Goal: Task Accomplishment & Management: Manage account settings

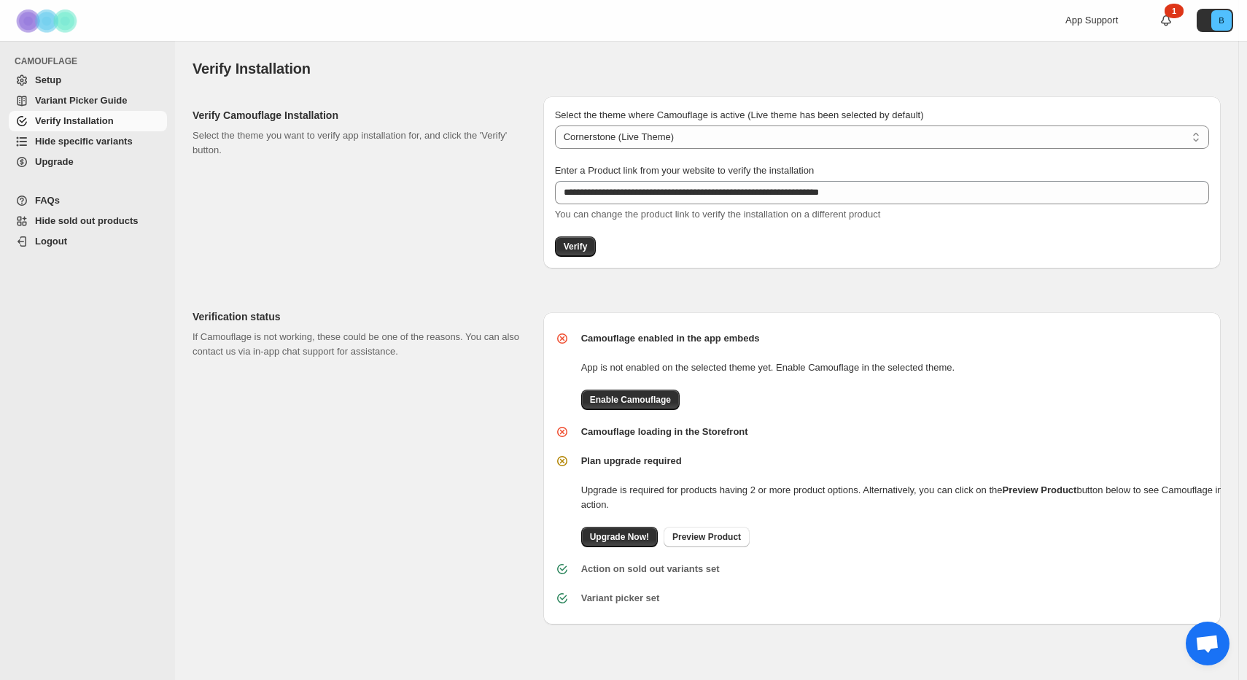
select select "**********"
click at [627, 386] on div "Enable Camouflage" at bounding box center [761, 394] width 385 height 32
click at [626, 394] on span "Enable Camouflage" at bounding box center [630, 400] width 81 height 12
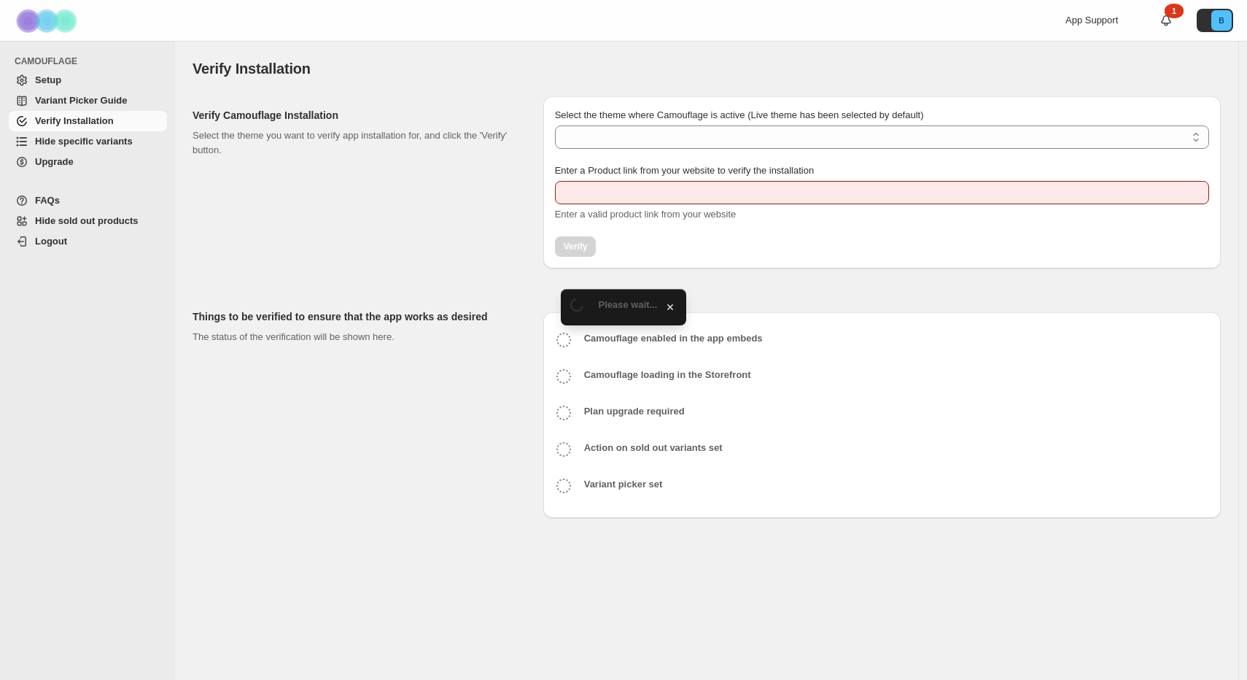
type input "**********"
select select "**********"
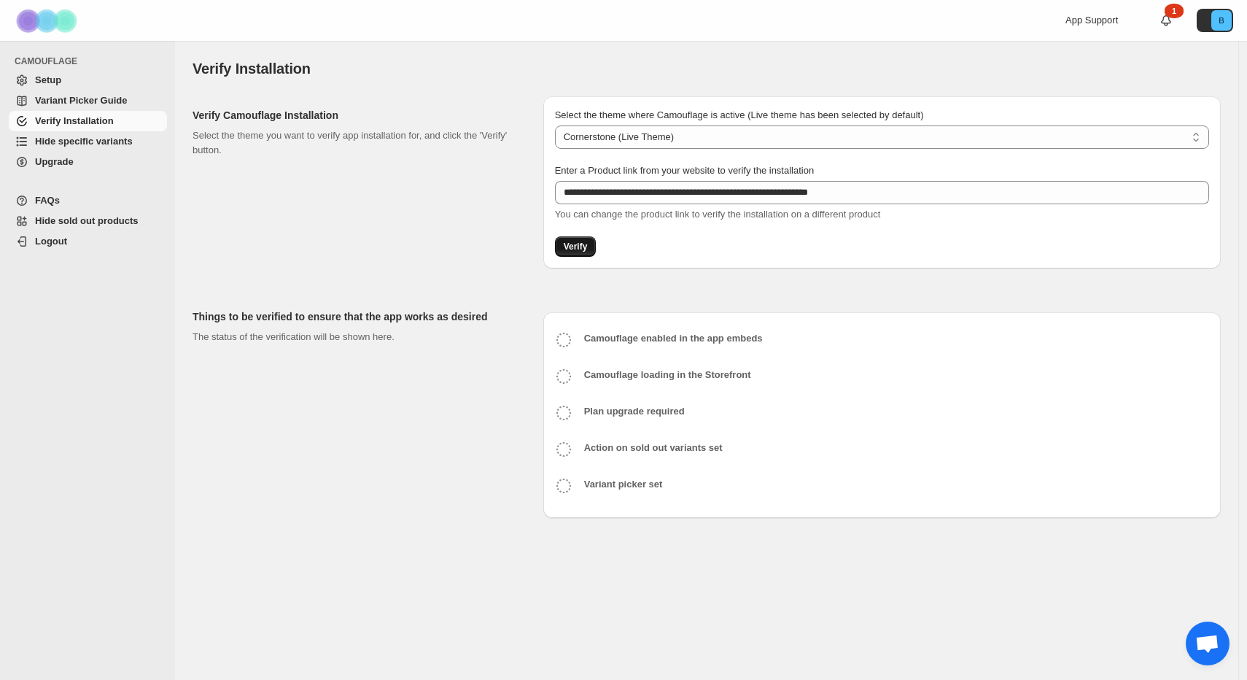
click at [578, 247] on span "Verify" at bounding box center [576, 247] width 24 height 12
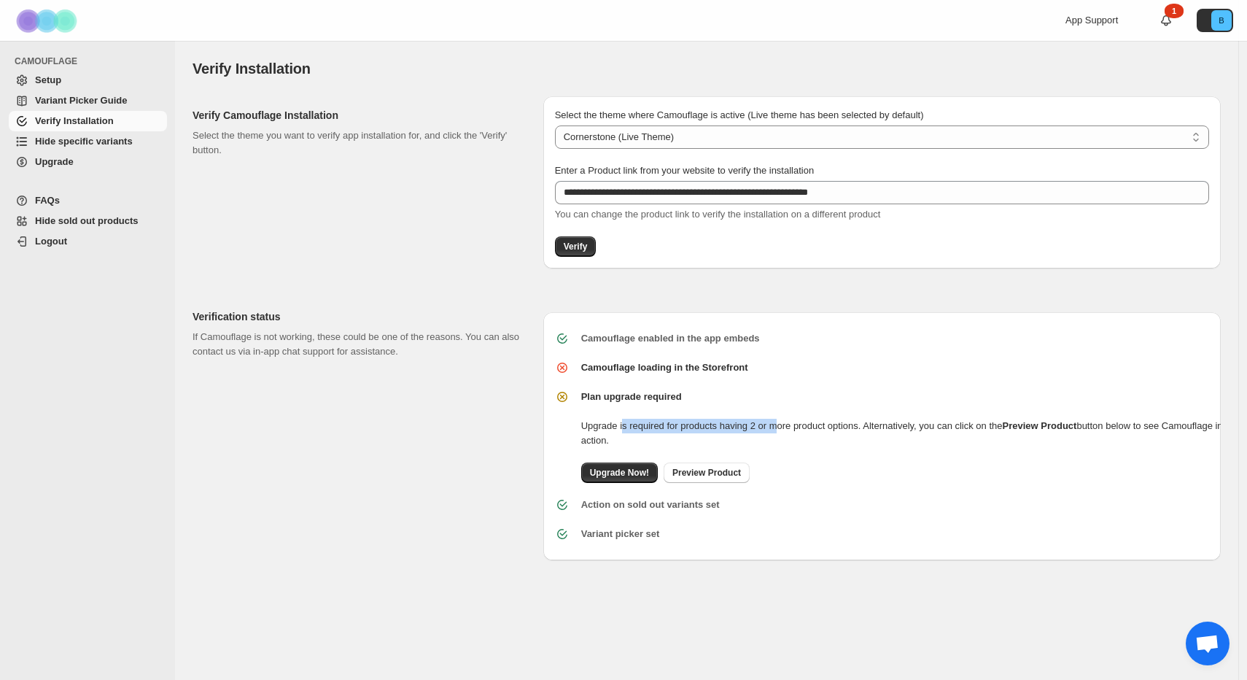
drag, startPoint x: 625, startPoint y: 418, endPoint x: 817, endPoint y: 427, distance: 192.7
click at [801, 428] on p "Upgrade is required for products having 2 or more product options. Alternativel…" at bounding box center [914, 432] width 666 height 29
click at [905, 432] on p "Upgrade is required for products having 2 or more product options. Alternativel…" at bounding box center [914, 432] width 666 height 29
drag, startPoint x: 731, startPoint y: 427, endPoint x: 1152, endPoint y: 433, distance: 421.5
click at [1149, 432] on p "Upgrade is required for products having 2 or more product options. Alternativel…" at bounding box center [914, 432] width 666 height 29
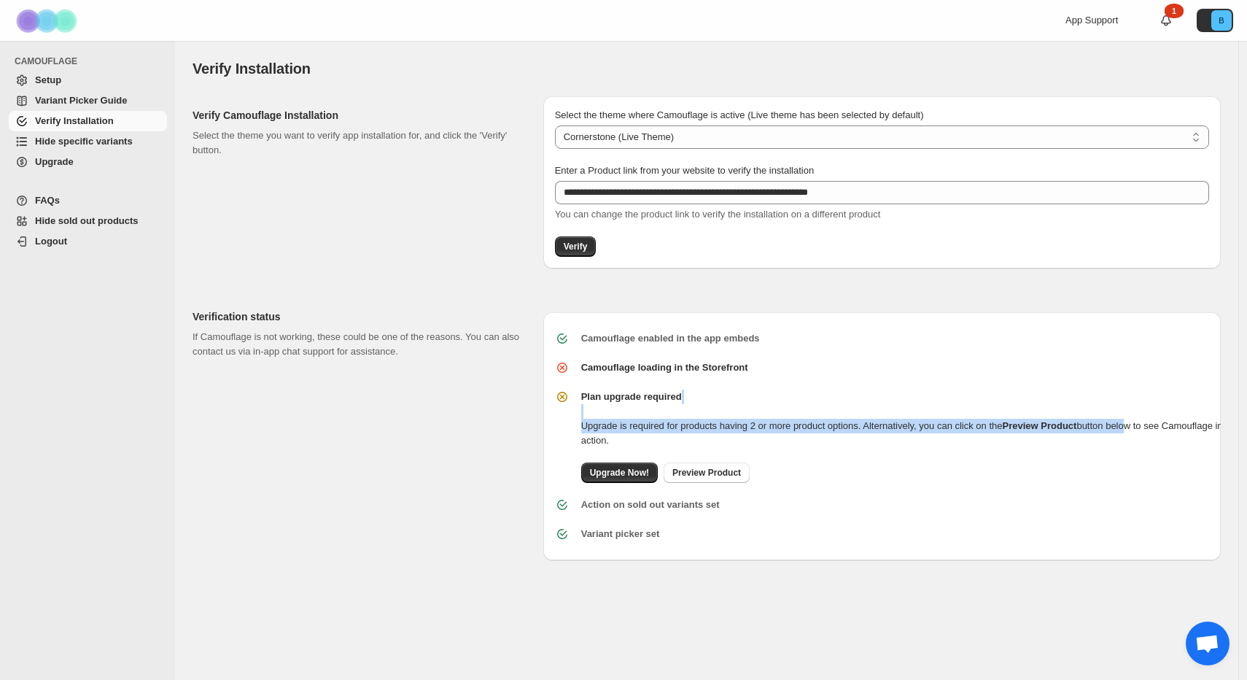
drag, startPoint x: 1145, startPoint y: 428, endPoint x: 890, endPoint y: 412, distance: 255.7
click at [918, 413] on div "Plan upgrade required Upgrade is required for products having 2 or more product…" at bounding box center [914, 435] width 666 height 93
drag, startPoint x: 599, startPoint y: 424, endPoint x: 744, endPoint y: 441, distance: 146.9
click at [690, 435] on p "Upgrade is required for products having 2 or more product options. Alternativel…" at bounding box center [914, 432] width 666 height 29
click at [703, 477] on span "Preview Product" at bounding box center [706, 473] width 69 height 12
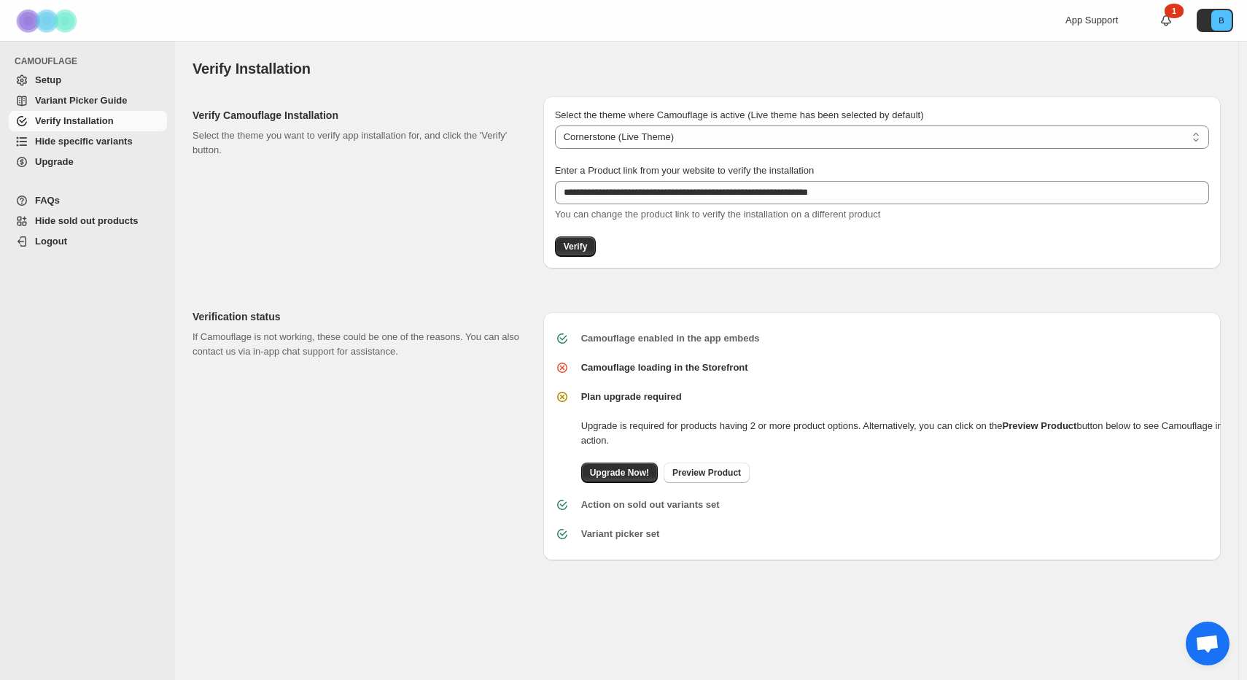
click at [650, 366] on b "Camouflage loading in the Storefront" at bounding box center [664, 367] width 167 height 11
click at [612, 515] on div "Variant picker set" at bounding box center [876, 528] width 666 height 26
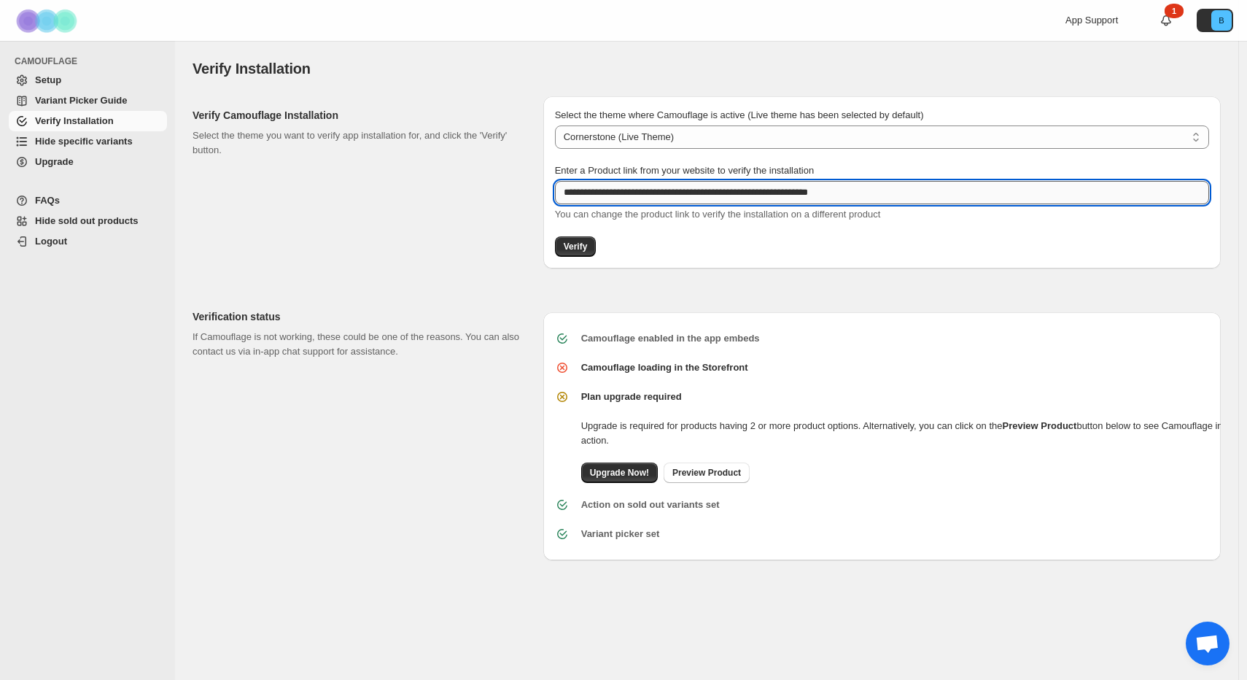
click at [875, 192] on input "**********" at bounding box center [882, 192] width 654 height 23
drag, startPoint x: 886, startPoint y: 195, endPoint x: 792, endPoint y: 198, distance: 94.1
click at [792, 198] on input "**********" at bounding box center [882, 192] width 654 height 23
click at [885, 197] on input "**********" at bounding box center [882, 192] width 654 height 23
drag, startPoint x: 898, startPoint y: 190, endPoint x: 540, endPoint y: 170, distance: 358.6
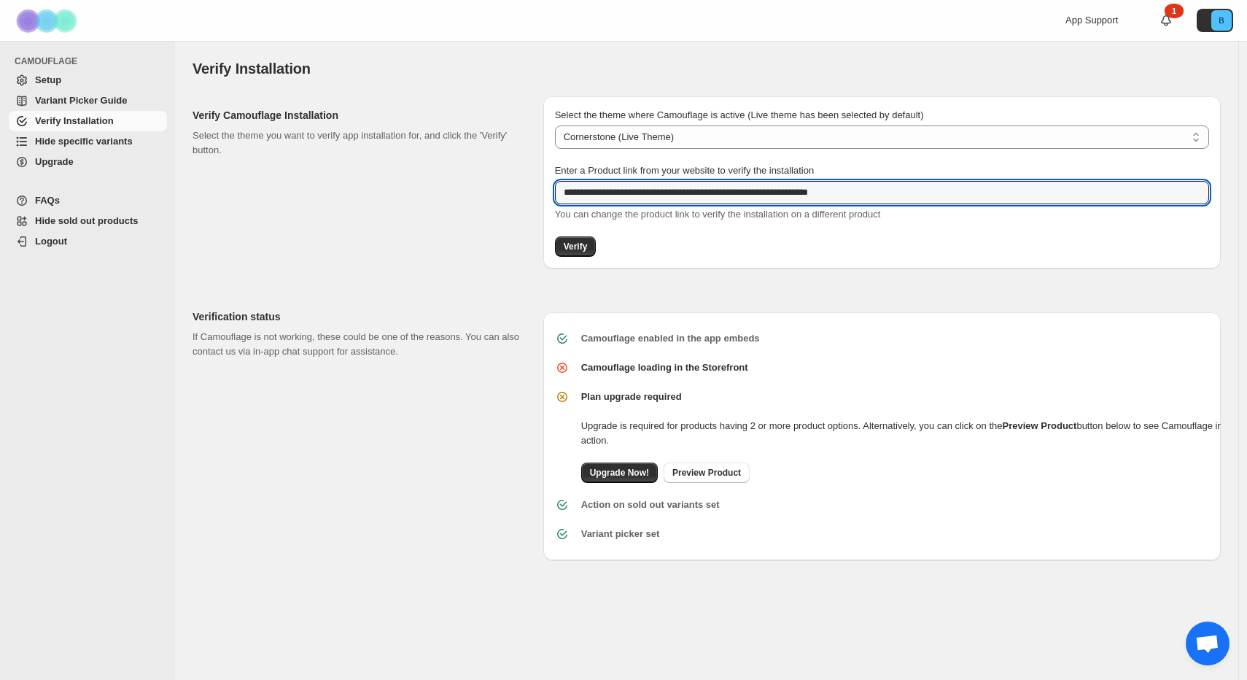
click at [540, 170] on div "**********" at bounding box center [701, 177] width 1040 height 184
paste input "**********"
type input "**********"
click at [582, 243] on span "Verify" at bounding box center [576, 247] width 24 height 12
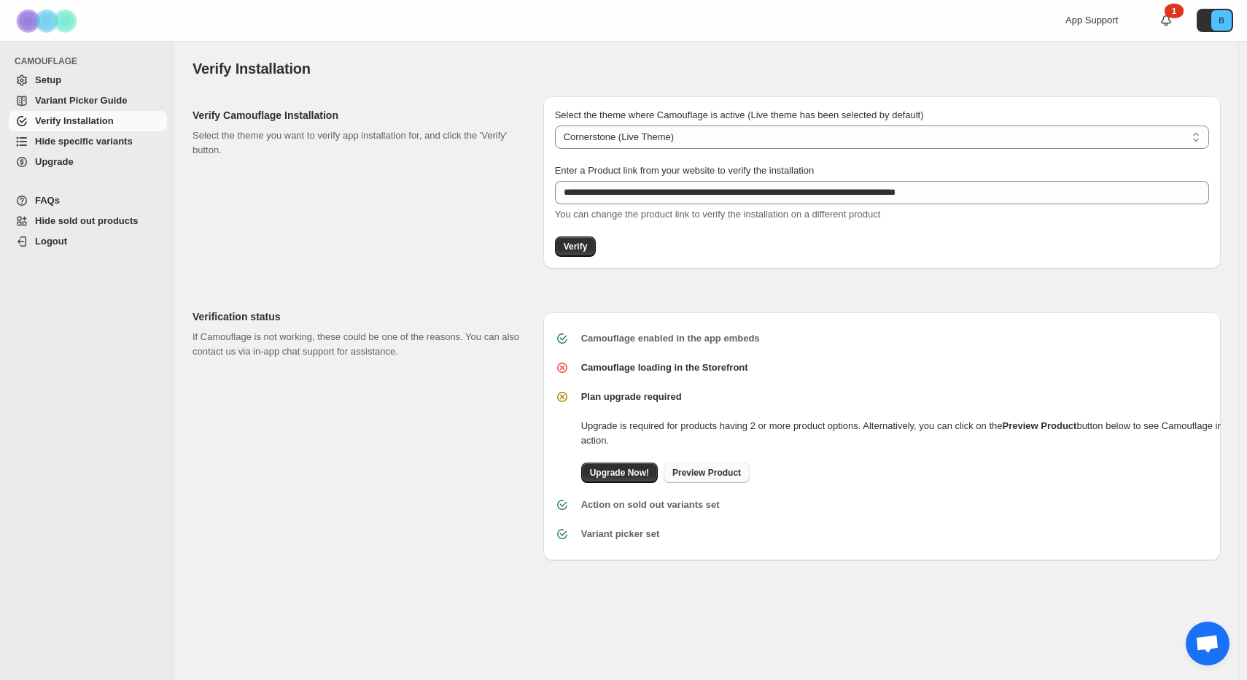
click at [715, 472] on span "Preview Product" at bounding box center [706, 473] width 69 height 12
click at [571, 245] on span "Verify" at bounding box center [576, 247] width 24 height 12
click at [720, 478] on link "Preview Product" at bounding box center [706, 472] width 86 height 20
click at [1211, 17] on icon "B" at bounding box center [1221, 20] width 20 height 20
click at [1172, 17] on div "1" at bounding box center [1173, 11] width 19 height 15
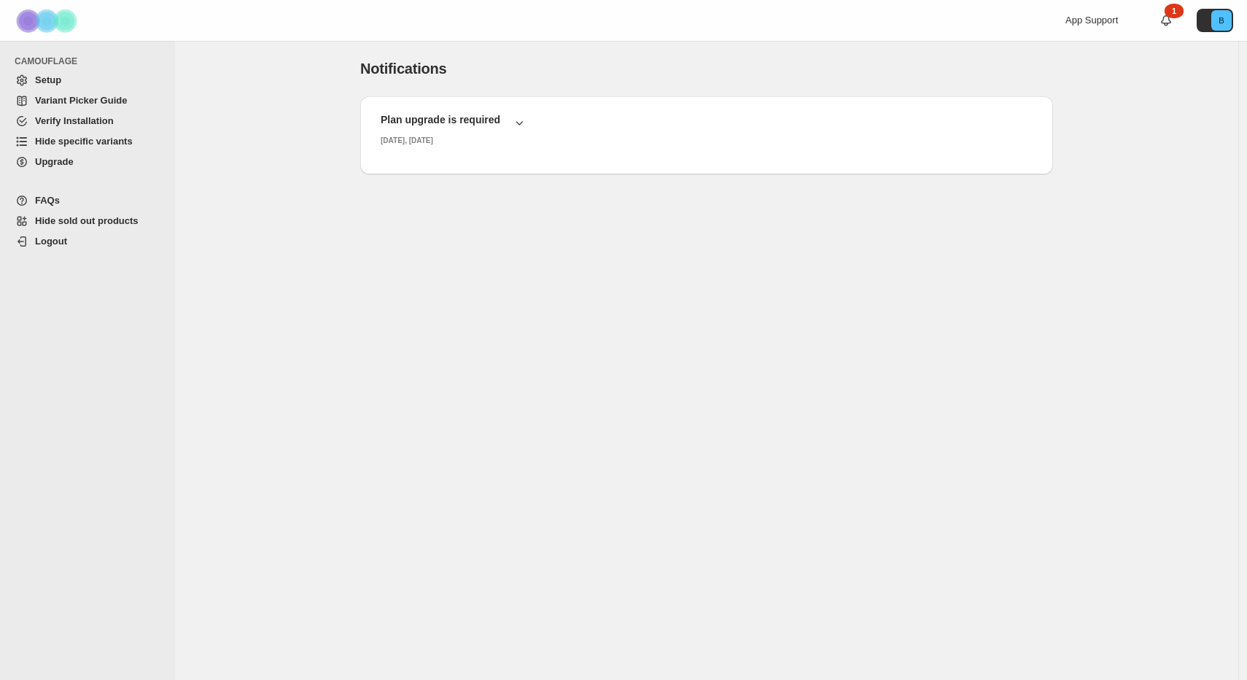
click at [56, 98] on span "Variant Picker Guide" at bounding box center [81, 100] width 92 height 11
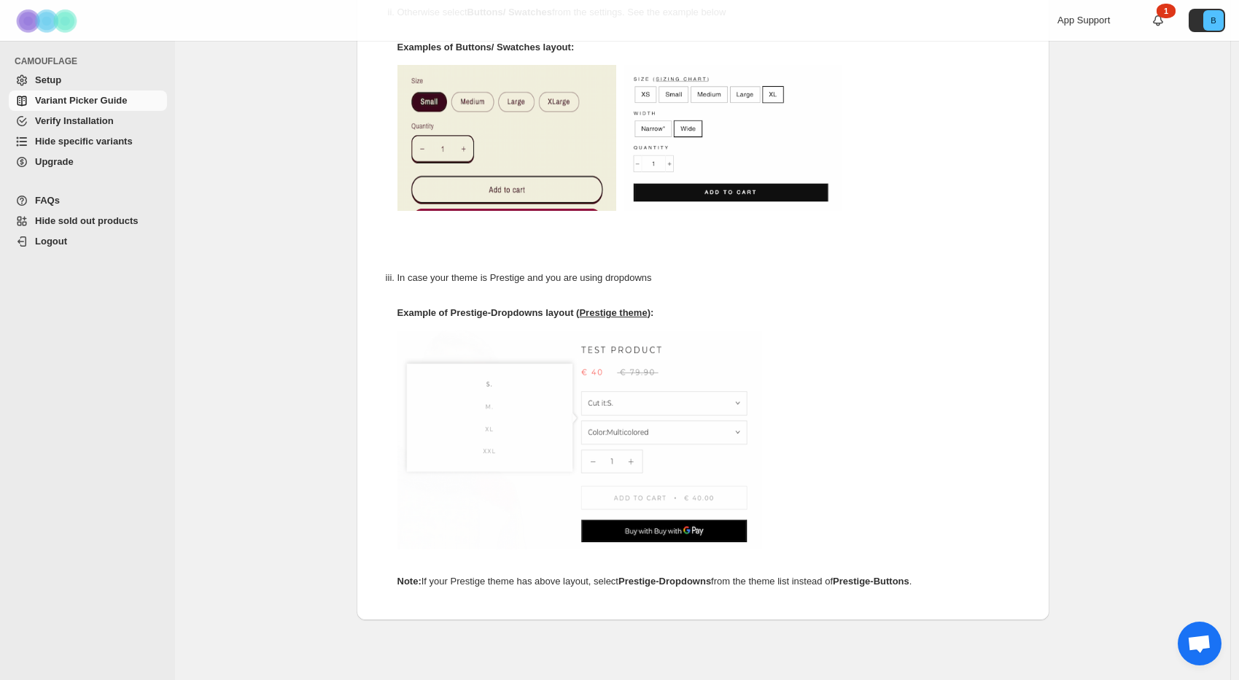
scroll to position [454, 0]
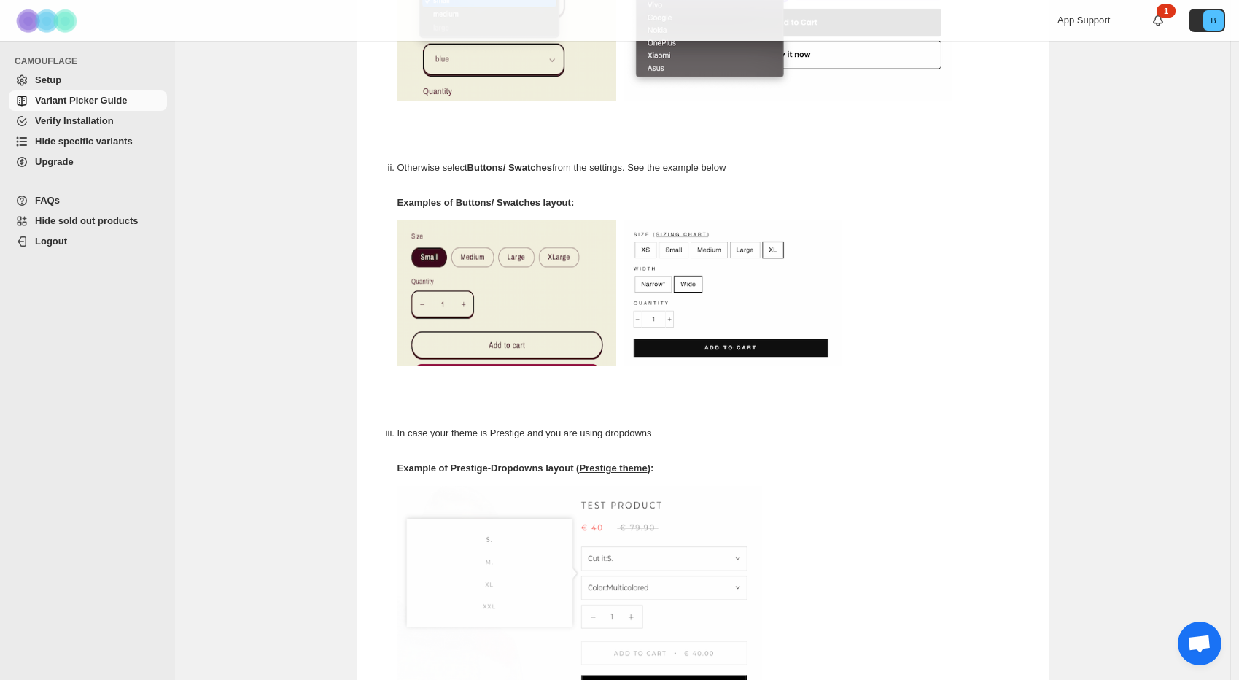
click at [99, 146] on span "Hide specific variants" at bounding box center [84, 141] width 98 height 11
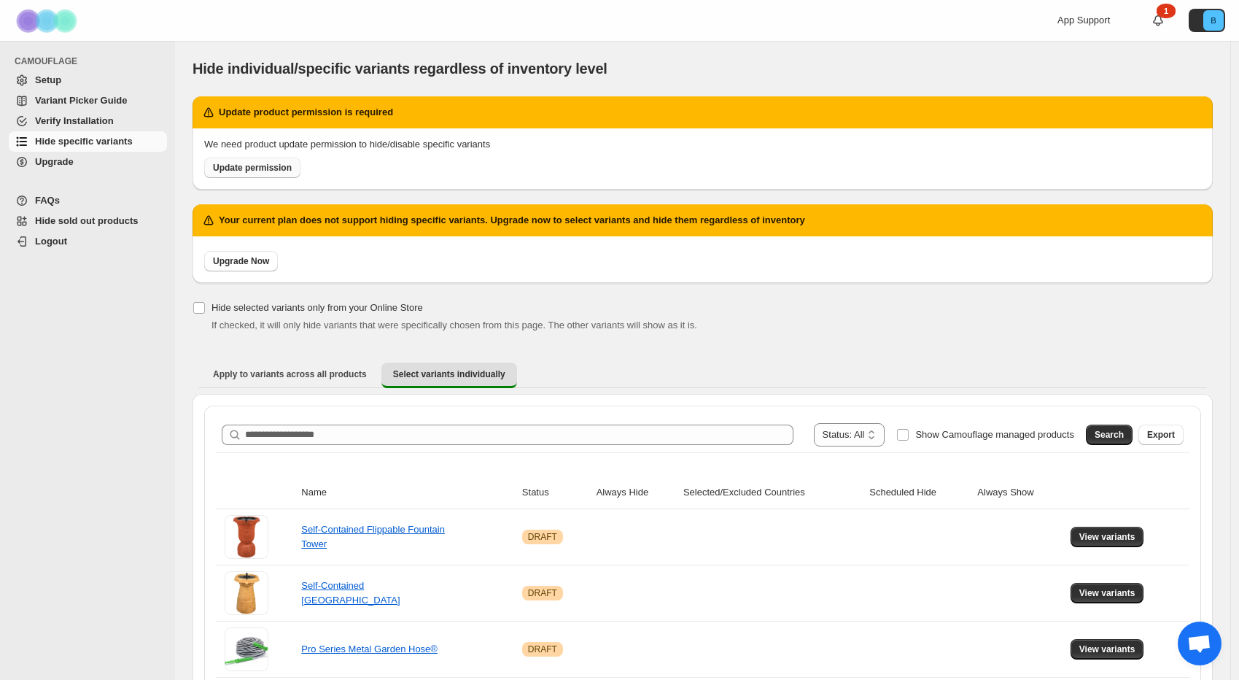
click at [276, 175] on link "Update permission" at bounding box center [252, 167] width 96 height 20
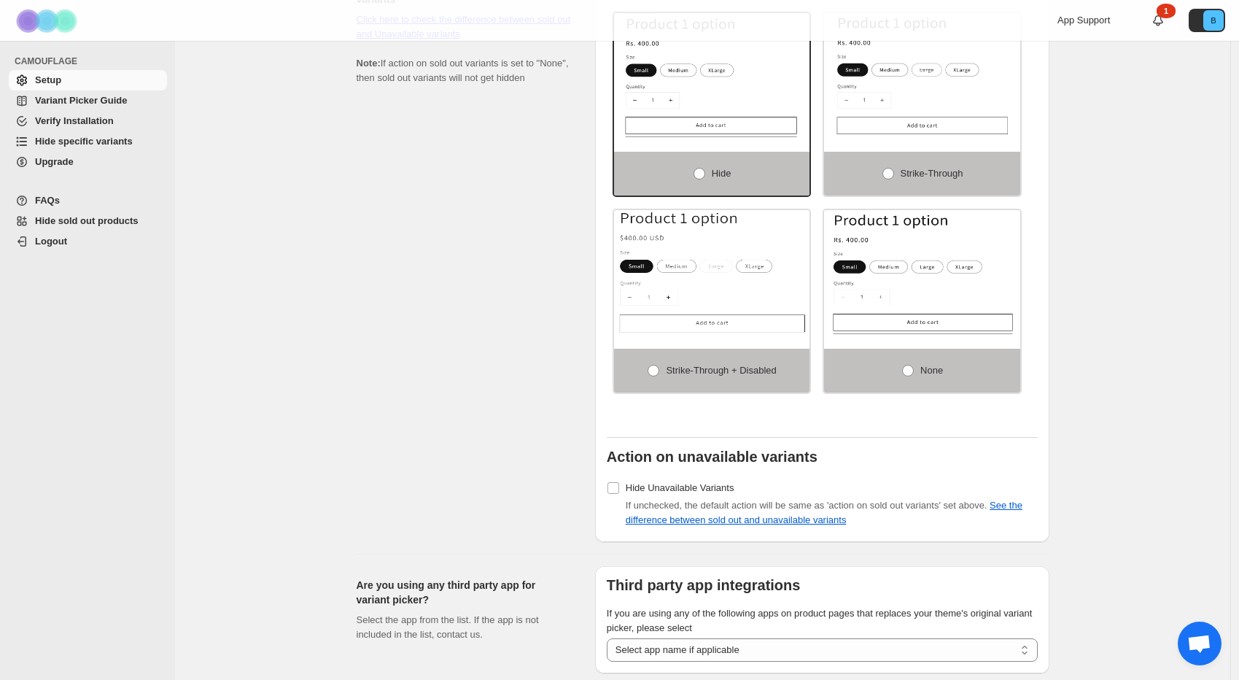
scroll to position [1138, 0]
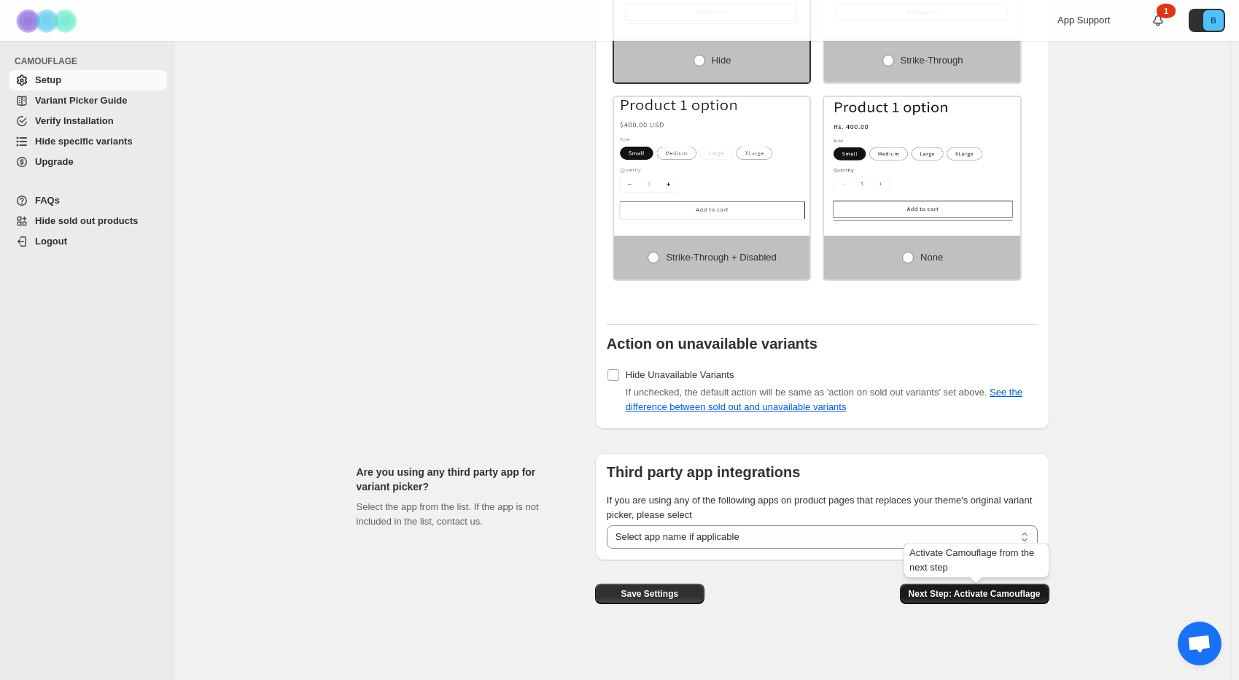
click at [951, 596] on span "Next Step: Activate Camouflage" at bounding box center [974, 594] width 132 height 12
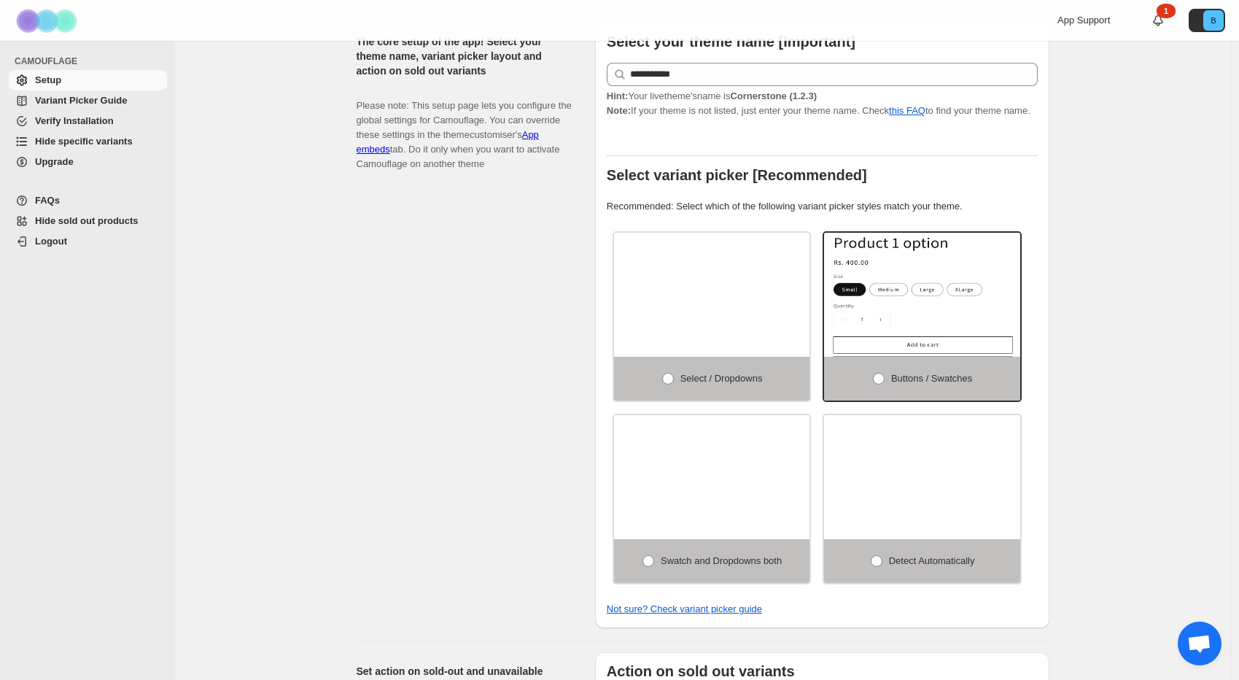
select select "**********"
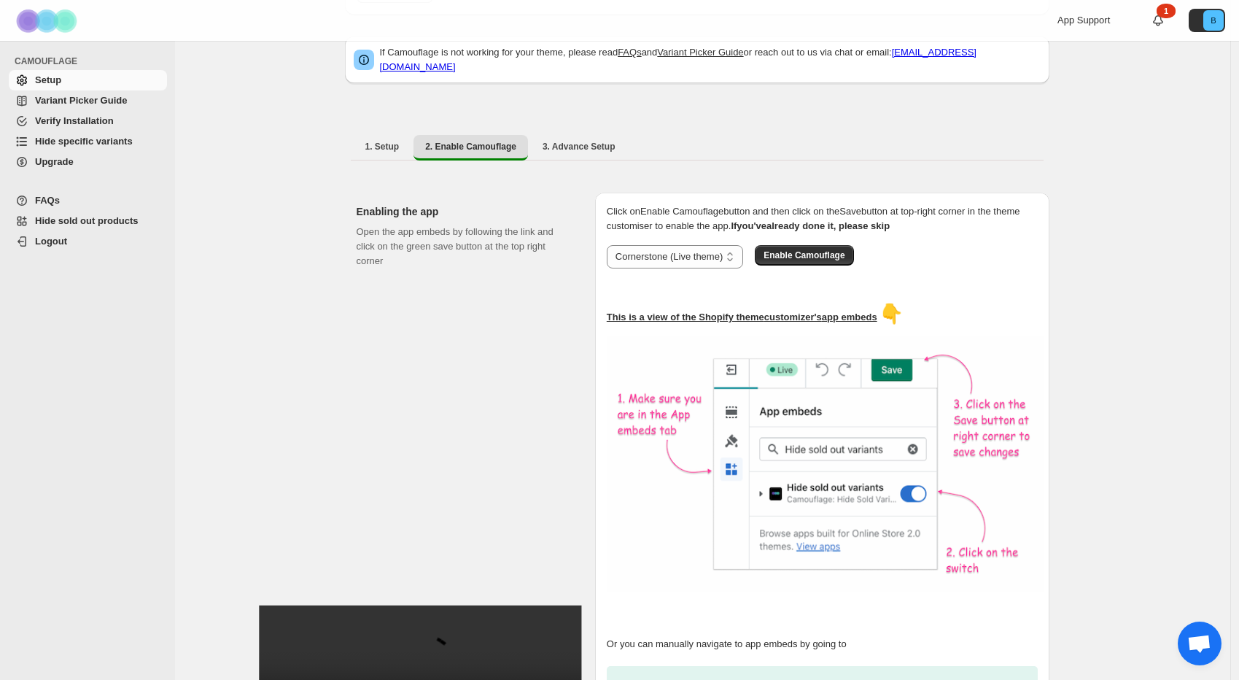
scroll to position [0, 0]
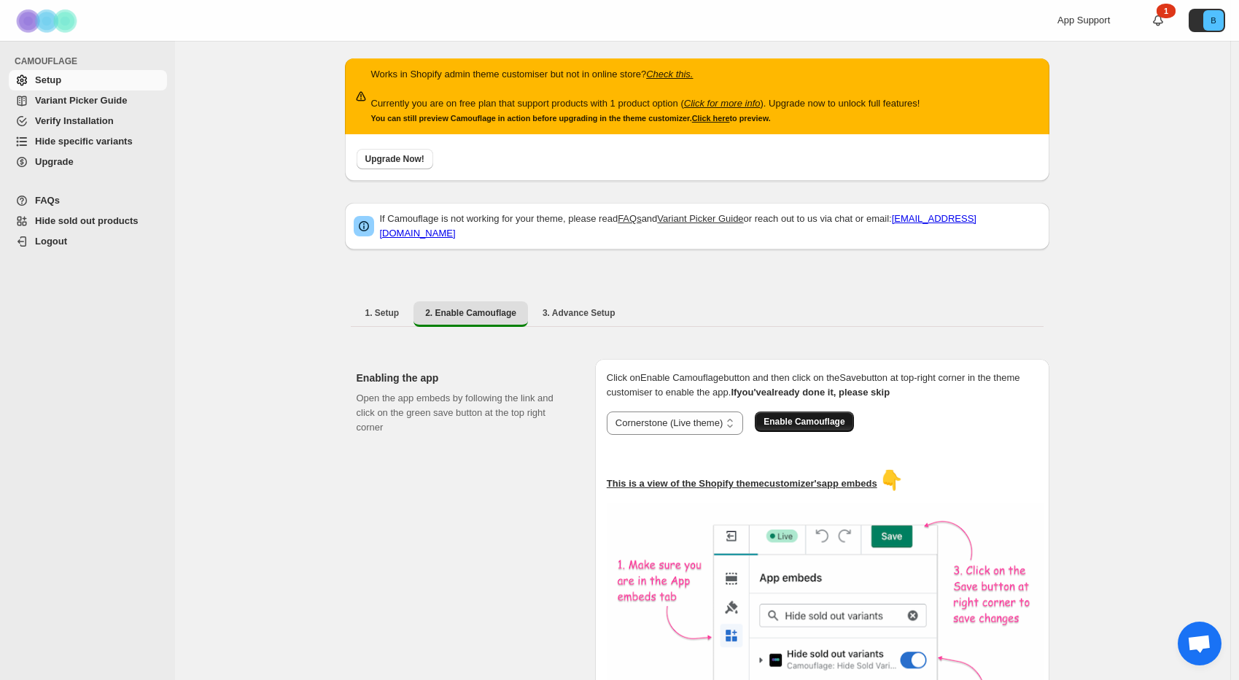
click at [819, 416] on span "Enable Camouflage" at bounding box center [803, 422] width 81 height 12
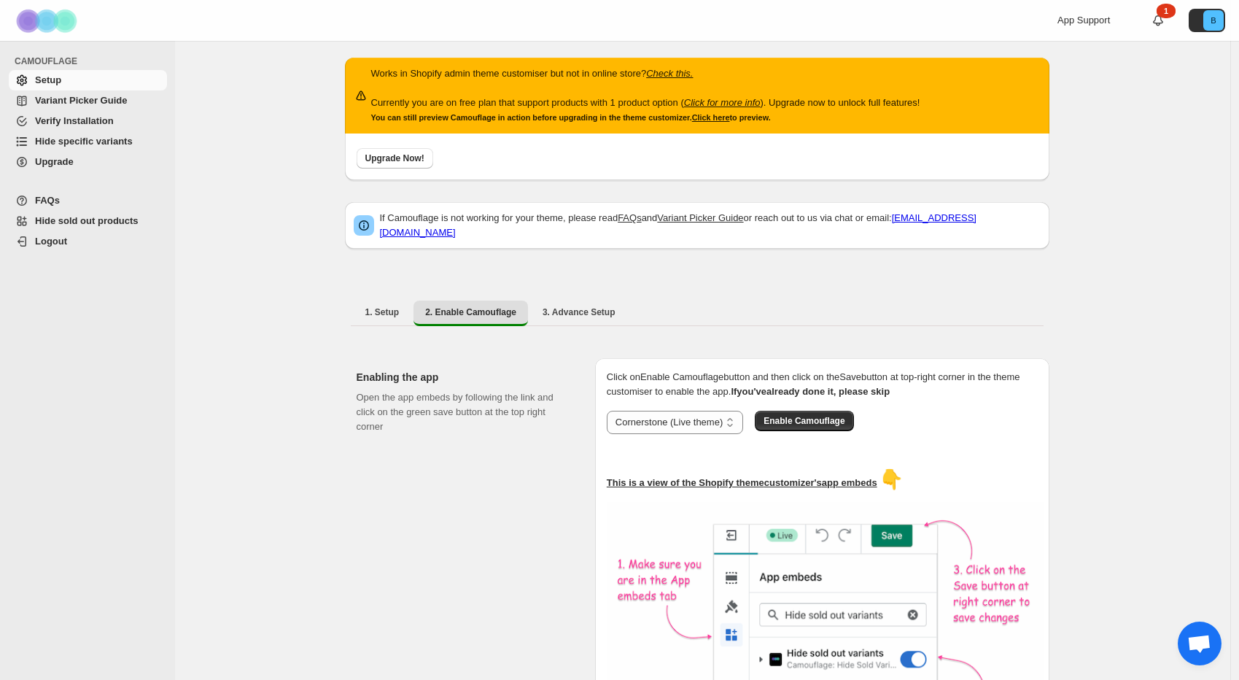
scroll to position [336, 0]
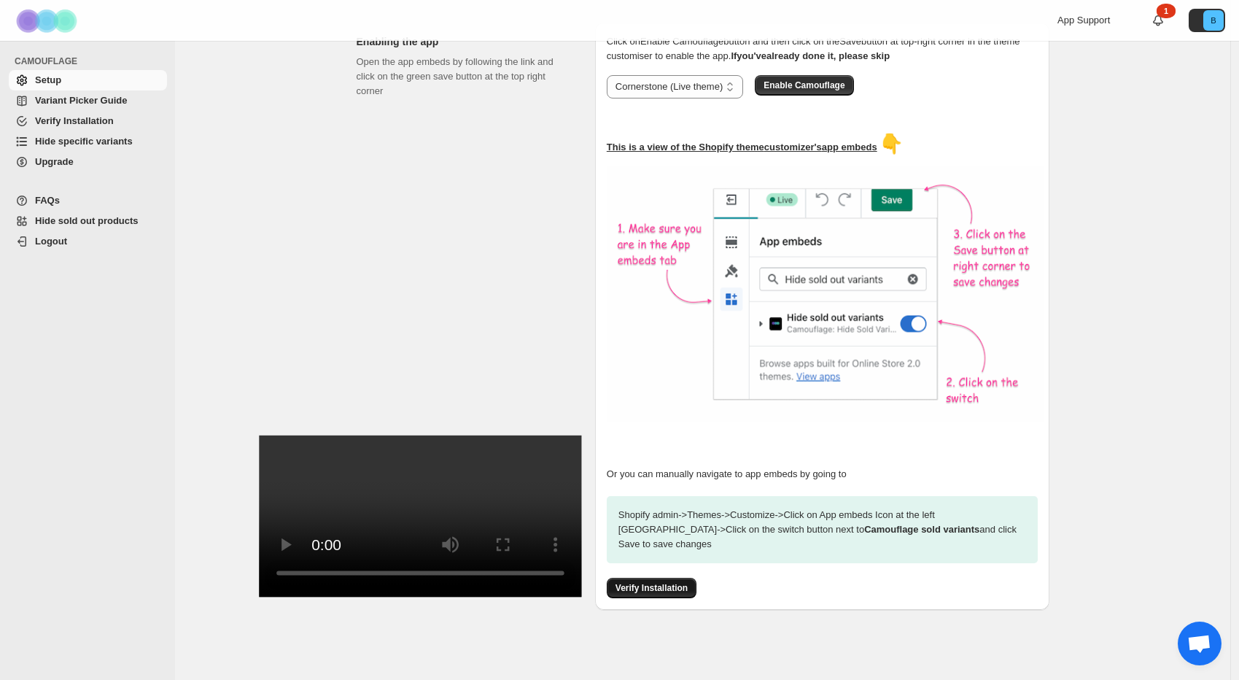
click at [674, 587] on button "Verify Installation" at bounding box center [652, 587] width 90 height 20
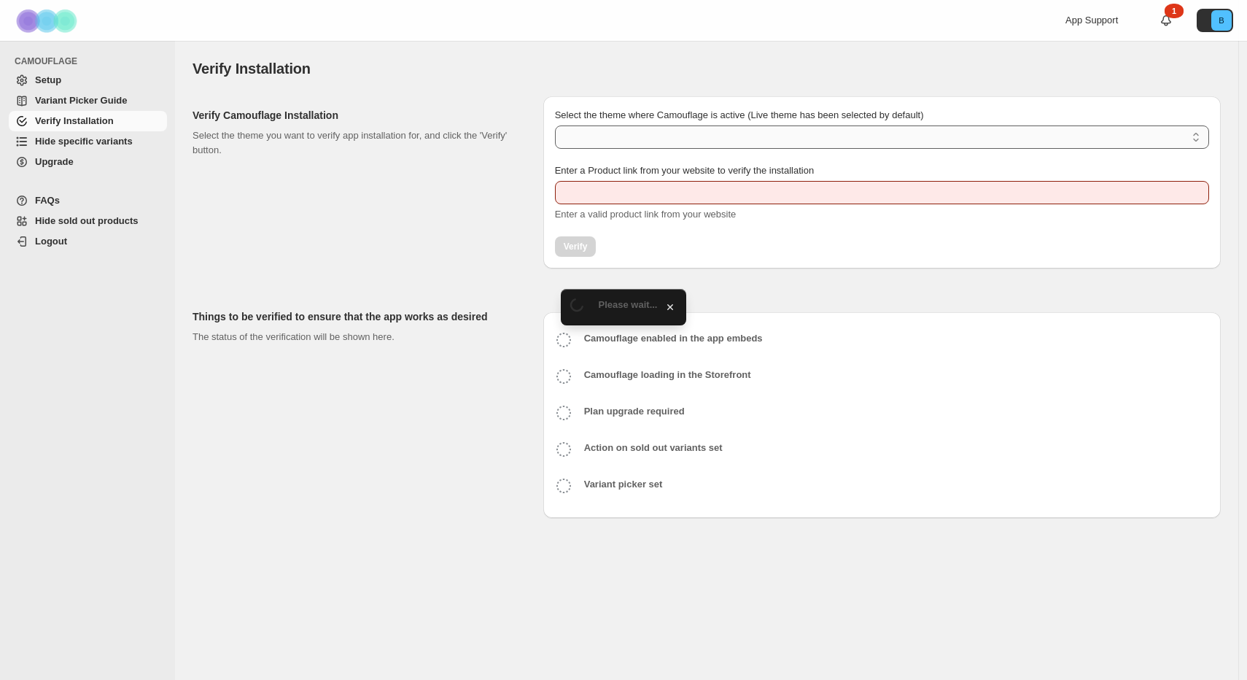
click at [604, 138] on select "Select the theme where Camouflage is active (Live theme has been selected by de…" at bounding box center [882, 136] width 654 height 23
type input "**********"
select select "**********"
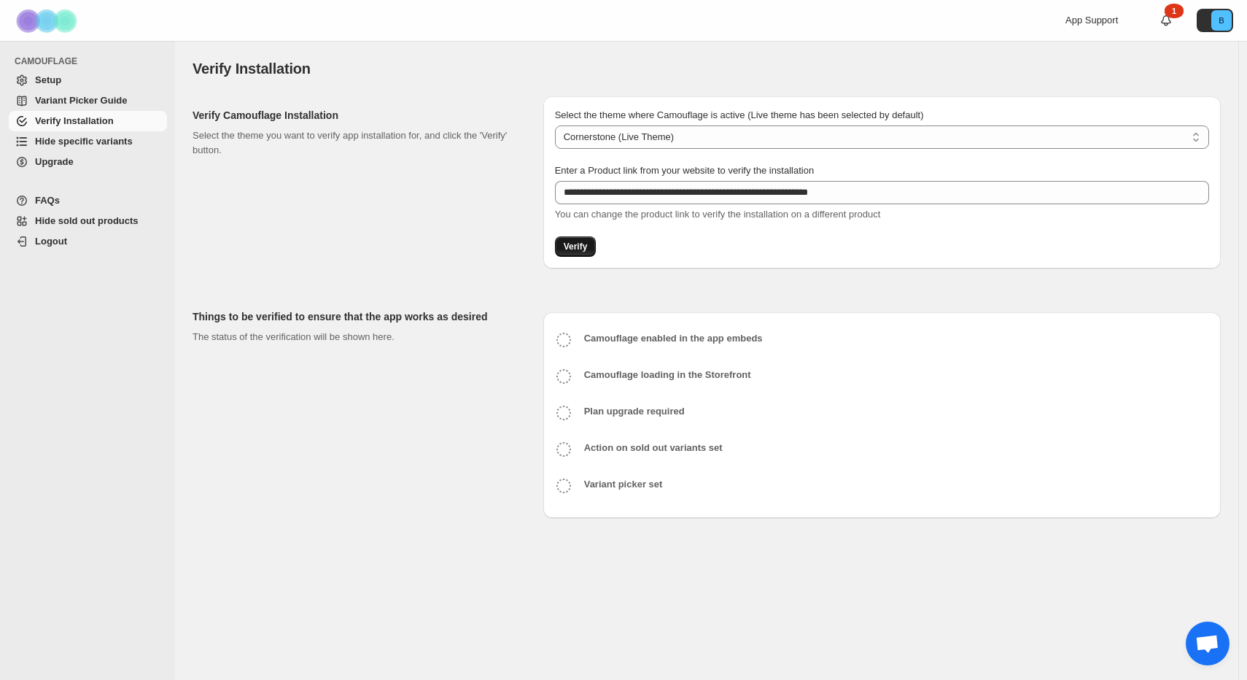
click at [578, 238] on button "Verify" at bounding box center [576, 246] width 42 height 20
click at [93, 144] on span "Hide specific variants" at bounding box center [84, 141] width 98 height 11
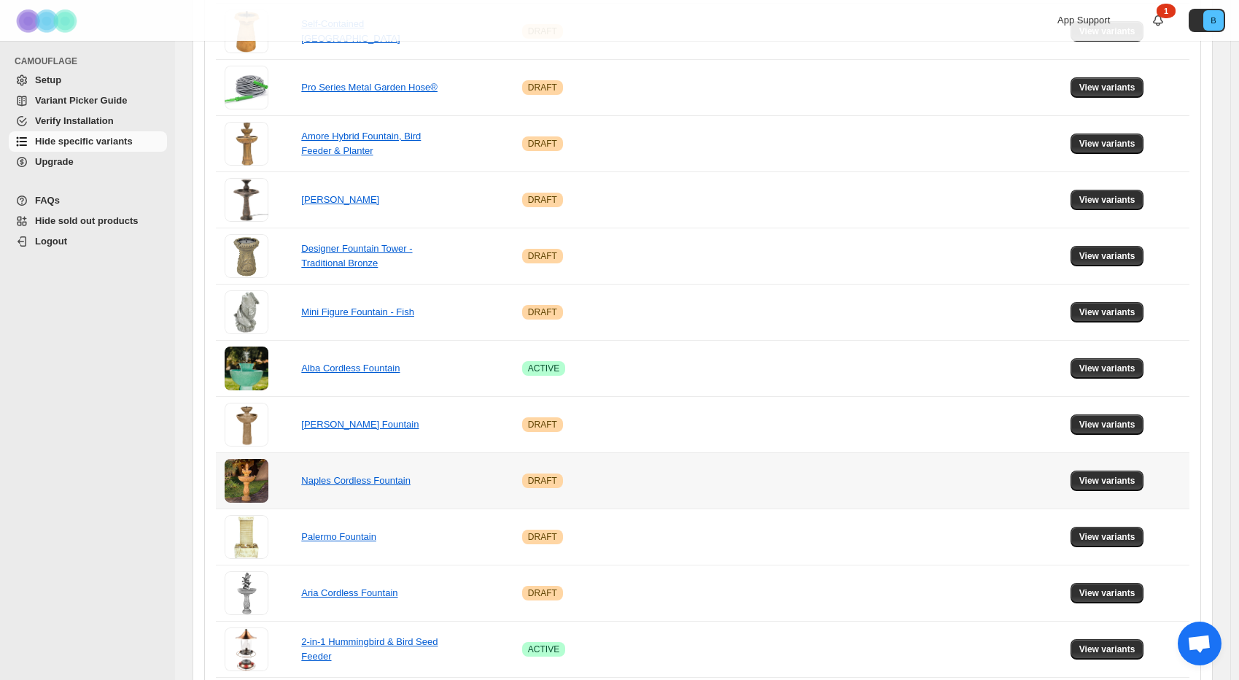
scroll to position [459, 0]
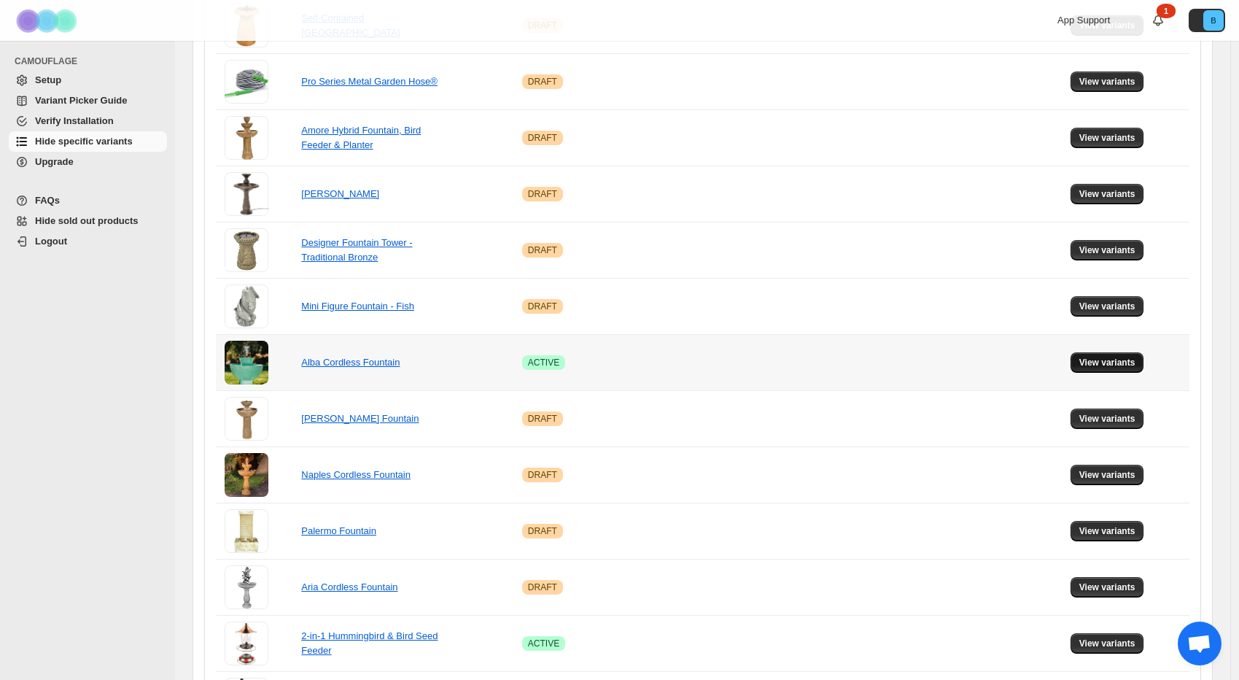
click at [1110, 367] on span "View variants" at bounding box center [1107, 363] width 56 height 12
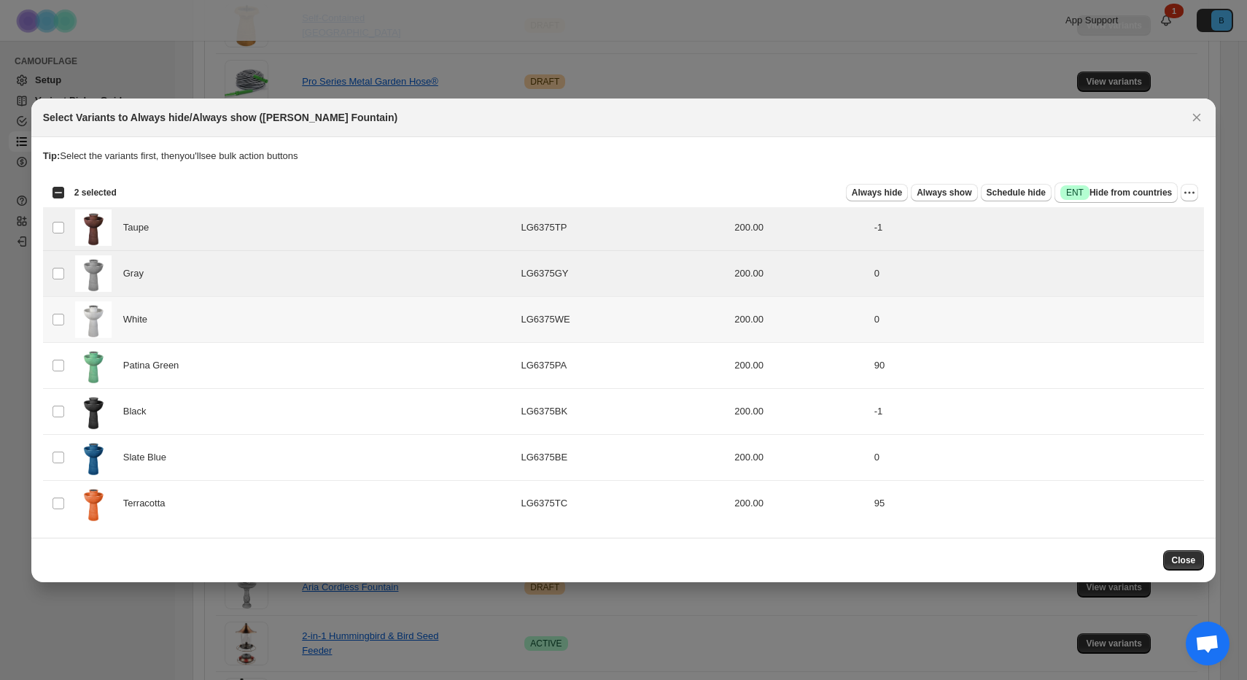
click at [77, 336] on img ":r5:" at bounding box center [93, 319] width 36 height 36
click at [58, 418] on td "Select product variant" at bounding box center [57, 411] width 28 height 46
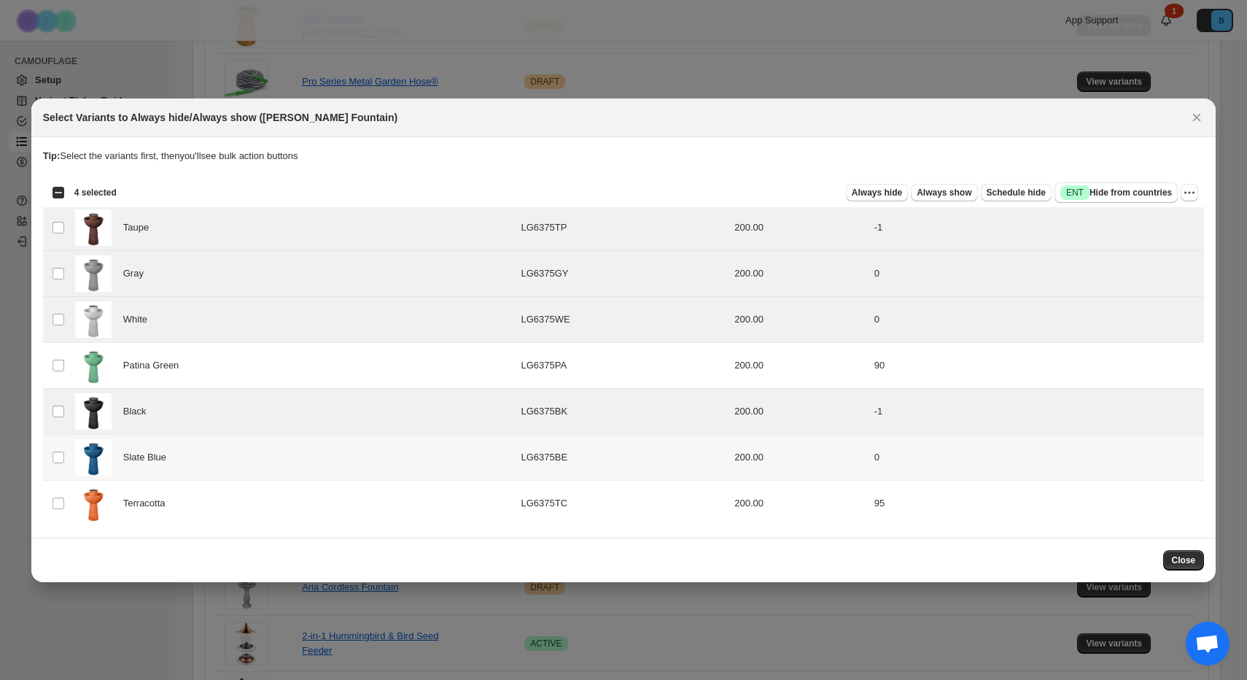
click at [58, 464] on td "Select product variant" at bounding box center [57, 457] width 28 height 46
click at [1183, 568] on button "Close" at bounding box center [1184, 560] width 42 height 20
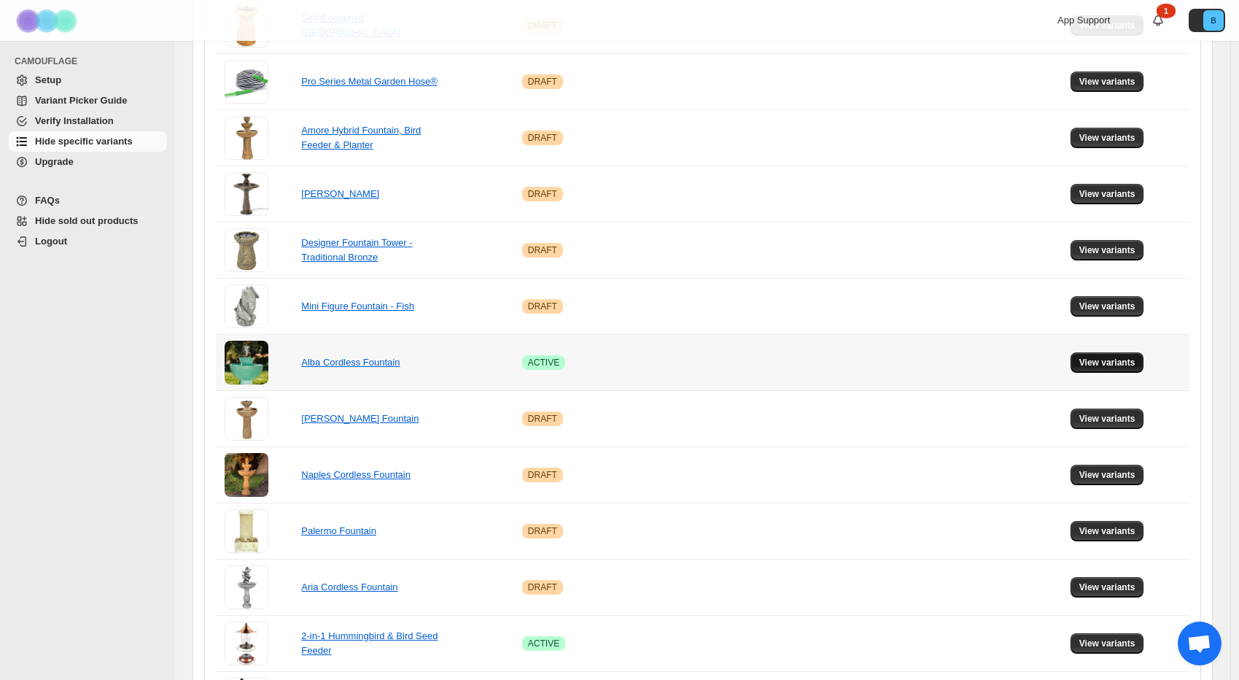
click at [1144, 361] on button "View variants" at bounding box center [1107, 362] width 74 height 20
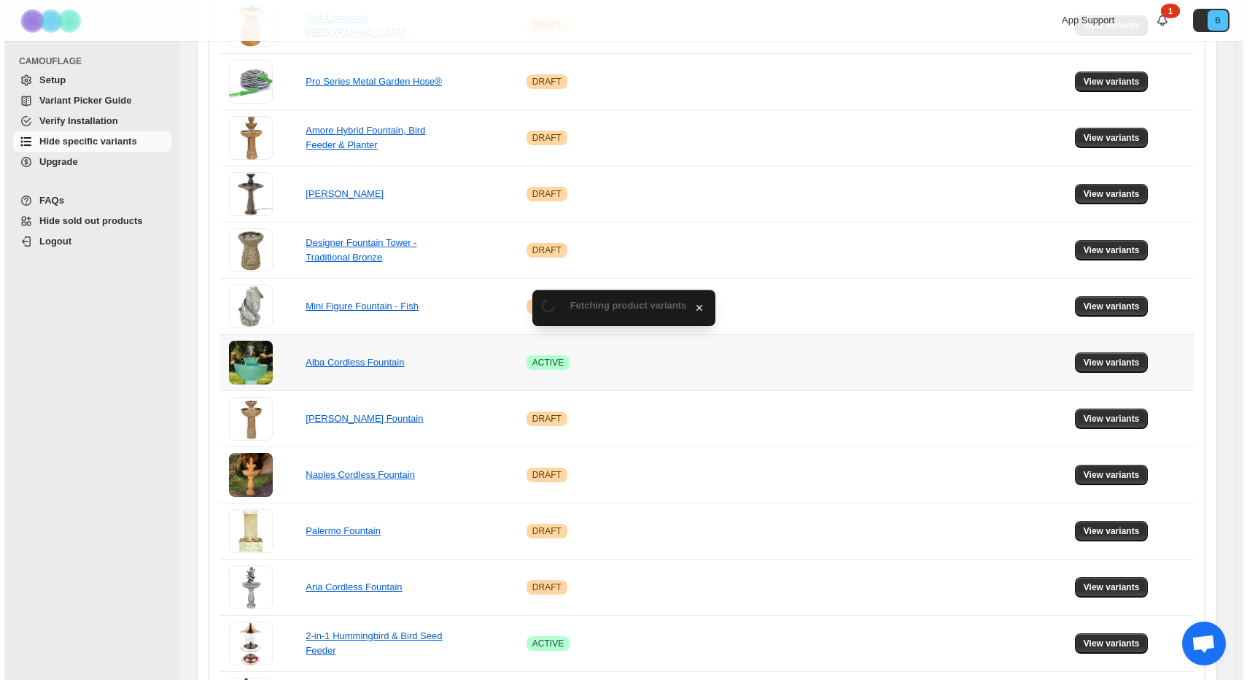
scroll to position [0, 0]
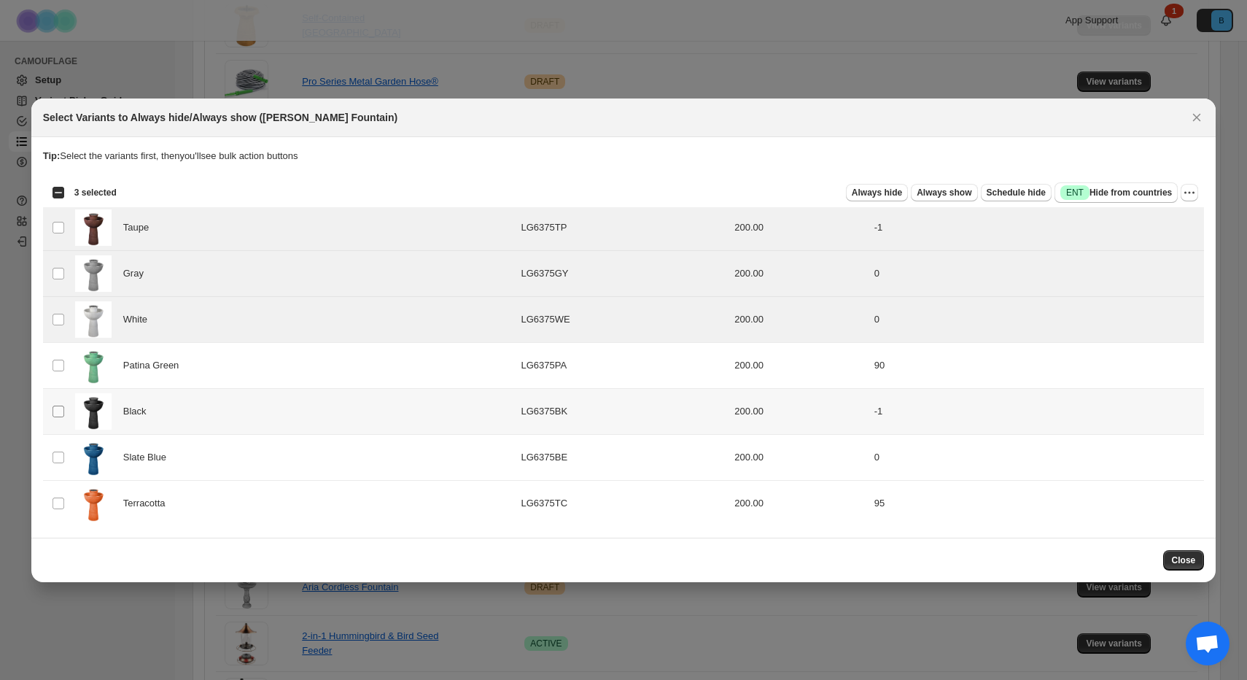
click at [64, 416] on span ":rs:" at bounding box center [58, 411] width 13 height 13
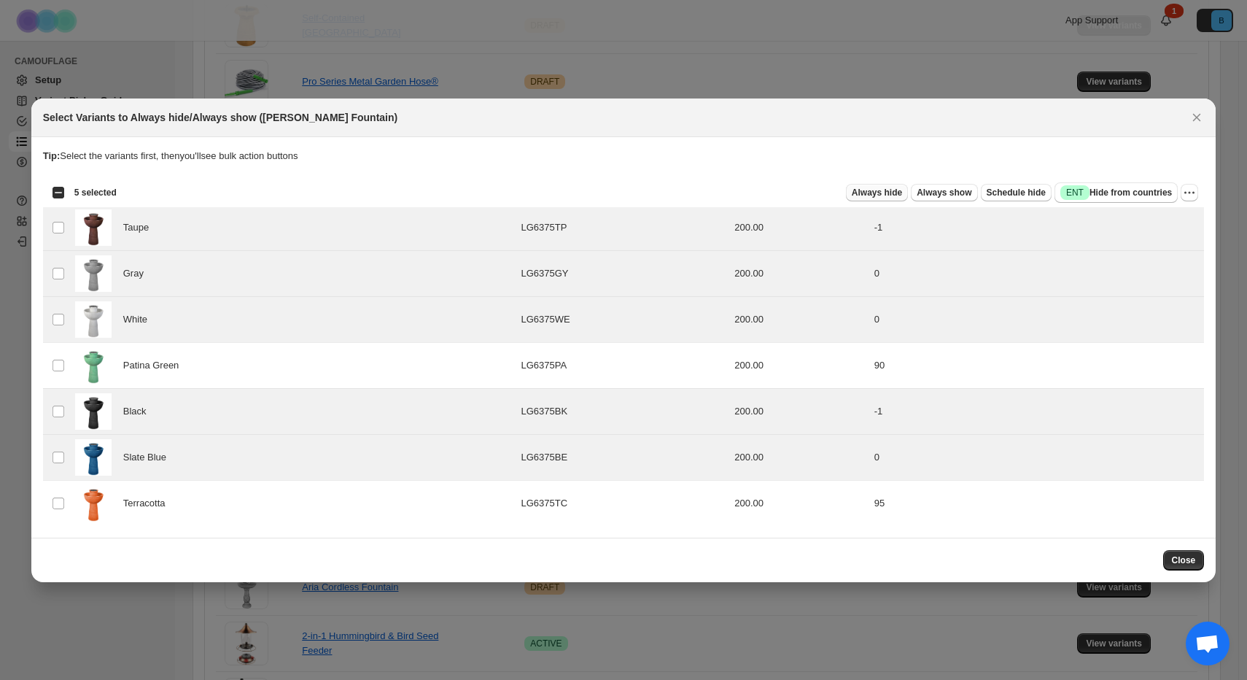
click at [853, 191] on span "Always hide" at bounding box center [877, 193] width 50 height 12
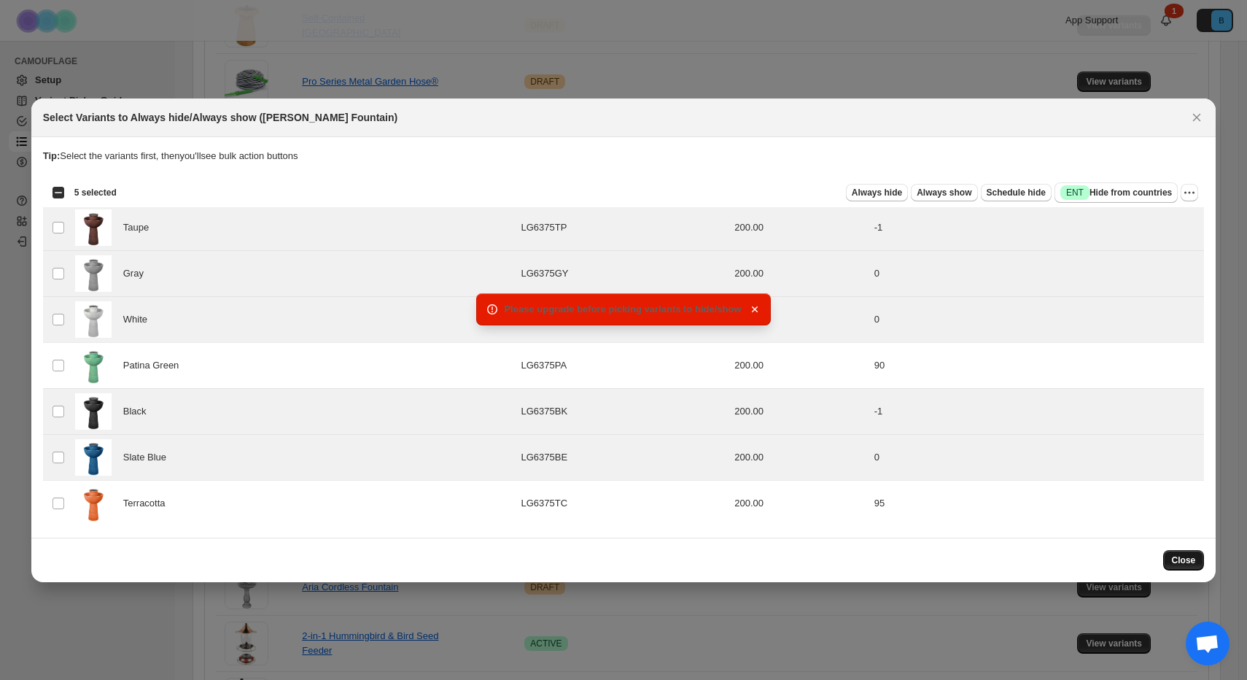
click at [1180, 565] on button "Close" at bounding box center [1184, 560] width 42 height 20
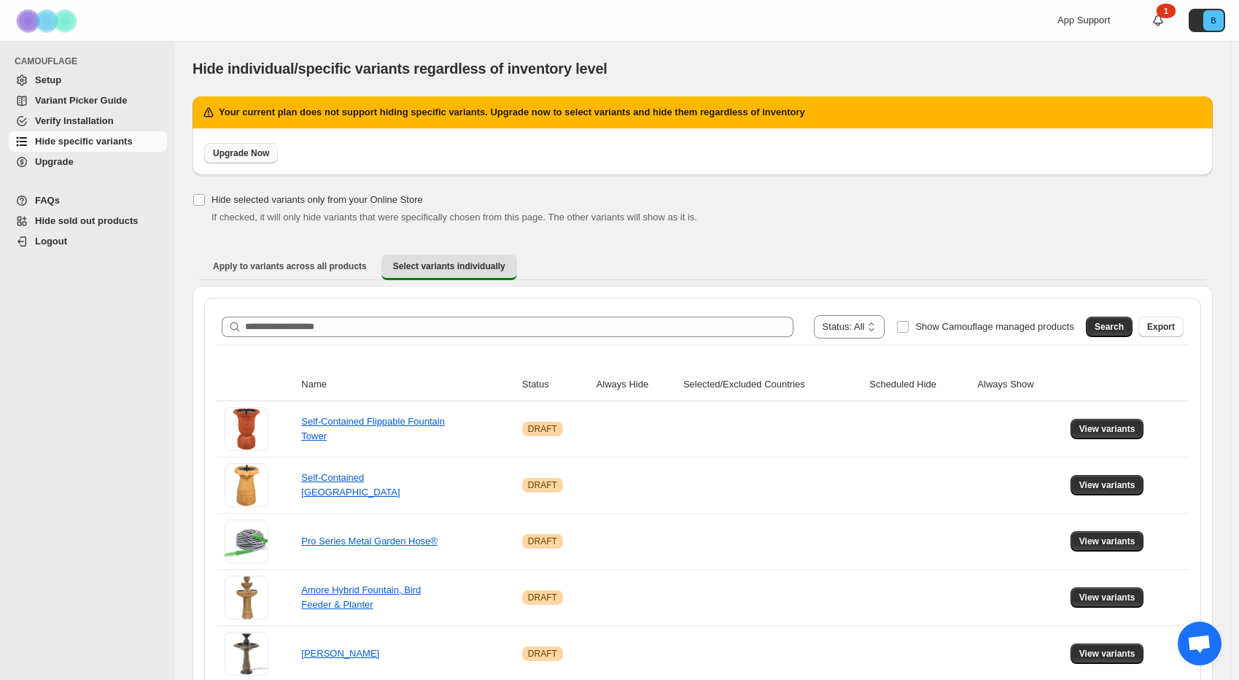
click at [277, 158] on link "Upgrade Now" at bounding box center [241, 153] width 74 height 20
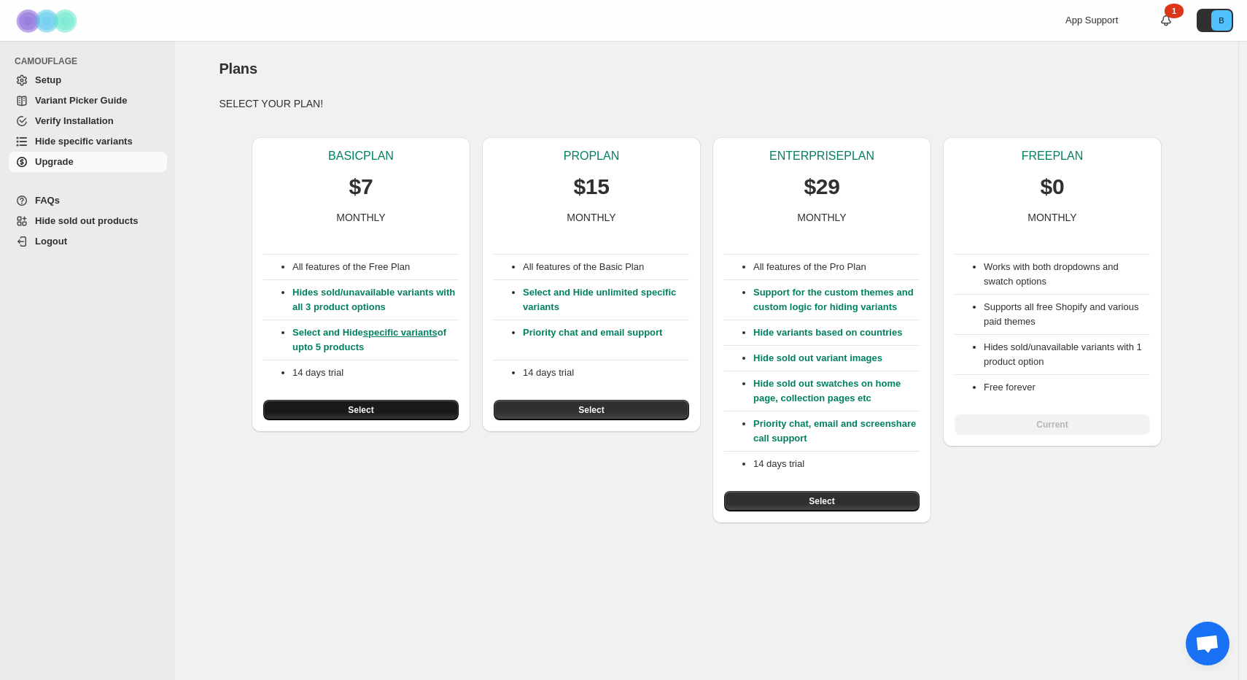
click at [386, 413] on button "Select" at bounding box center [360, 410] width 195 height 20
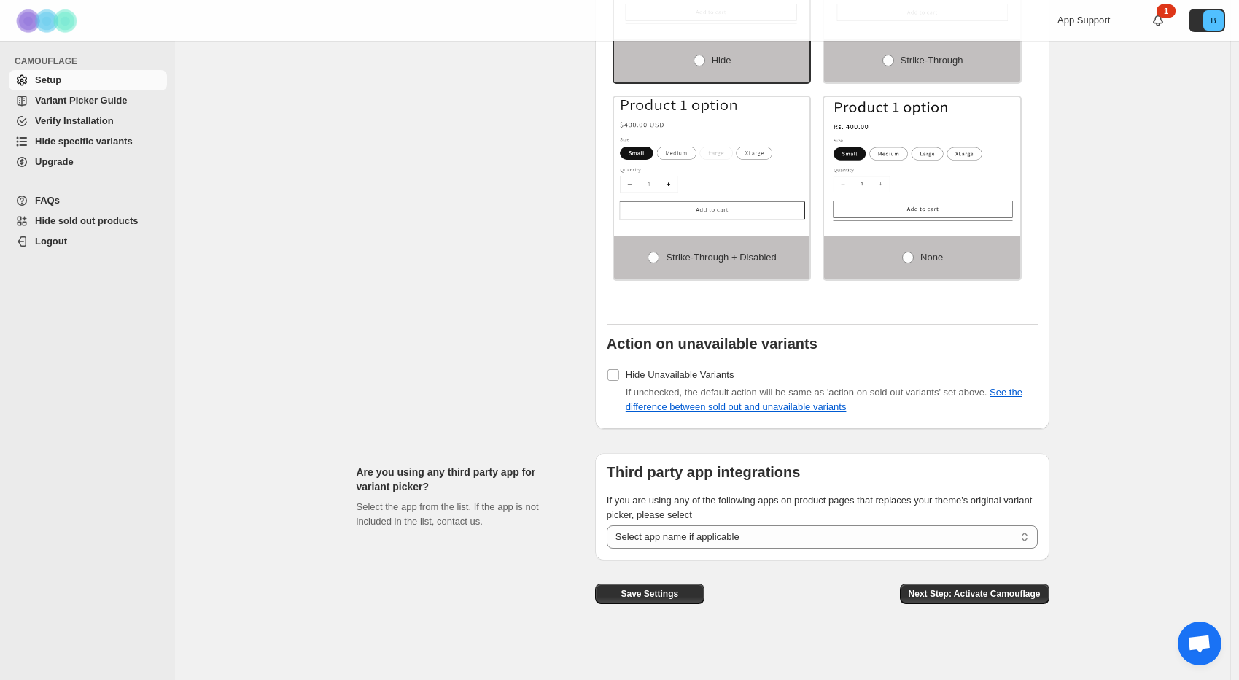
scroll to position [1000, 0]
click at [947, 596] on span "Next Step: Activate Camouflage" at bounding box center [974, 594] width 132 height 12
select select "**********"
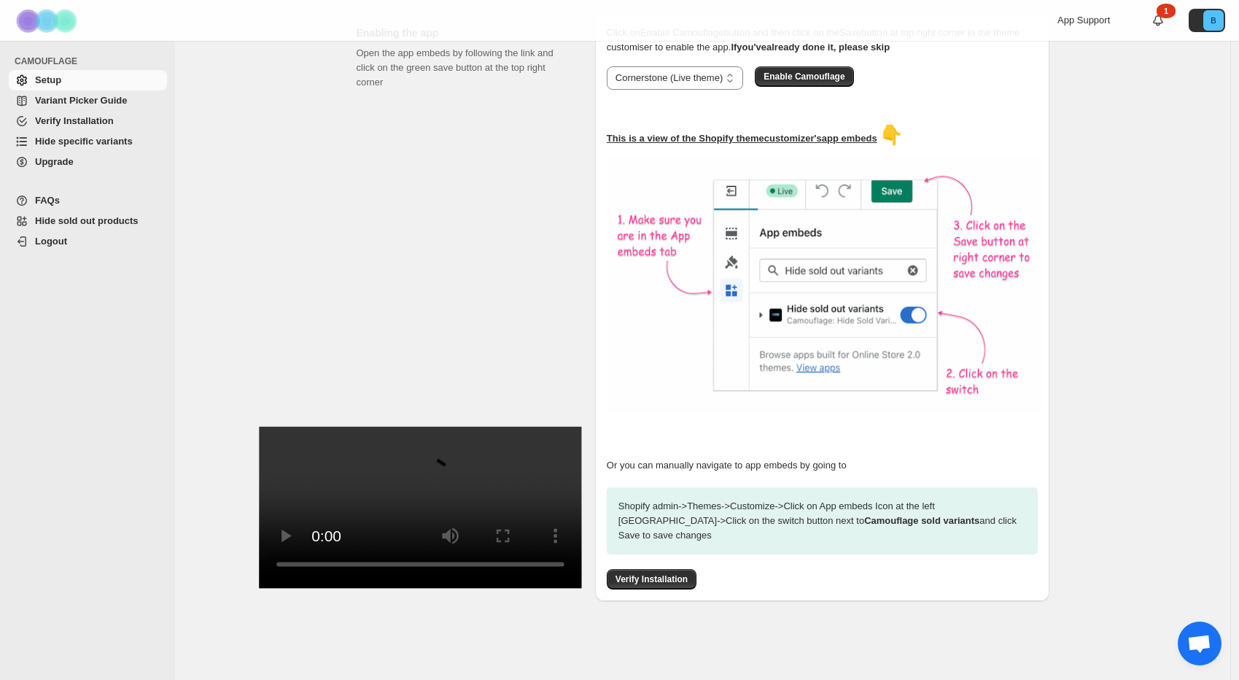
scroll to position [198, 0]
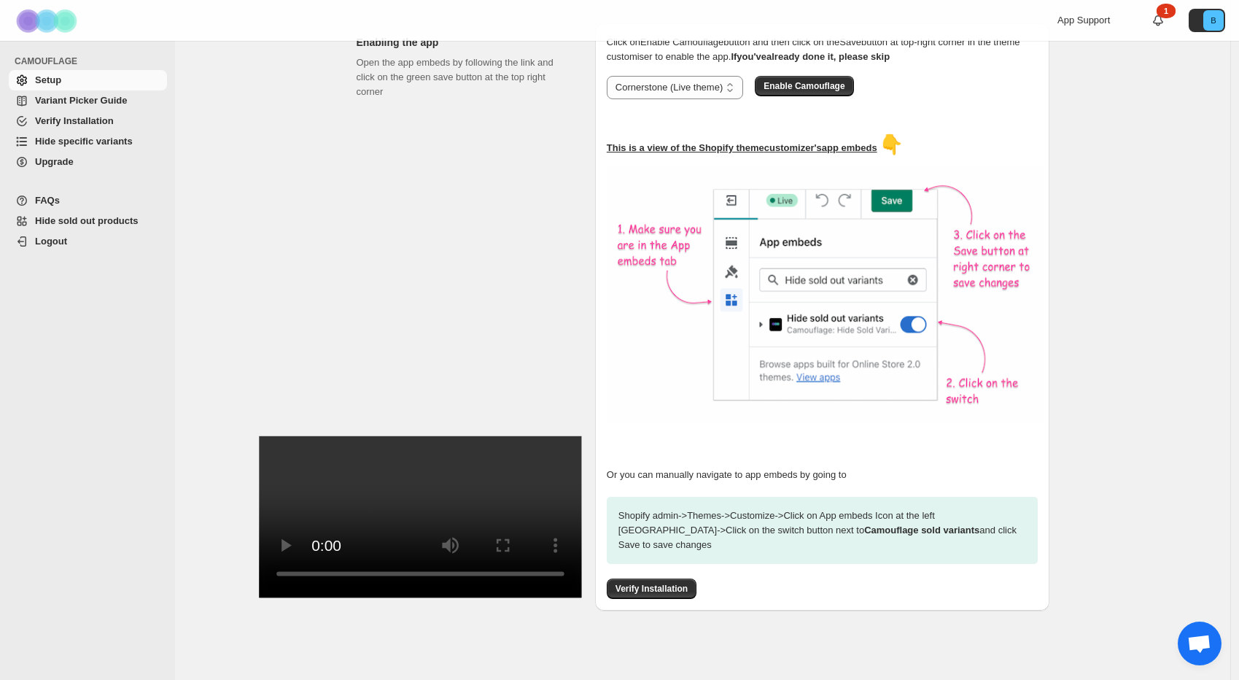
click at [87, 136] on span "Hide specific variants" at bounding box center [84, 141] width 98 height 11
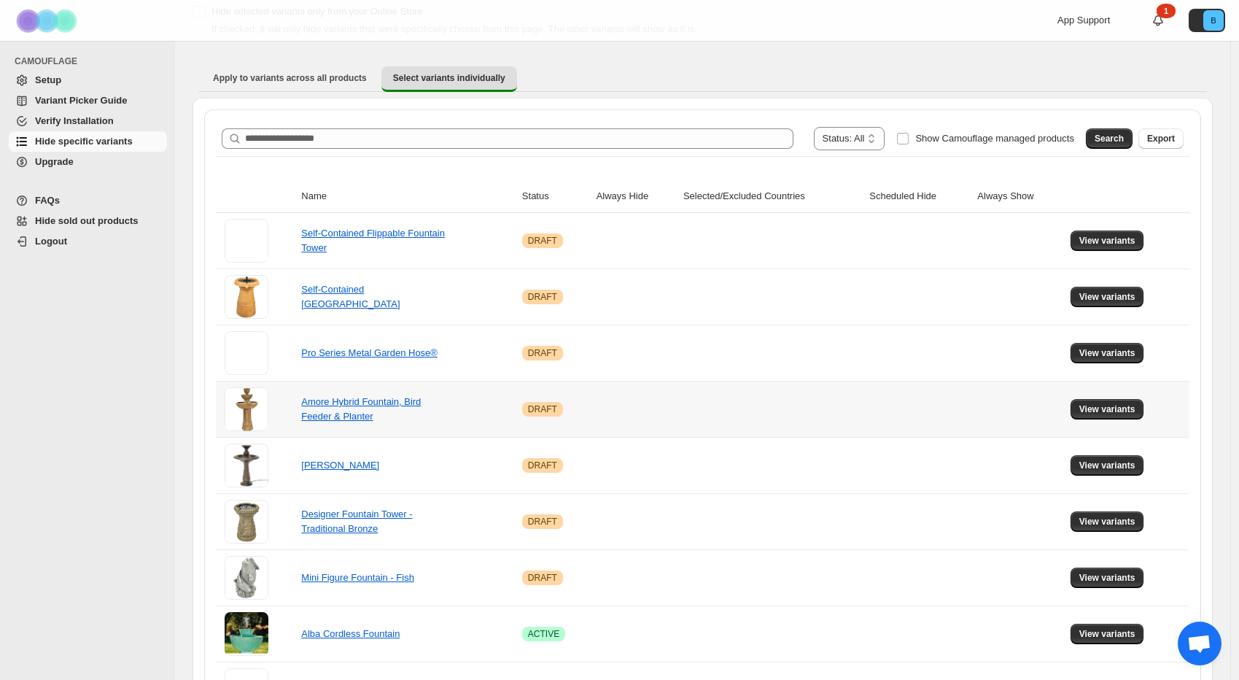
scroll to position [282, 0]
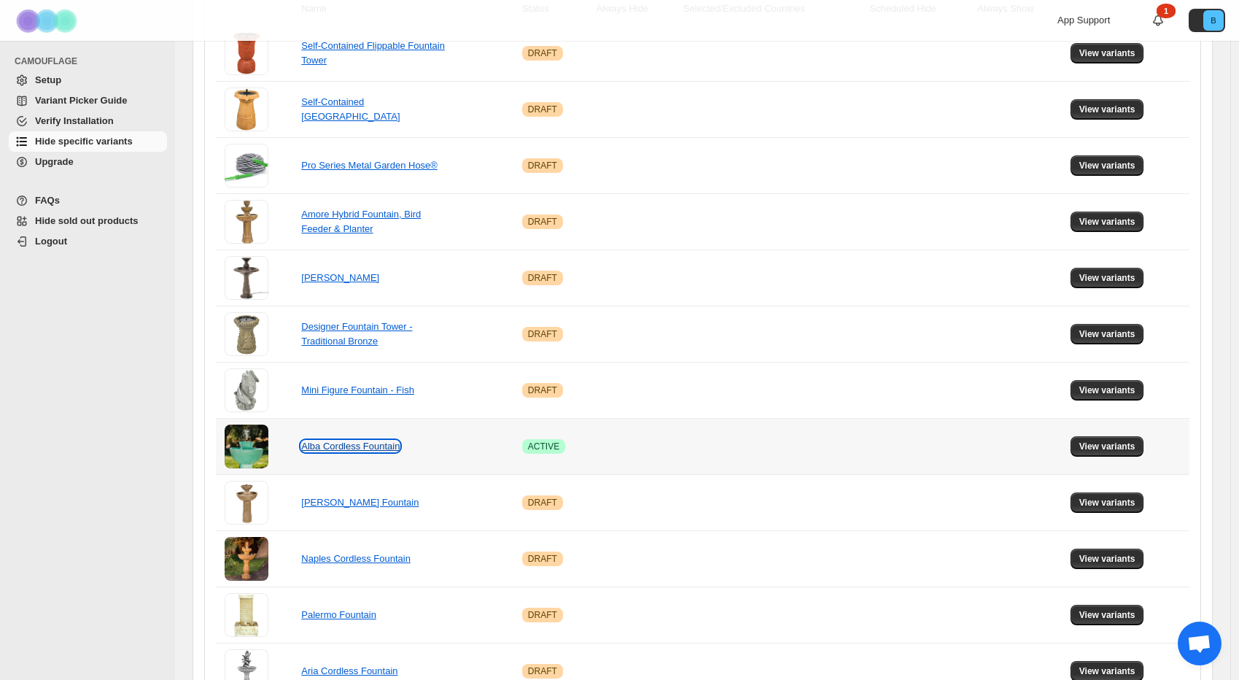
click at [365, 450] on link "Alba Cordless Fountain" at bounding box center [350, 445] width 98 height 11
click at [1113, 452] on button "View variants" at bounding box center [1107, 446] width 74 height 20
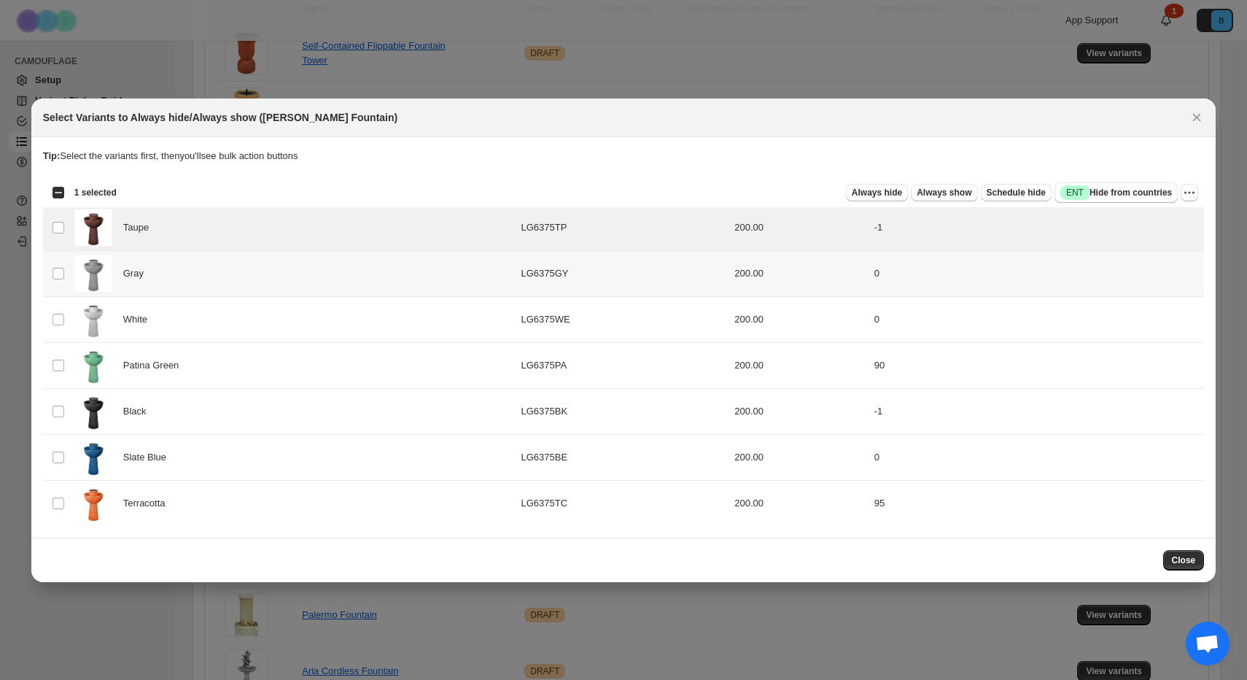
click at [66, 274] on td "Select product variant" at bounding box center [57, 273] width 28 height 46
click at [50, 315] on td "Select product variant" at bounding box center [57, 319] width 28 height 46
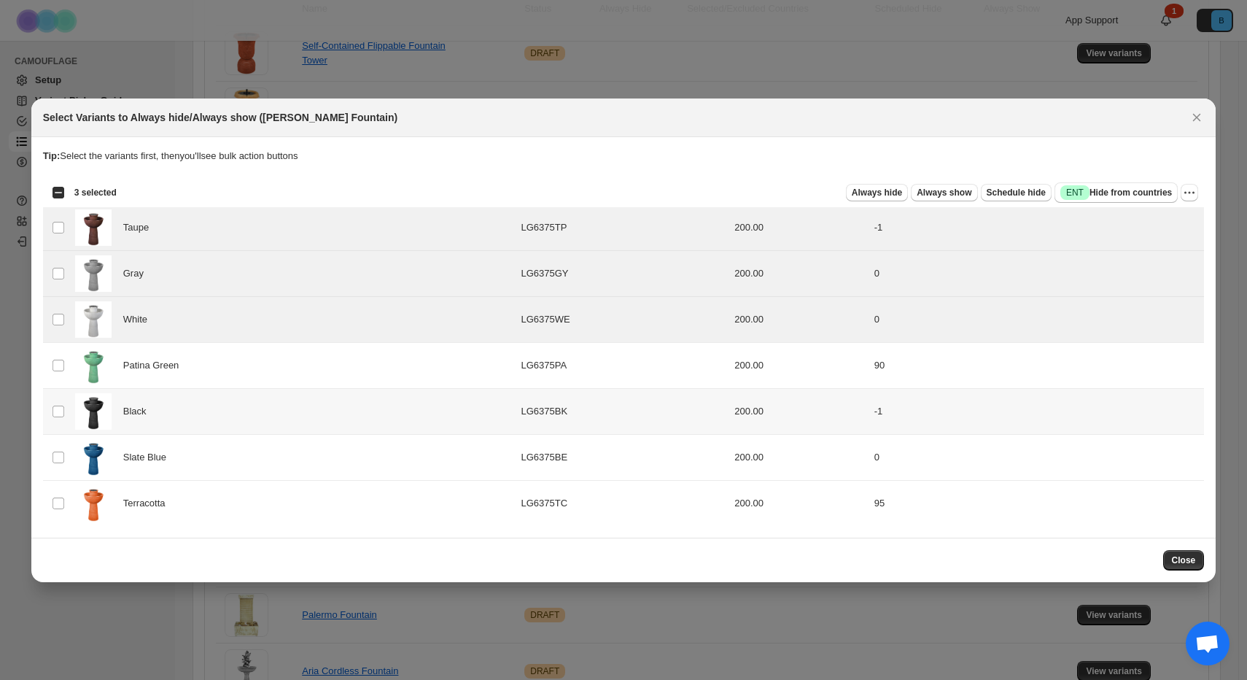
click at [63, 421] on td "Select product variant" at bounding box center [57, 411] width 28 height 46
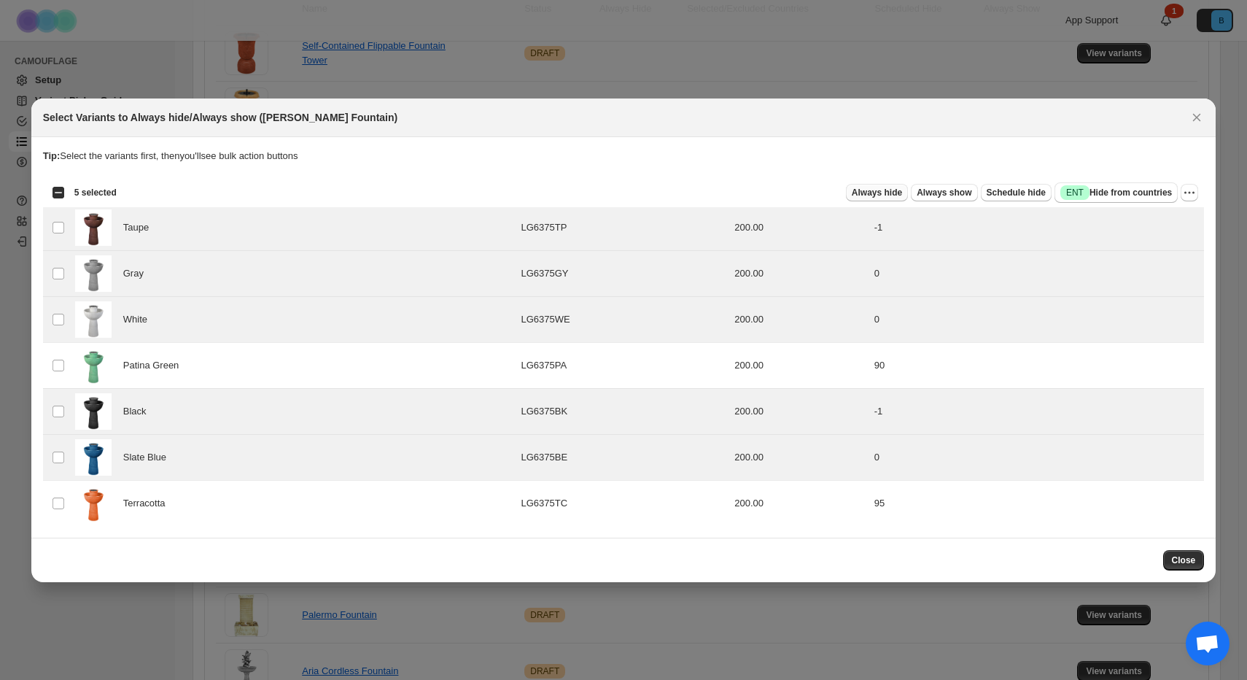
click at [867, 194] on span "Always hide" at bounding box center [877, 193] width 50 height 12
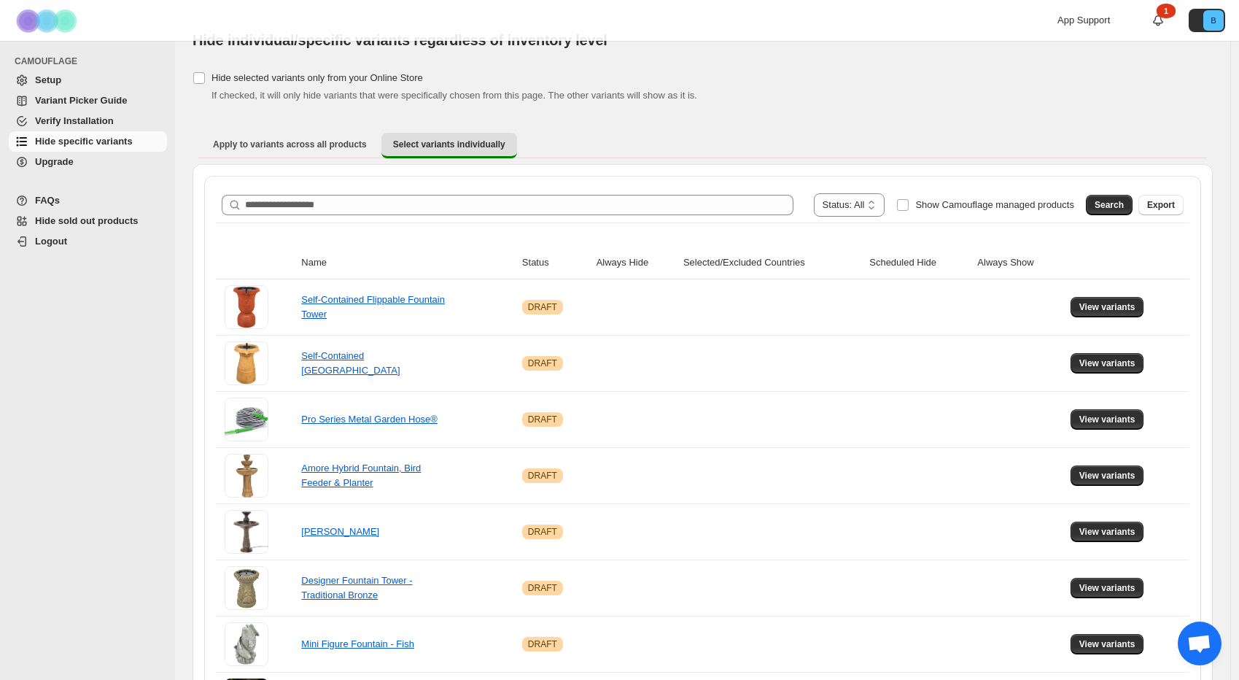
scroll to position [224, 0]
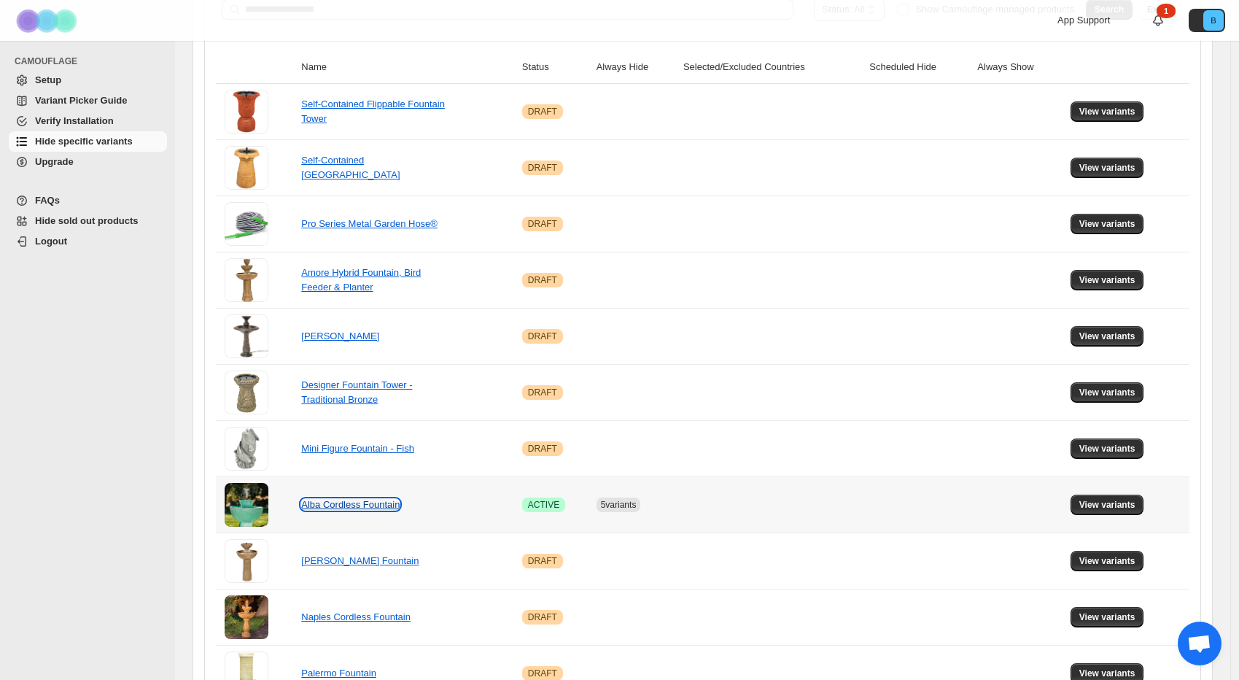
click at [393, 501] on link "Alba Cordless Fountain" at bounding box center [350, 504] width 98 height 11
click at [340, 506] on link "Alba Cordless Fountain" at bounding box center [350, 504] width 98 height 11
click at [347, 504] on link "Alba Cordless Fountain" at bounding box center [350, 504] width 98 height 11
click at [1120, 504] on span "View variants" at bounding box center [1107, 505] width 56 height 12
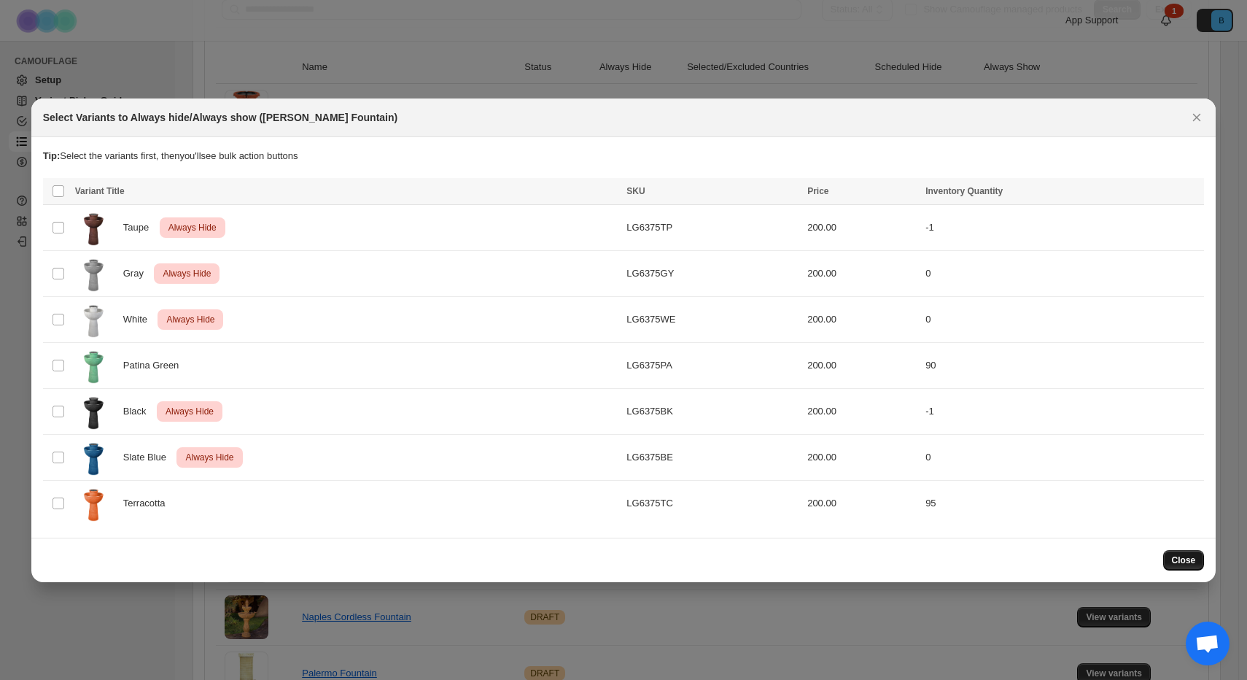
click at [1179, 557] on span "Close" at bounding box center [1184, 560] width 24 height 12
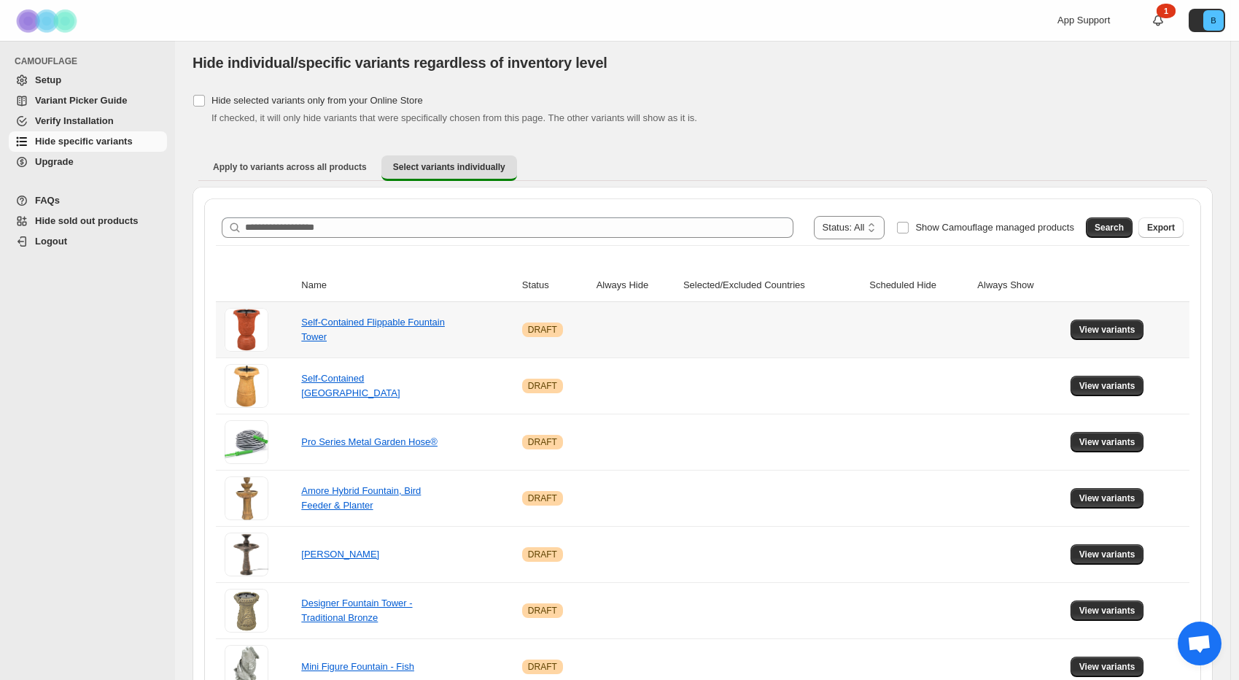
scroll to position [0, 0]
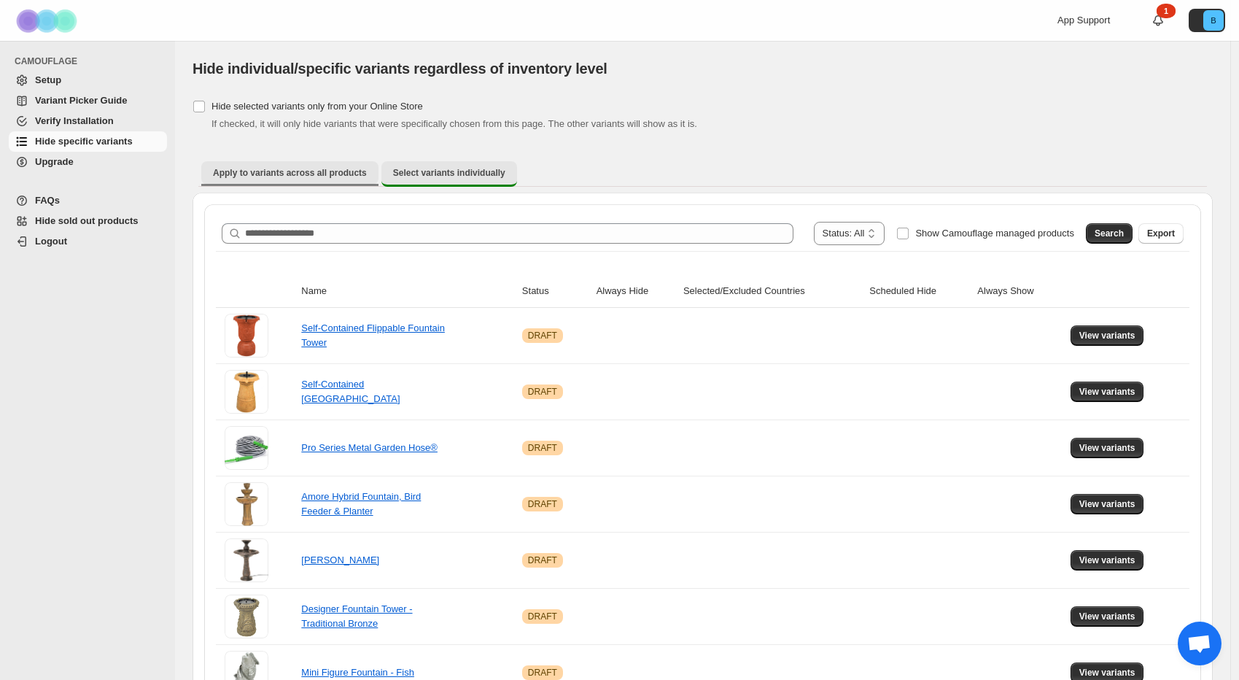
click at [314, 176] on span "Apply to variants across all products" at bounding box center [290, 173] width 154 height 12
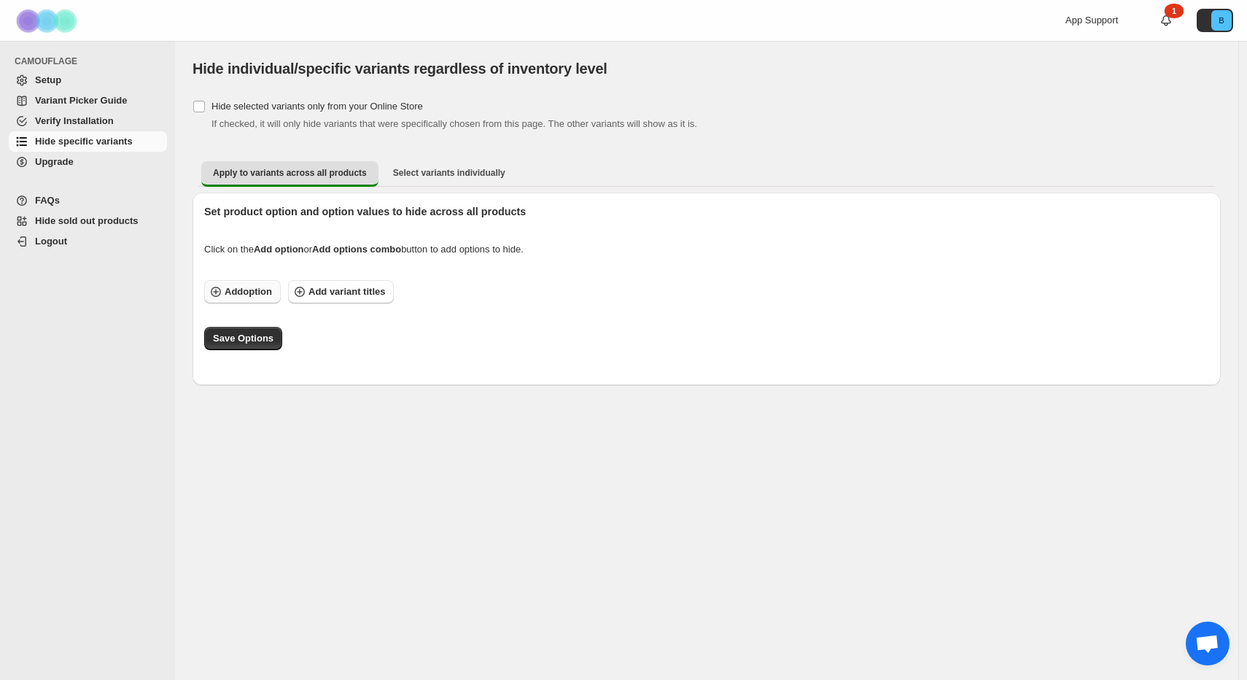
click at [248, 292] on span "Add option" at bounding box center [248, 291] width 47 height 15
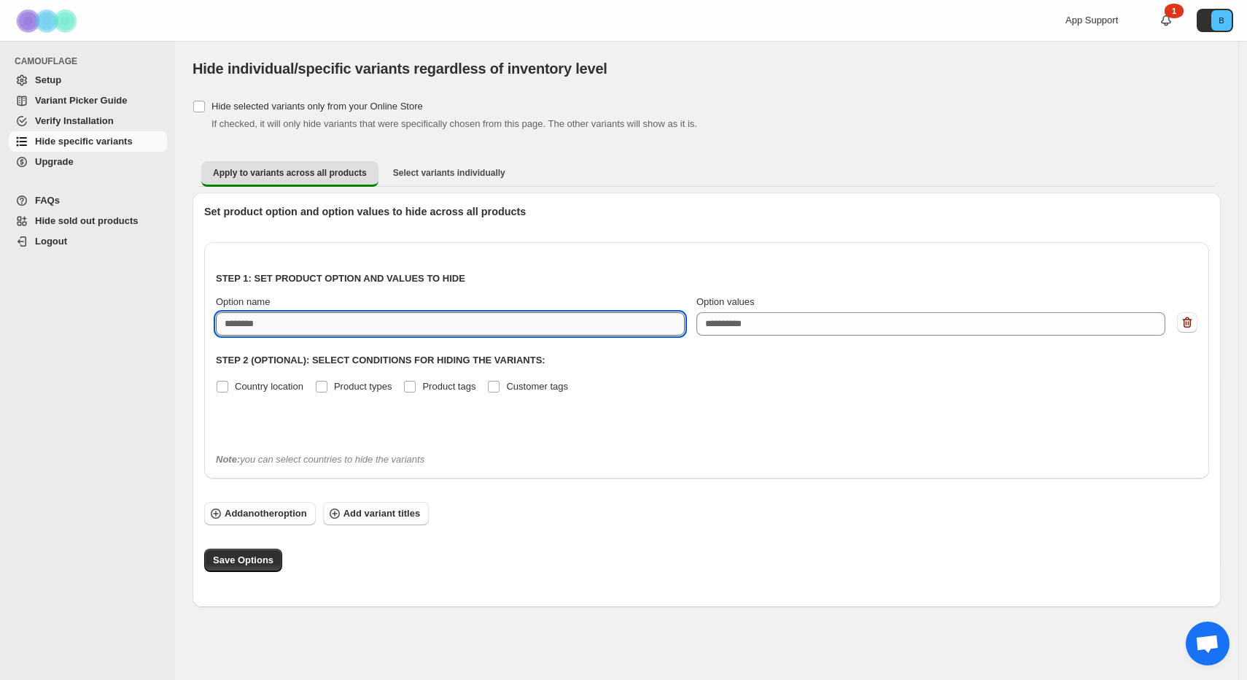
click at [311, 322] on input "Option name" at bounding box center [450, 323] width 469 height 23
click at [392, 174] on button "Select variants individually" at bounding box center [449, 172] width 136 height 23
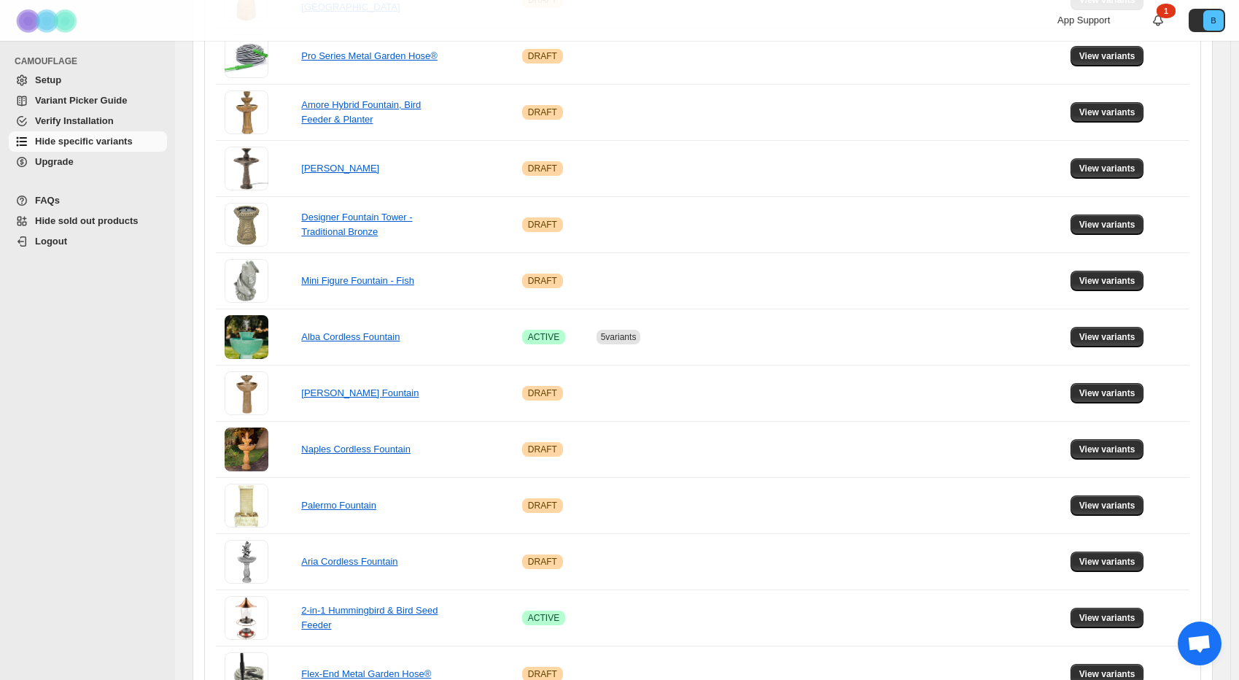
scroll to position [451, 0]
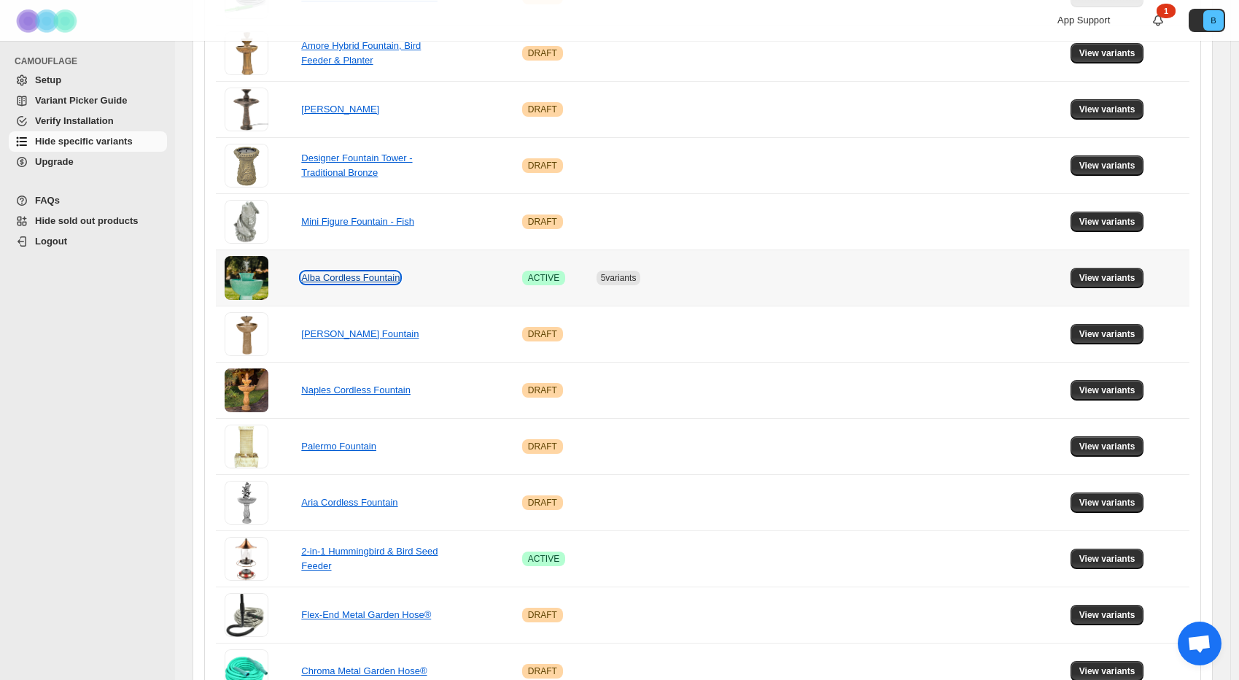
click at [358, 282] on link "Alba Cordless Fountain" at bounding box center [350, 277] width 98 height 11
click at [60, 161] on span "Upgrade" at bounding box center [54, 161] width 39 height 11
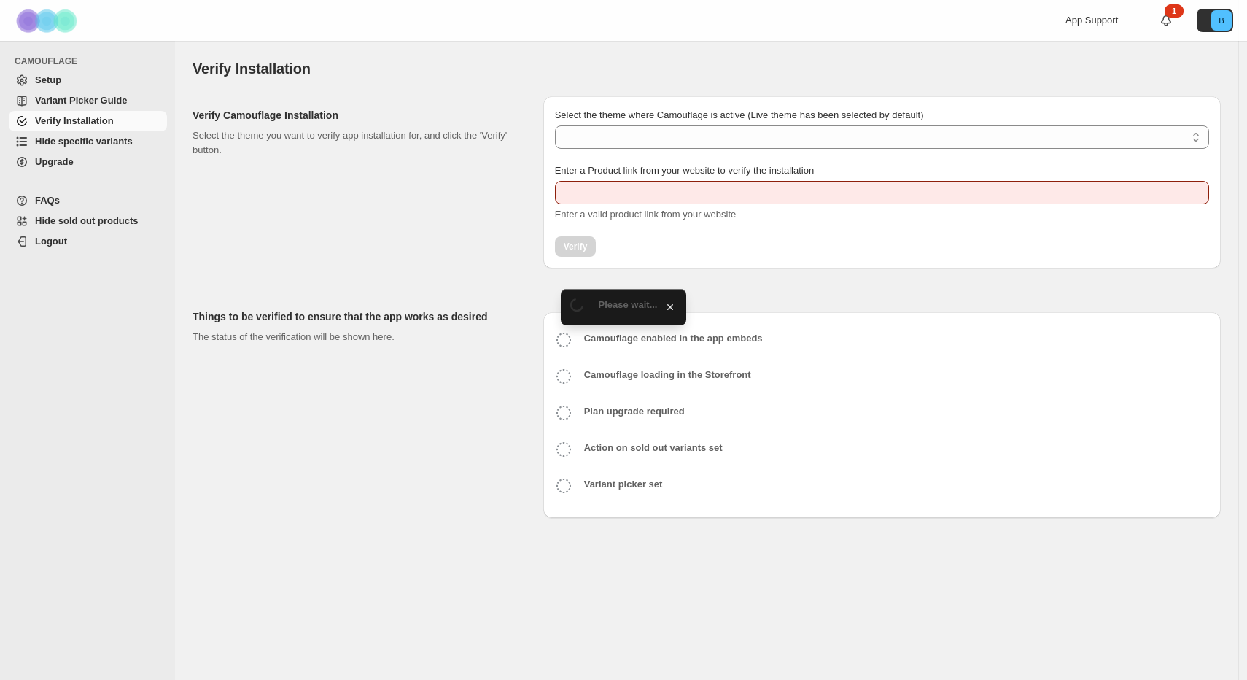
type input "**********"
select select "**********"
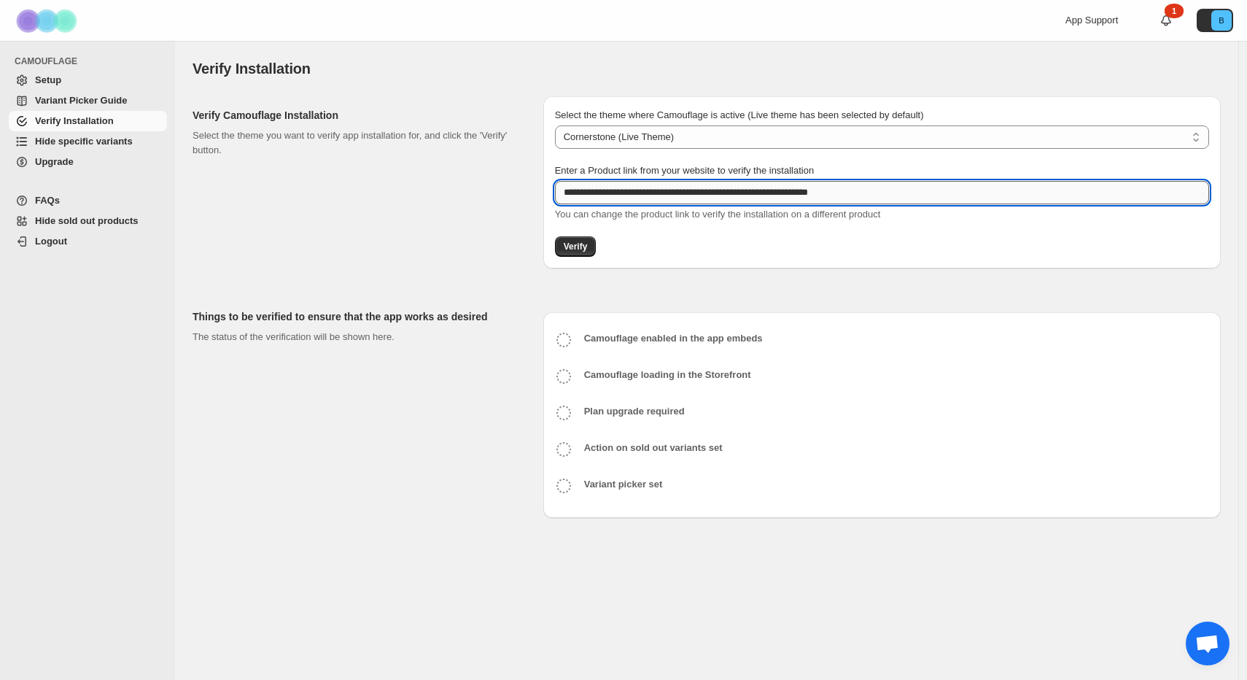
click at [766, 192] on input "**********" at bounding box center [882, 192] width 654 height 23
drag, startPoint x: 893, startPoint y: 198, endPoint x: 749, endPoint y: 184, distance: 144.2
click at [776, 189] on input "**********" at bounding box center [882, 192] width 654 height 23
click at [693, 183] on input "**********" at bounding box center [882, 192] width 654 height 23
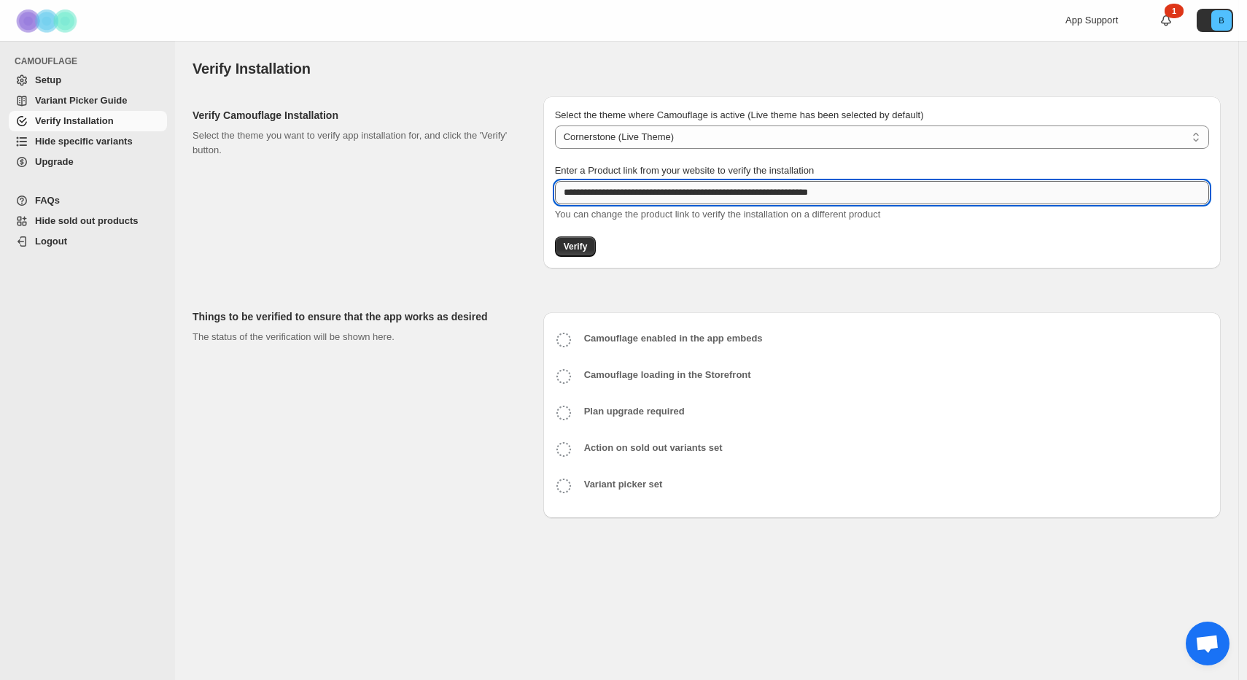
click at [693, 183] on input "**********" at bounding box center [882, 192] width 654 height 23
paste input "**********"
type input "**********"
click at [583, 246] on span "Verify" at bounding box center [576, 247] width 24 height 12
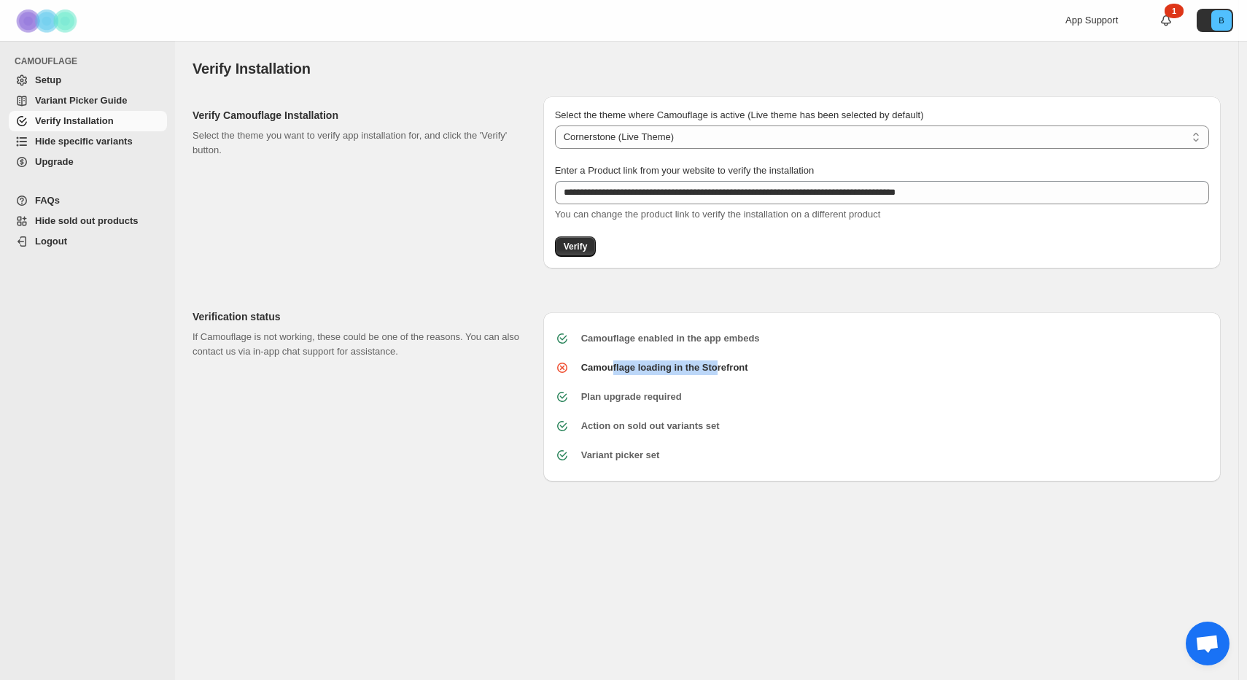
drag, startPoint x: 614, startPoint y: 372, endPoint x: 793, endPoint y: 374, distance: 178.6
click at [728, 371] on b "Camouflage loading in the Storefront" at bounding box center [664, 367] width 167 height 11
drag, startPoint x: 693, startPoint y: 373, endPoint x: 555, endPoint y: 367, distance: 137.9
click at [582, 370] on div "Camouflage loading in the Storefront" at bounding box center [876, 362] width 666 height 26
click at [563, 368] on icon at bounding box center [562, 367] width 15 height 15
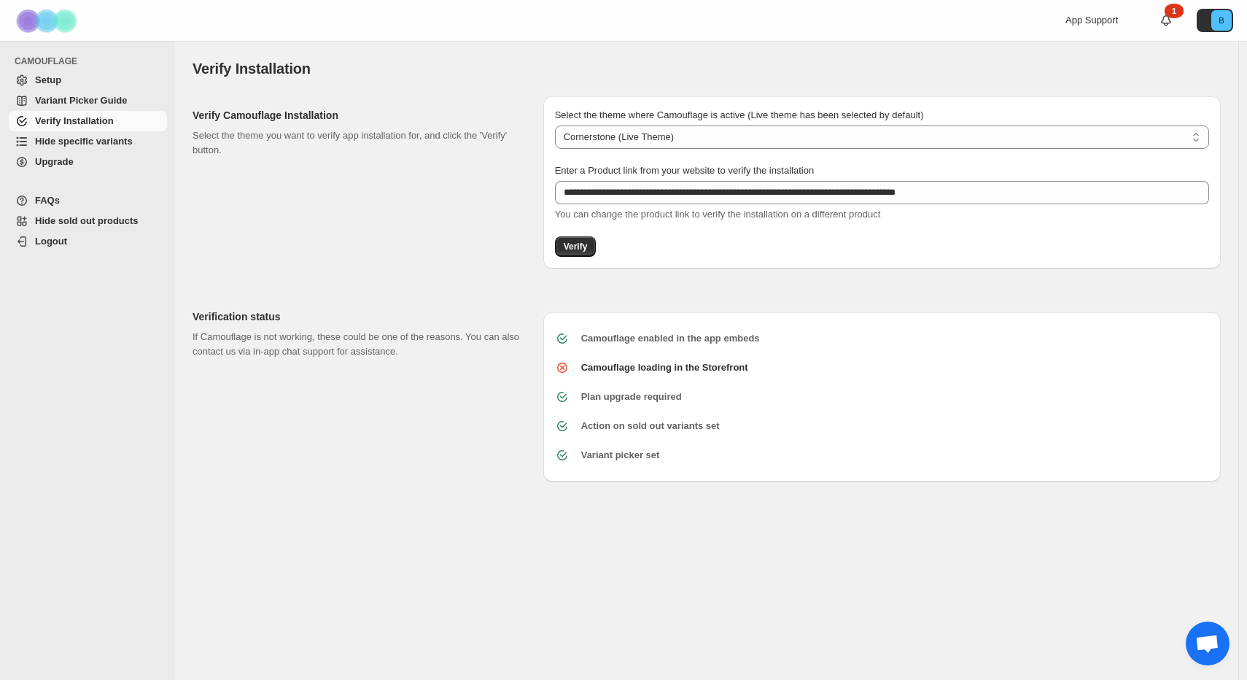
click at [561, 369] on icon at bounding box center [562, 367] width 15 height 15
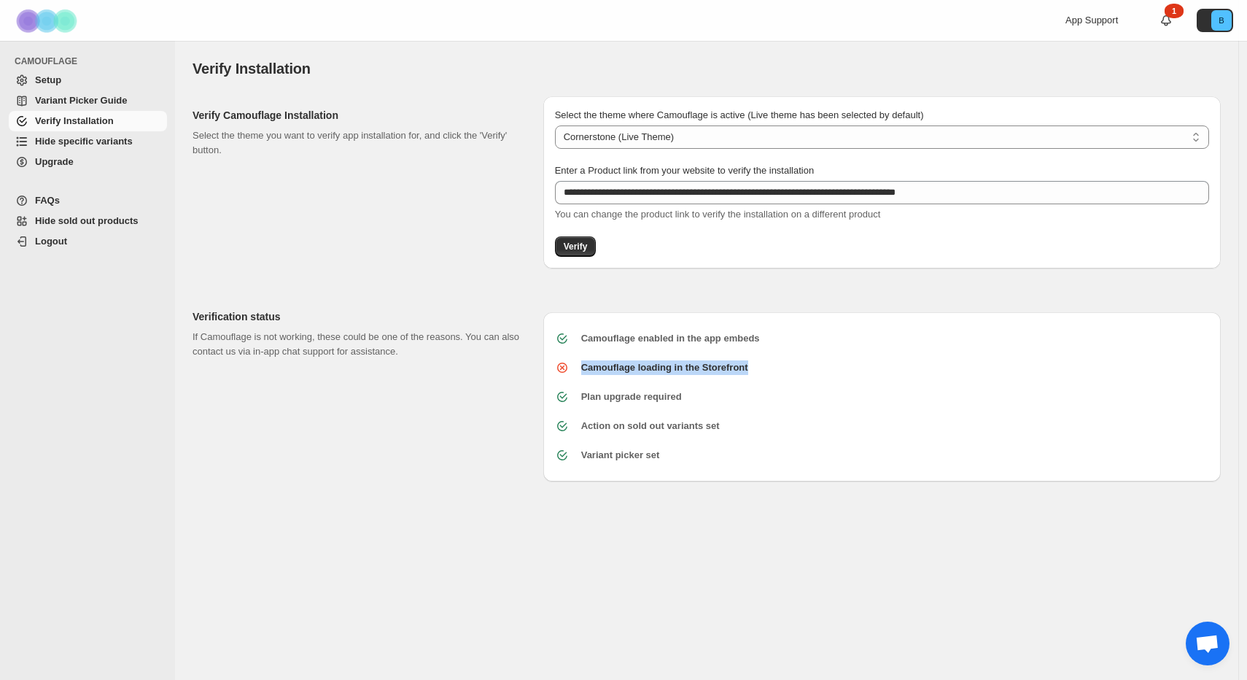
click at [561, 369] on icon at bounding box center [562, 367] width 15 height 15
click at [77, 82] on span "Setup" at bounding box center [99, 80] width 129 height 15
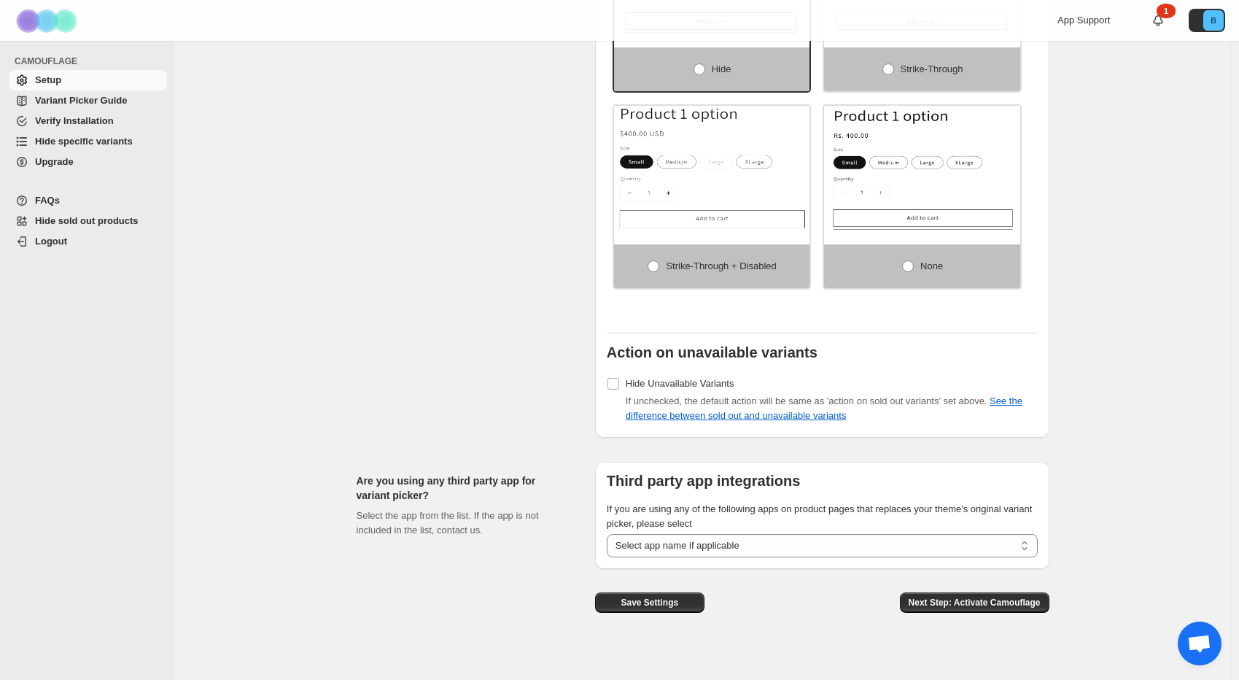
scroll to position [1000, 0]
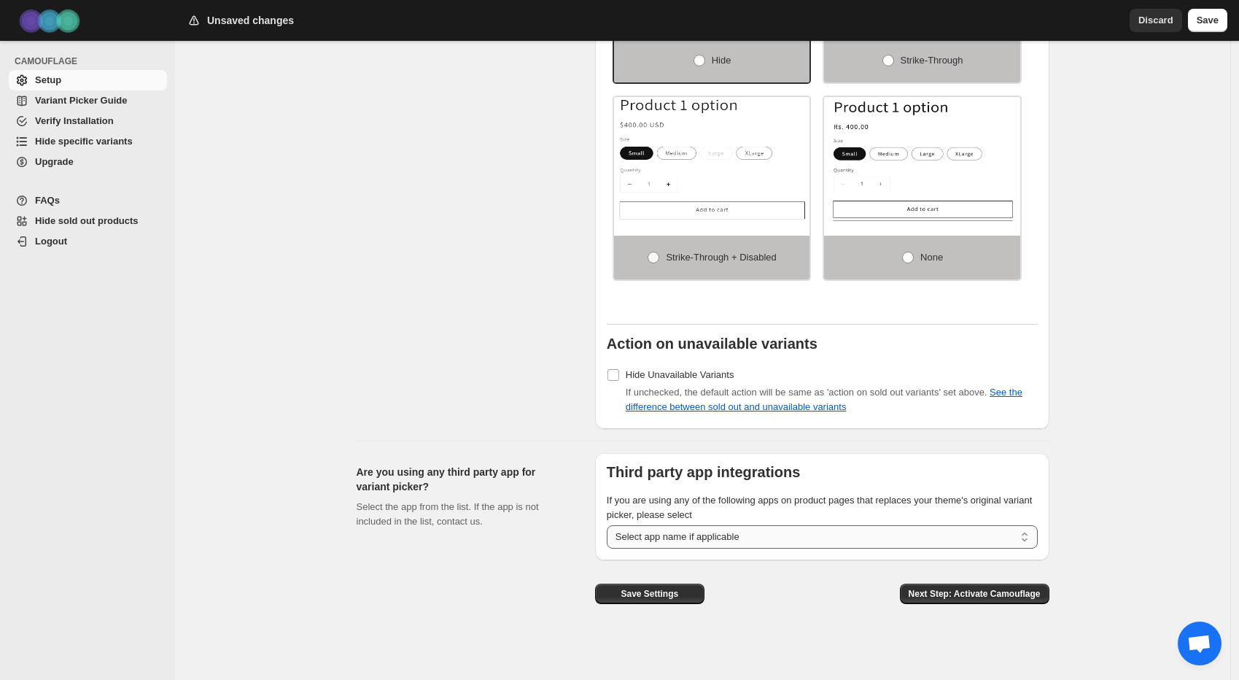
click at [692, 537] on select "**********" at bounding box center [822, 536] width 431 height 23
select select "**********"
click at [965, 602] on button "Next Step: Activate Camouflage" at bounding box center [974, 593] width 149 height 20
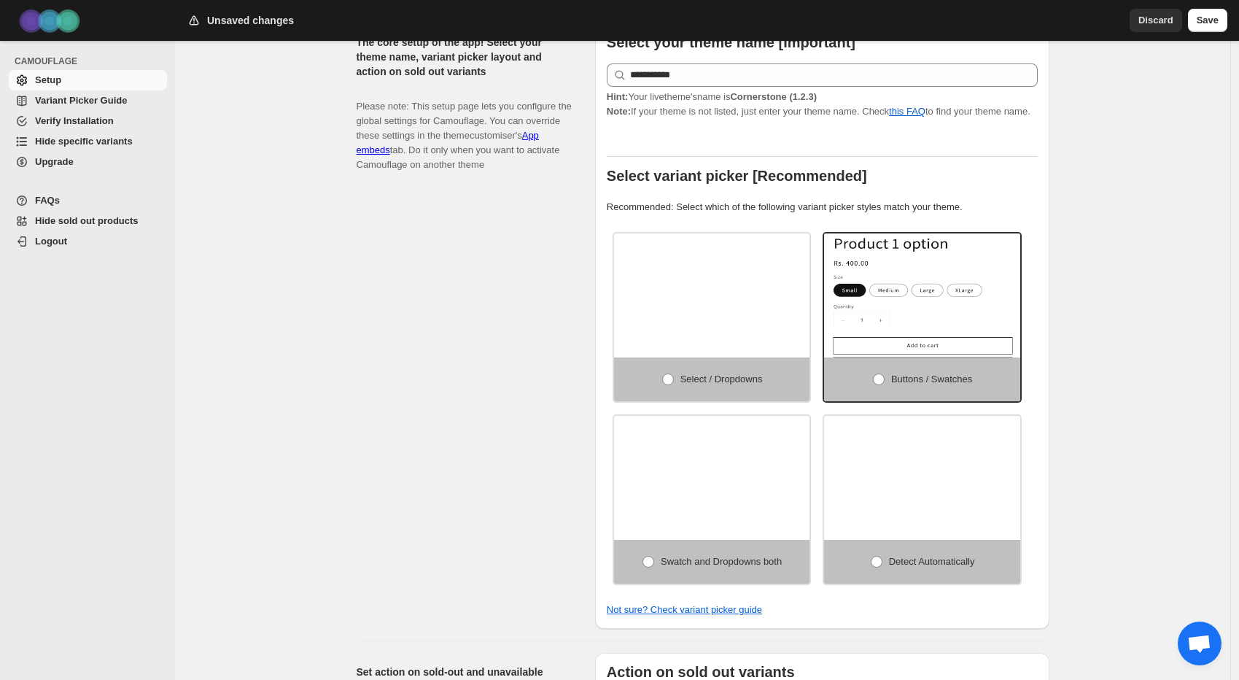
select select "**********"
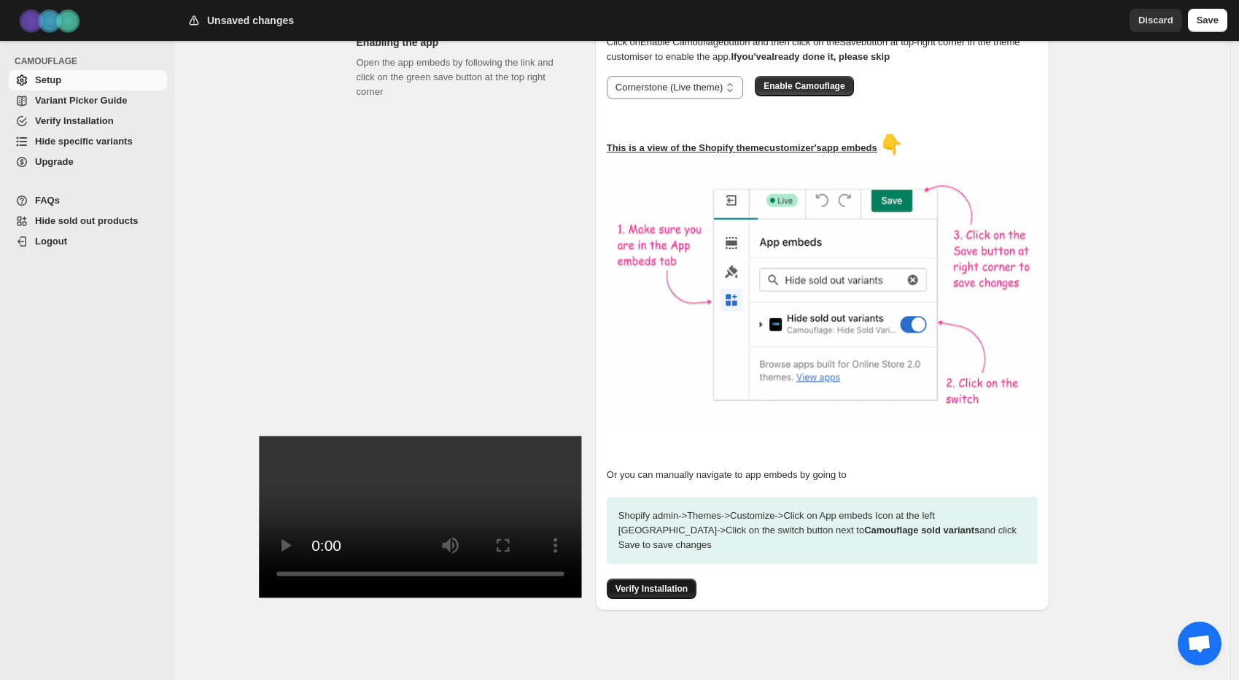
click at [663, 583] on span "Verify Installation" at bounding box center [651, 589] width 72 height 12
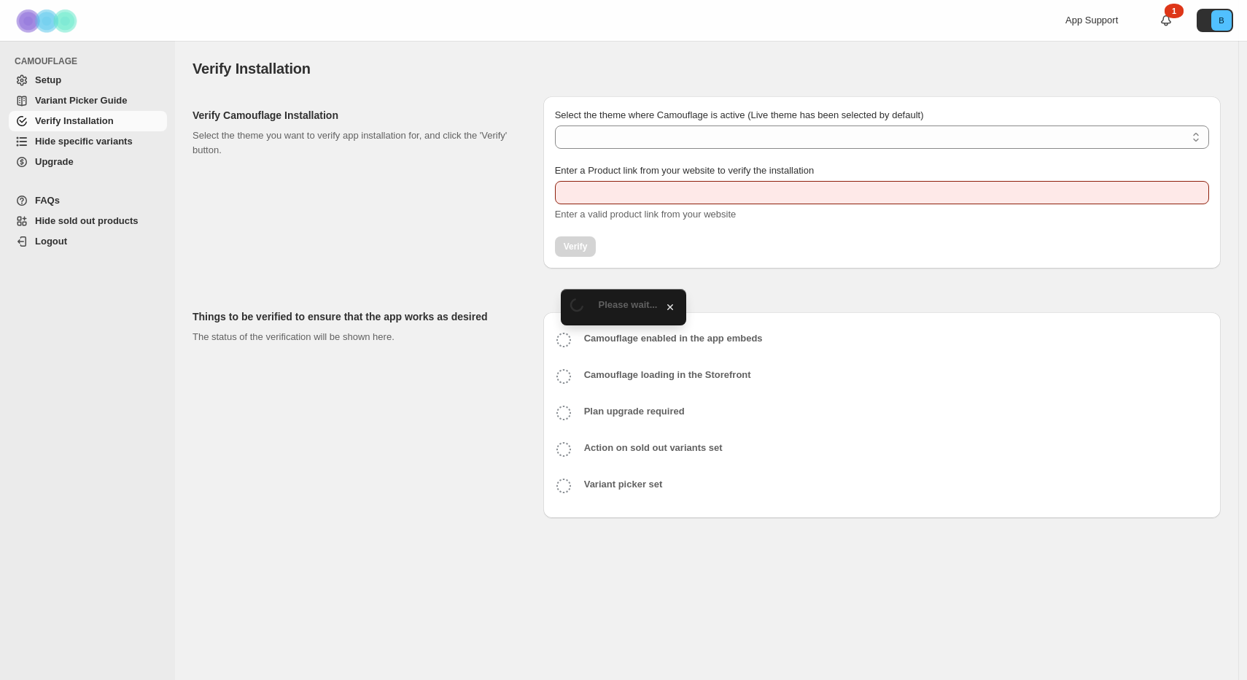
type input "**********"
select select "**********"
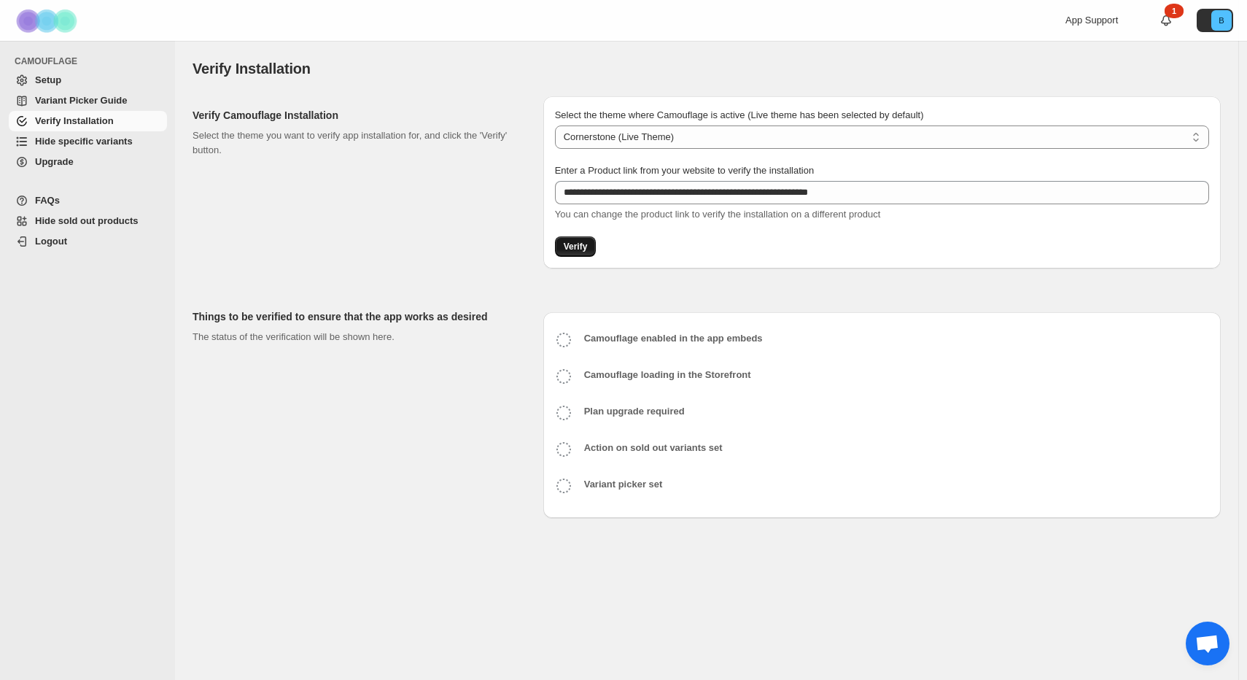
click at [569, 248] on span "Verify" at bounding box center [576, 247] width 24 height 12
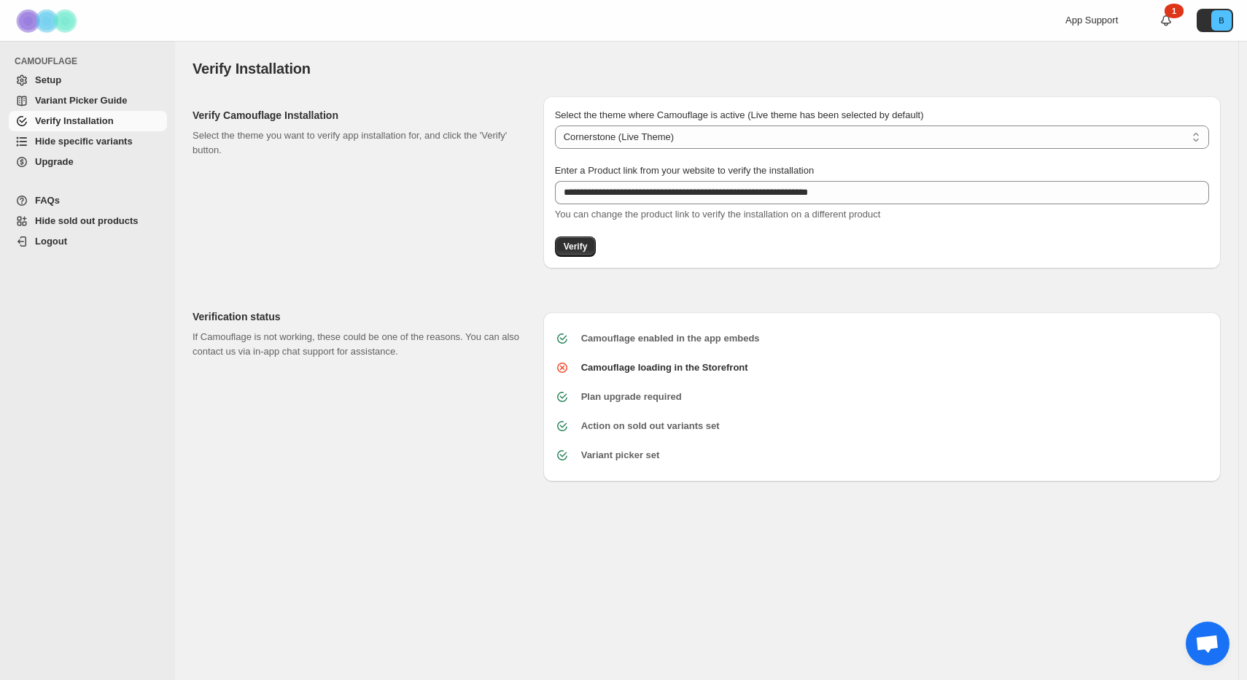
click at [61, 98] on span "Variant Picker Guide" at bounding box center [81, 100] width 92 height 11
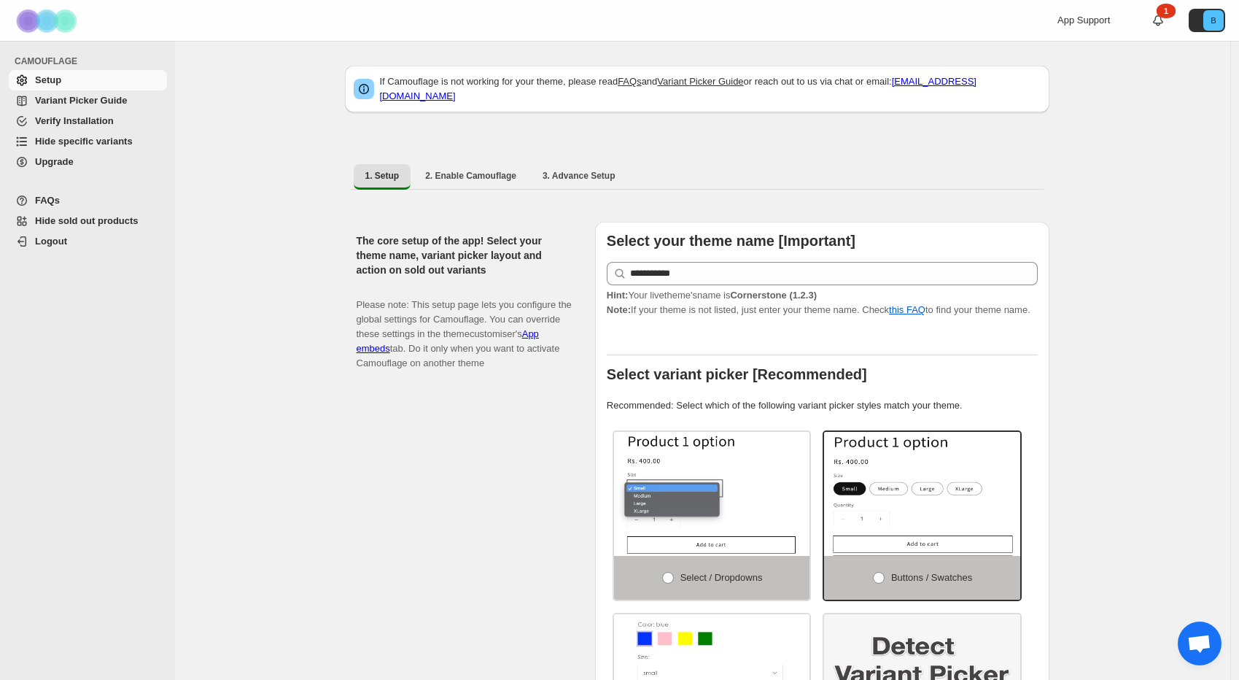
click at [98, 234] on span "Logout" at bounding box center [99, 241] width 129 height 15
click at [104, 223] on span "Hide sold out products" at bounding box center [87, 220] width 104 height 11
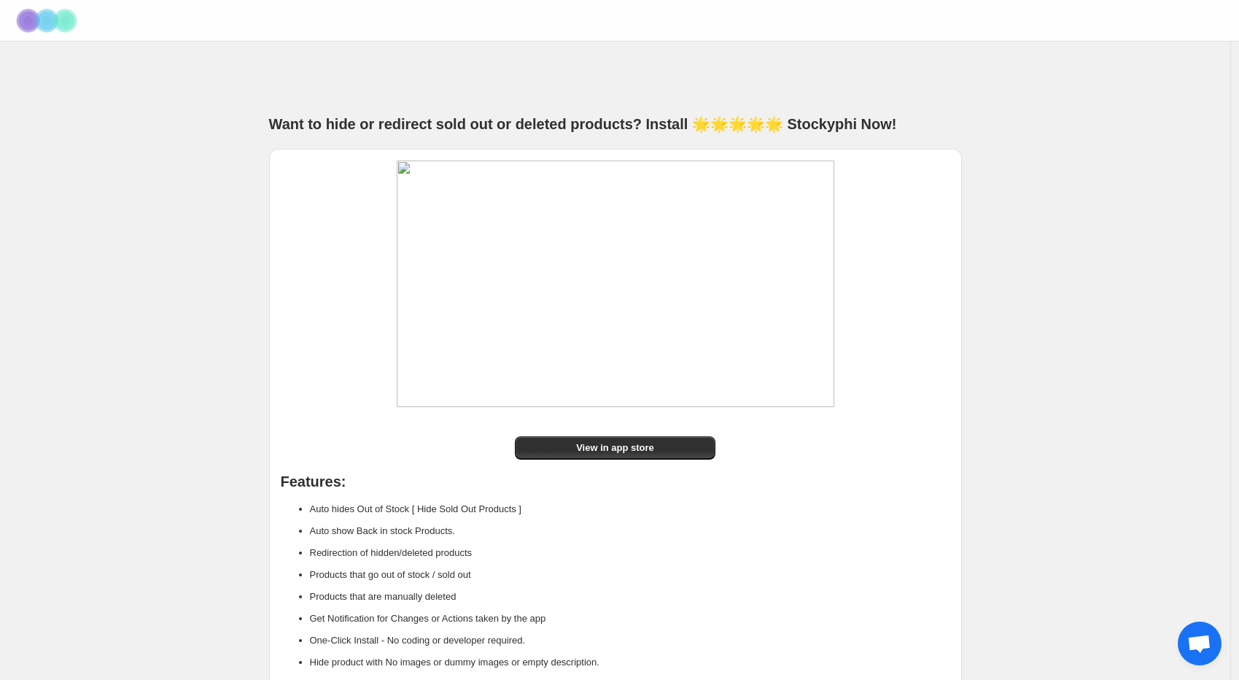
click at [52, 24] on img at bounding box center [48, 20] width 73 height 40
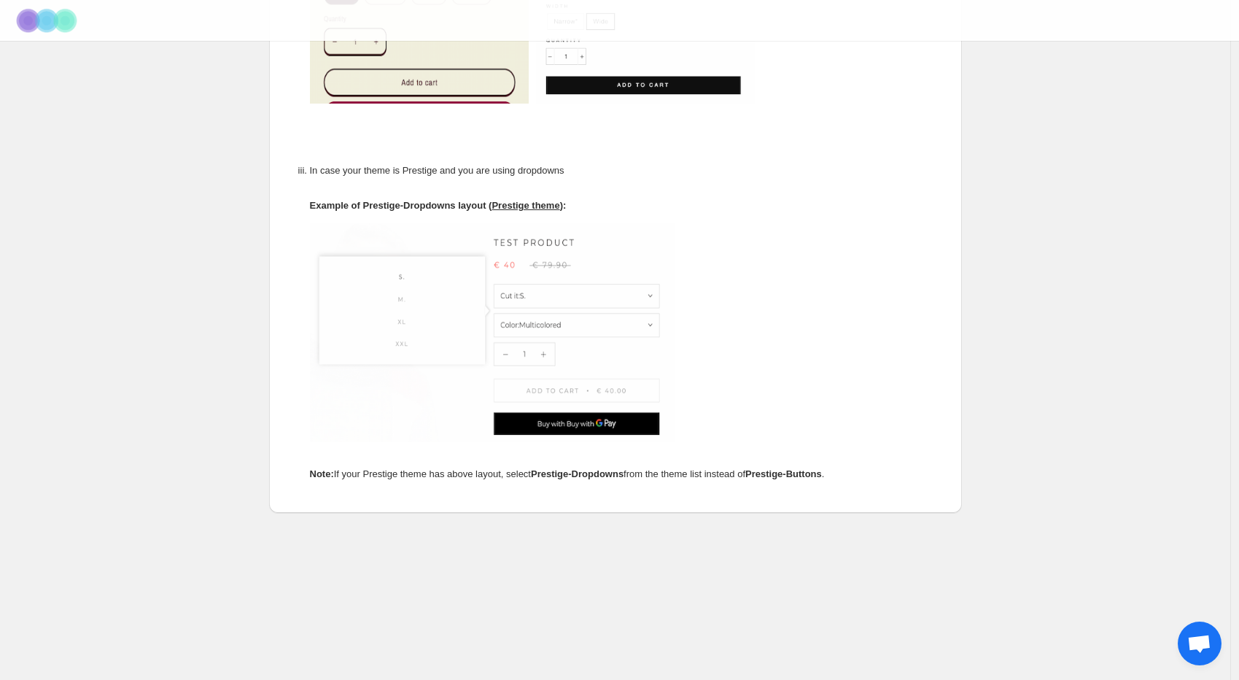
click at [610, 82] on img at bounding box center [645, 31] width 219 height 146
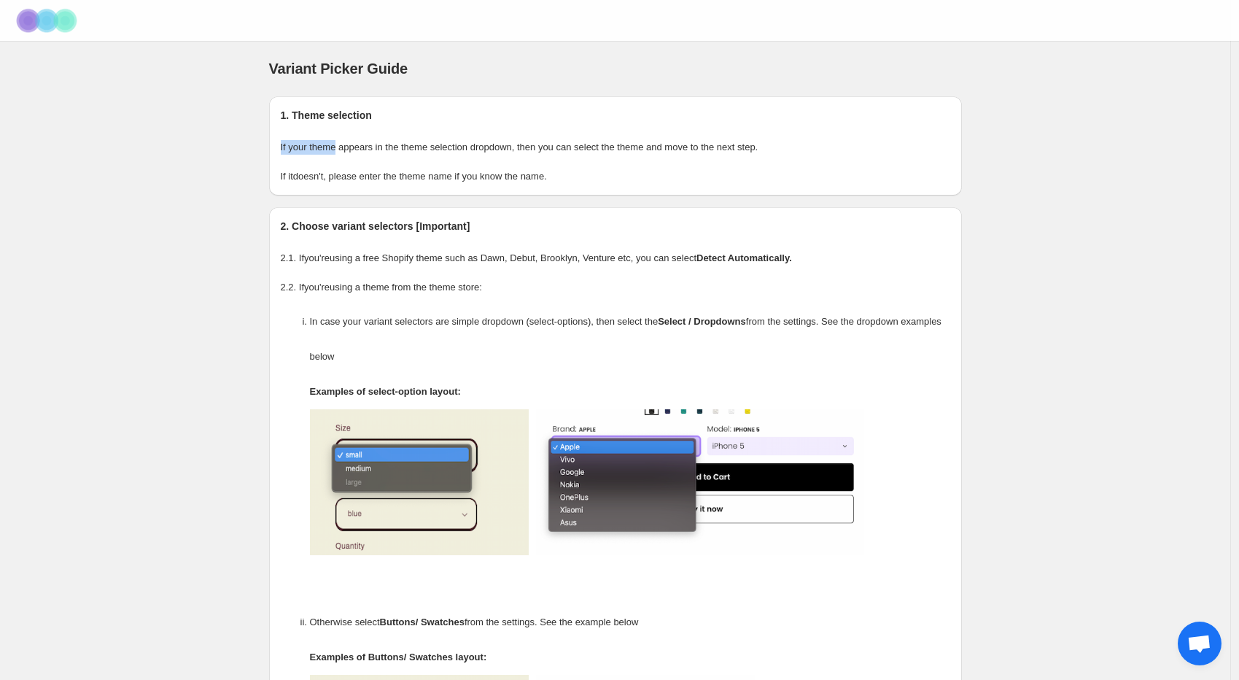
drag, startPoint x: 343, startPoint y: 142, endPoint x: 673, endPoint y: 157, distance: 329.9
click at [647, 159] on div "1. Theme selection If your theme appears in the theme selection dropdown, then …" at bounding box center [615, 145] width 693 height 99
click at [675, 157] on div "1. Theme selection If your theme appears in the theme selection dropdown, then …" at bounding box center [615, 145] width 693 height 99
click at [405, 174] on p "If it doesn't , please enter the theme name if you know the name." at bounding box center [615, 176] width 669 height 15
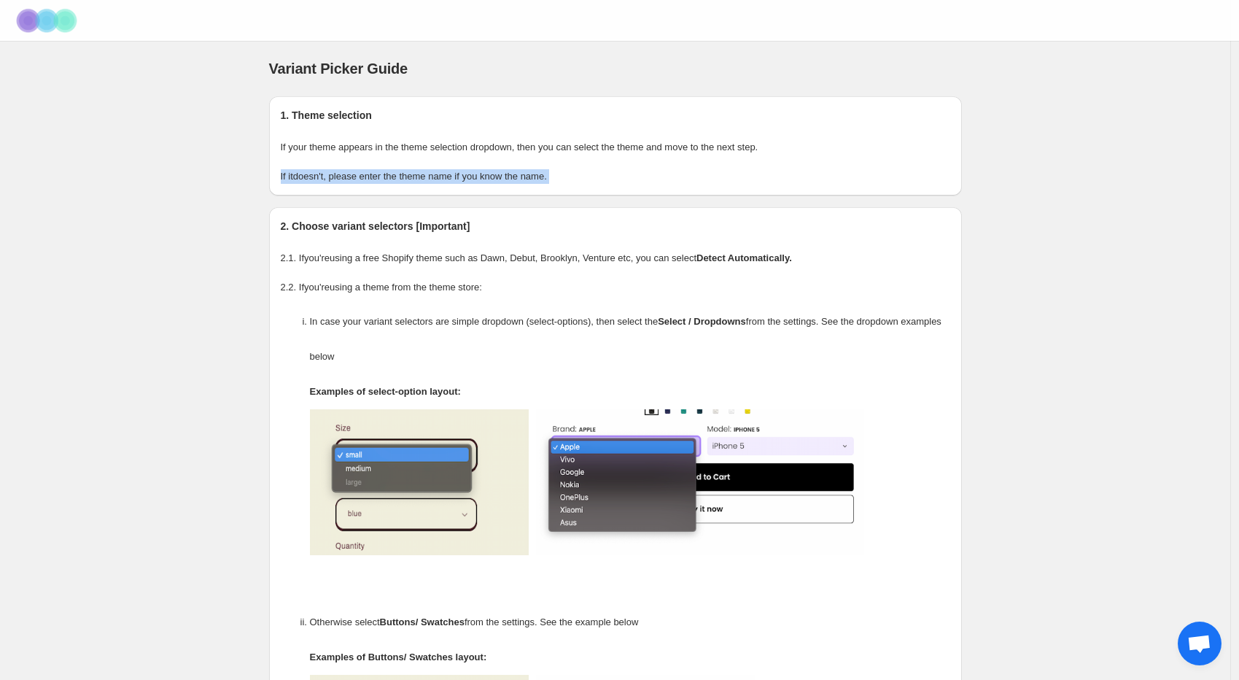
click at [405, 174] on p "If it doesn't , please enter the theme name if you know the name." at bounding box center [615, 176] width 669 height 15
click at [494, 166] on div "1. Theme selection If your theme appears in the theme selection dropdown, then …" at bounding box center [615, 145] width 693 height 99
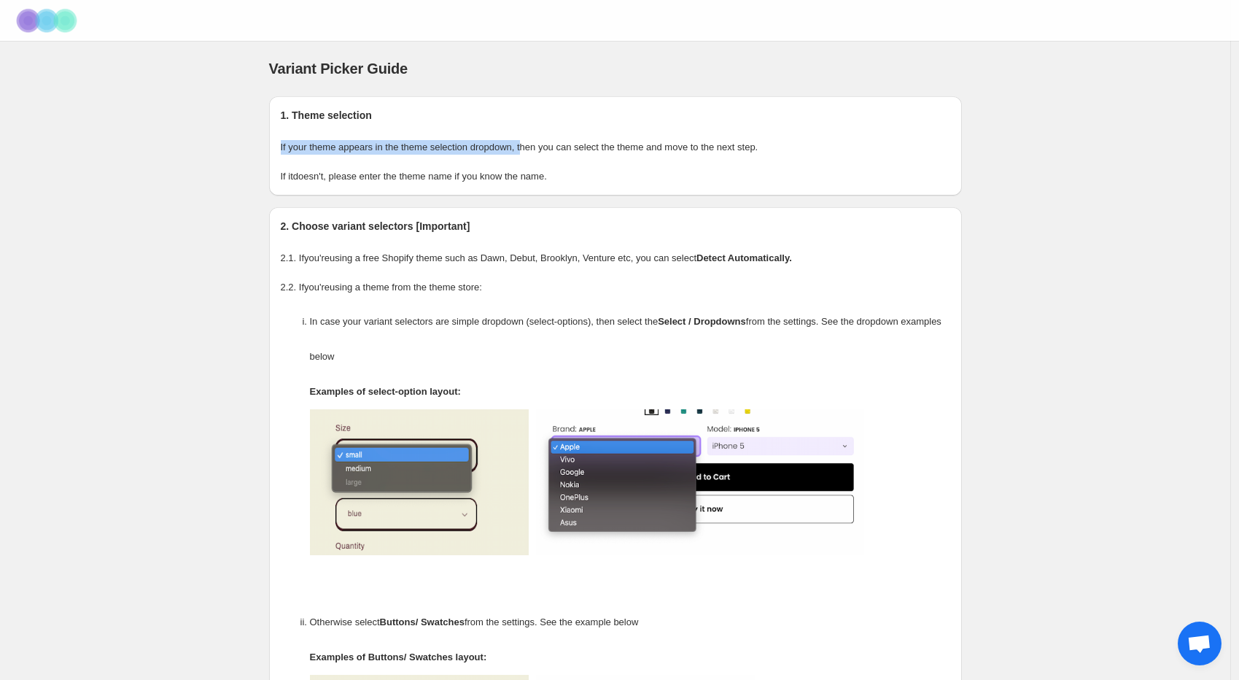
drag, startPoint x: 541, startPoint y: 152, endPoint x: 691, endPoint y: 155, distance: 150.2
click at [677, 156] on div "1. Theme selection If your theme appears in the theme selection dropdown, then …" at bounding box center [615, 145] width 693 height 99
click at [695, 155] on div "1. Theme selection If your theme appears in the theme selection dropdown, then …" at bounding box center [615, 145] width 693 height 99
drag, startPoint x: 307, startPoint y: 178, endPoint x: 375, endPoint y: 180, distance: 68.6
click at [375, 180] on p "If it doesn't , please enter the theme name if you know the name." at bounding box center [615, 176] width 669 height 15
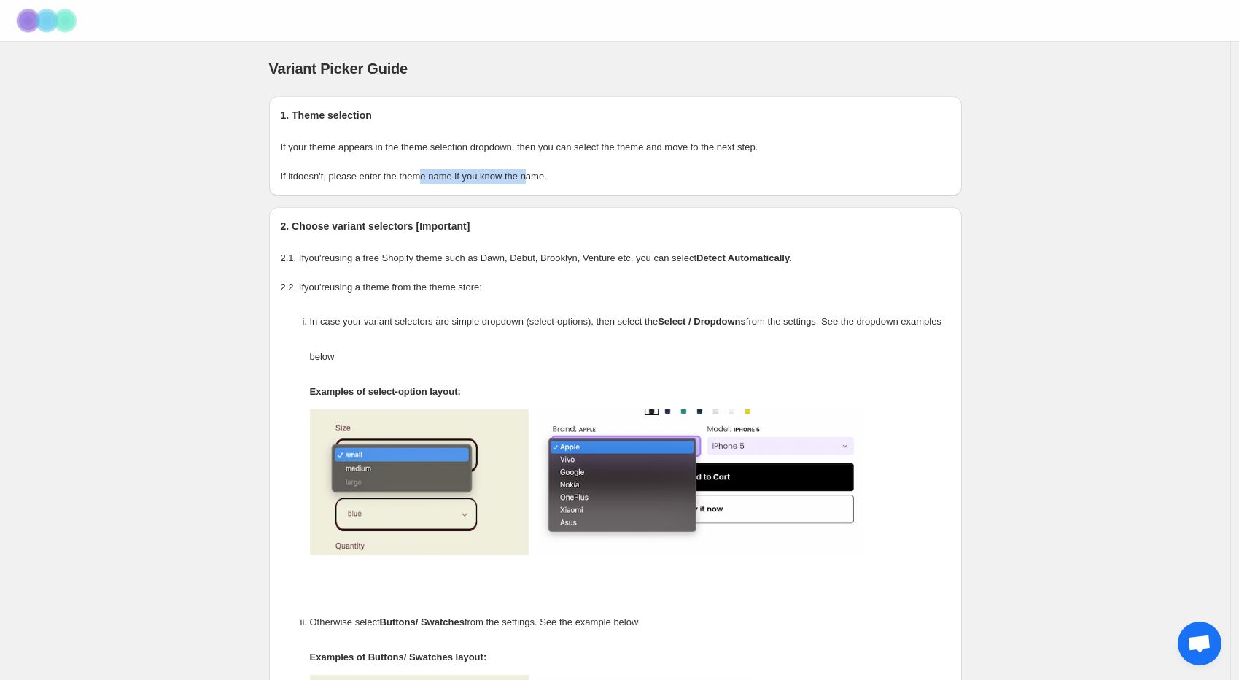
drag, startPoint x: 448, startPoint y: 174, endPoint x: 555, endPoint y: 178, distance: 106.5
click at [549, 178] on p "If it doesn't , please enter the theme name if you know the name." at bounding box center [615, 176] width 669 height 15
drag, startPoint x: 623, startPoint y: 179, endPoint x: 640, endPoint y: 179, distance: 17.5
click at [629, 179] on p "If it doesn't , please enter the theme name if you know the name." at bounding box center [615, 176] width 669 height 15
click at [694, 183] on p "If it doesn't , please enter the theme name if you know the name." at bounding box center [615, 176] width 669 height 15
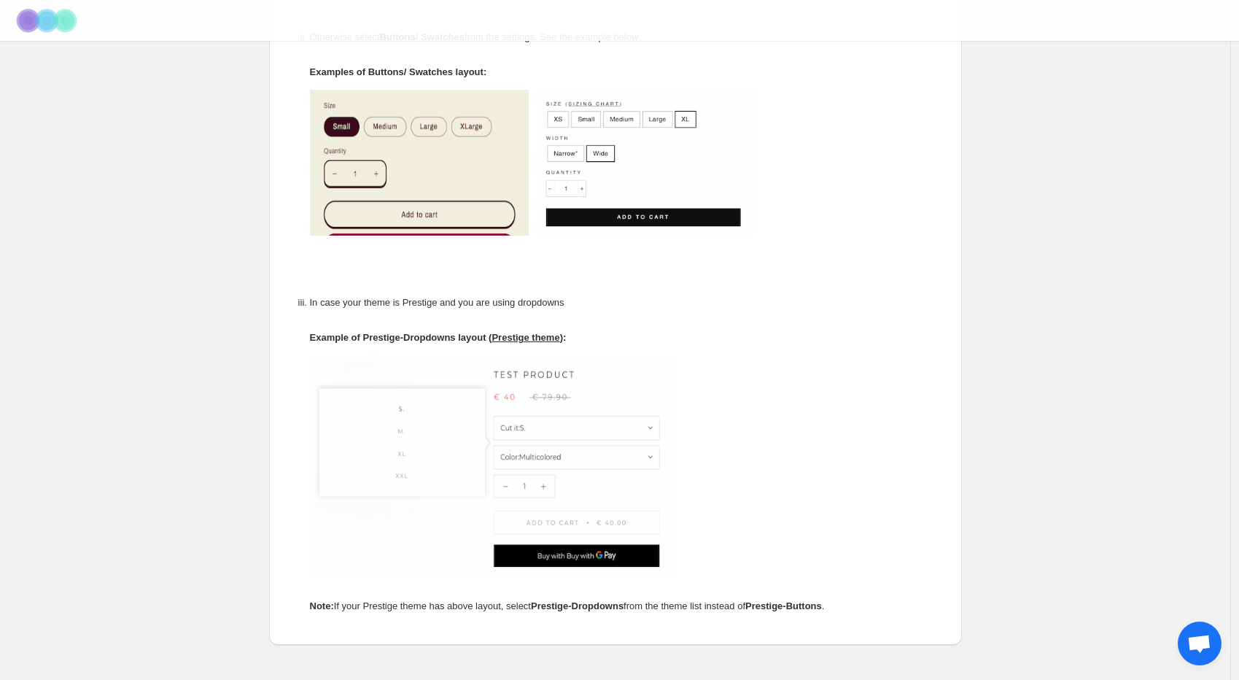
scroll to position [723, 0]
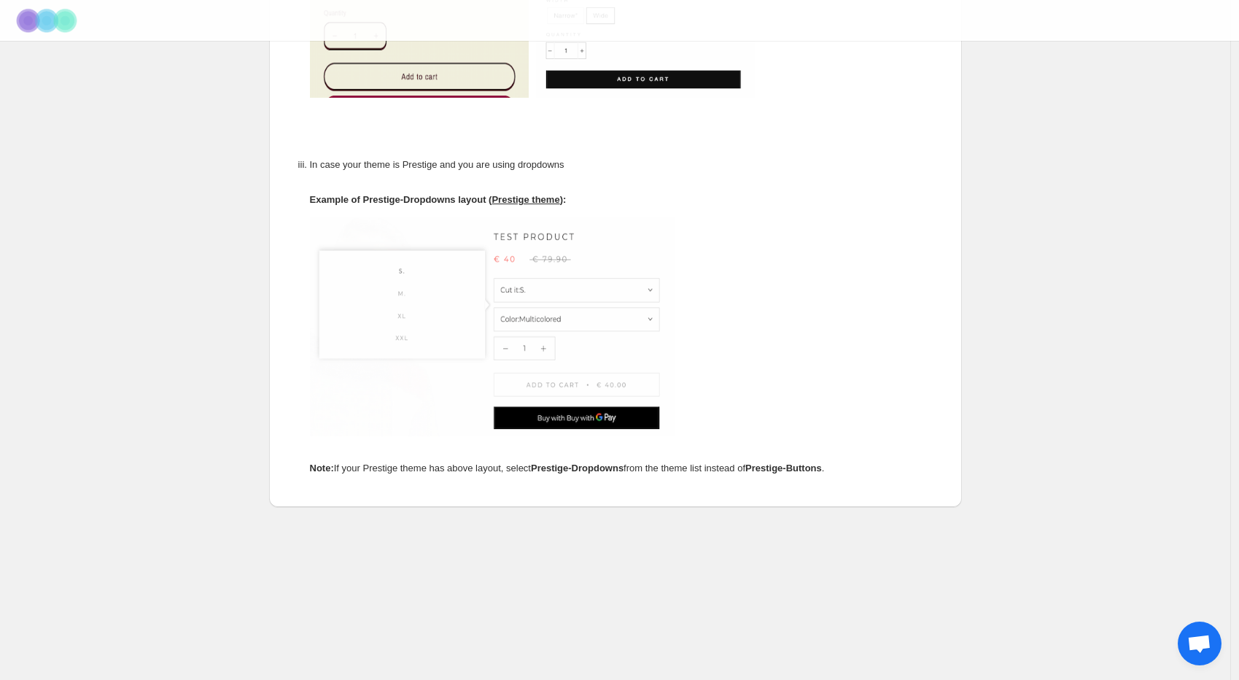
click at [477, 418] on img at bounding box center [492, 326] width 365 height 219
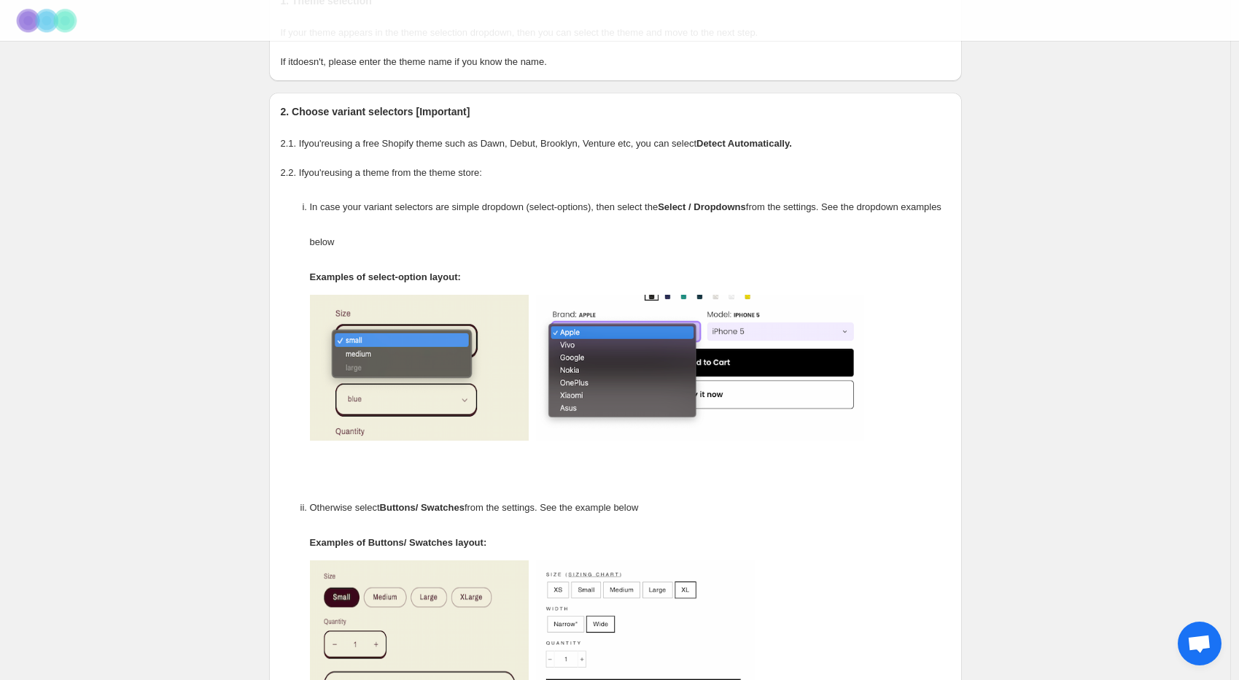
scroll to position [0, 0]
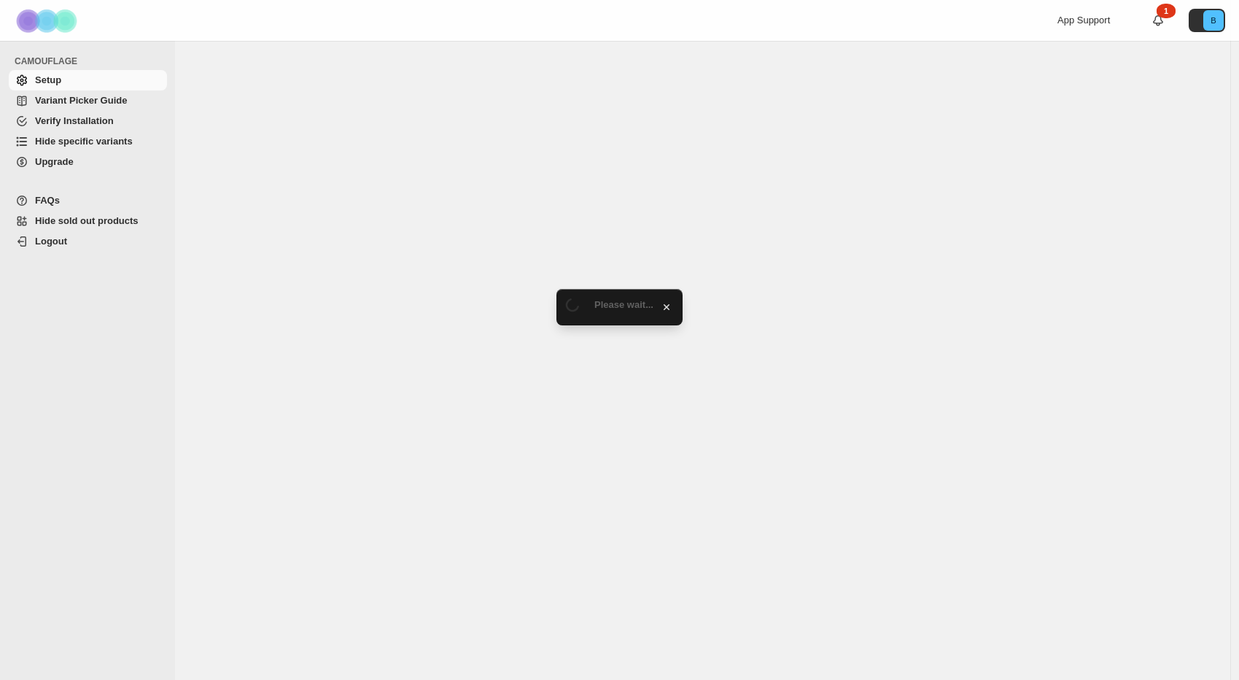
select select "**********"
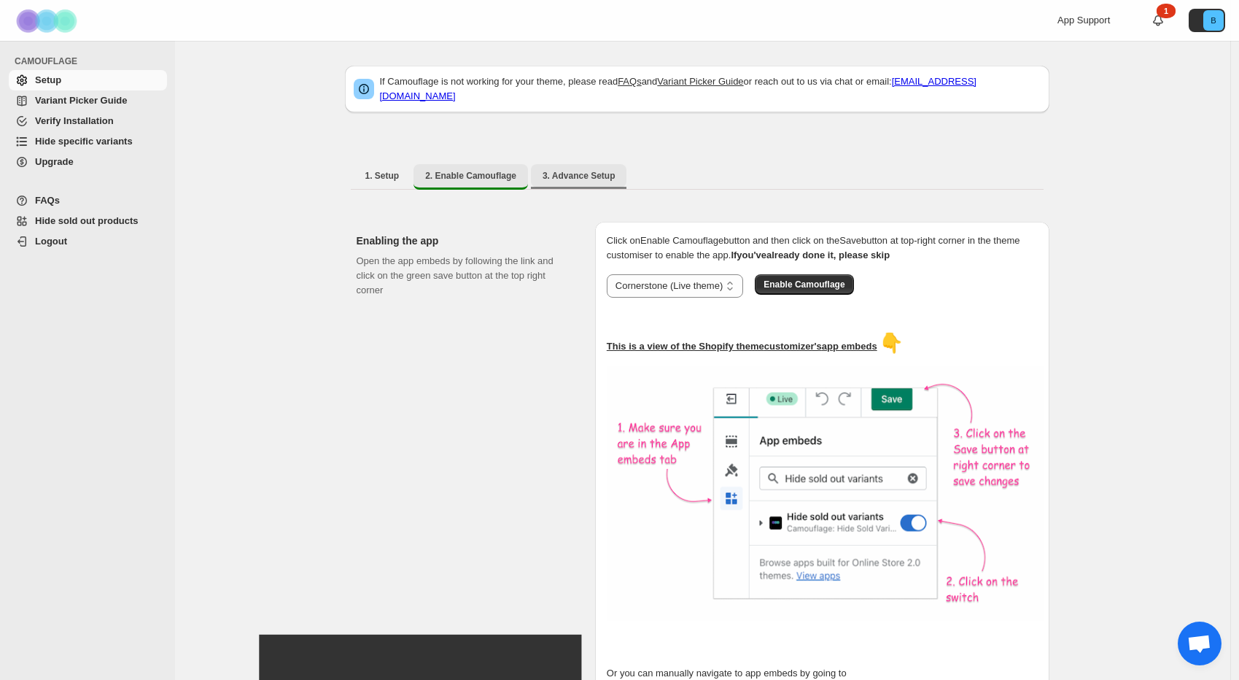
click at [569, 170] on span "3. Advance Setup" at bounding box center [578, 176] width 73 height 12
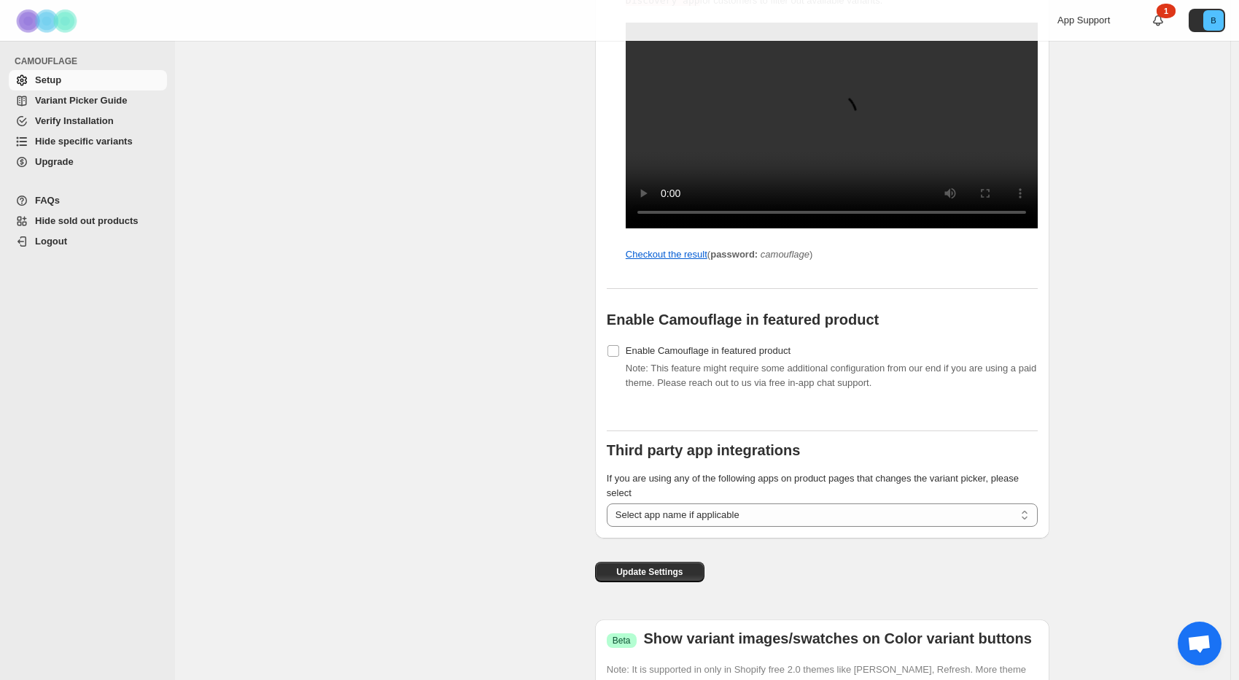
scroll to position [1315, 0]
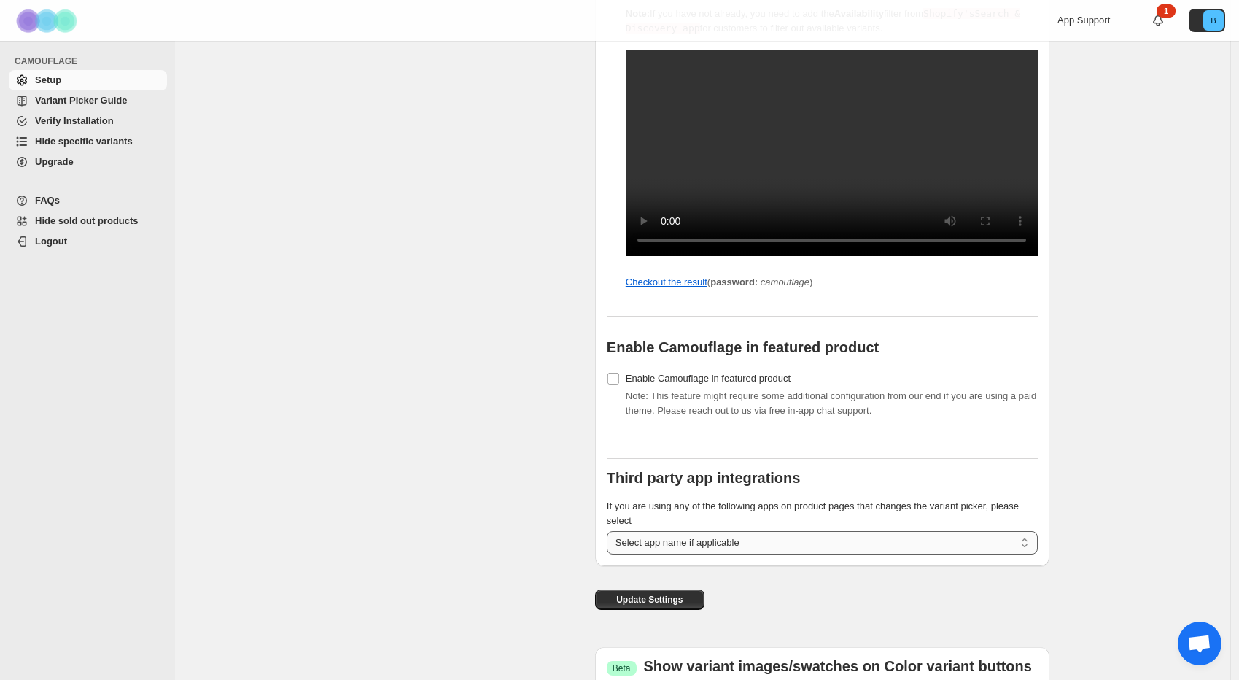
click at [712, 551] on select "**********" at bounding box center [822, 542] width 431 height 23
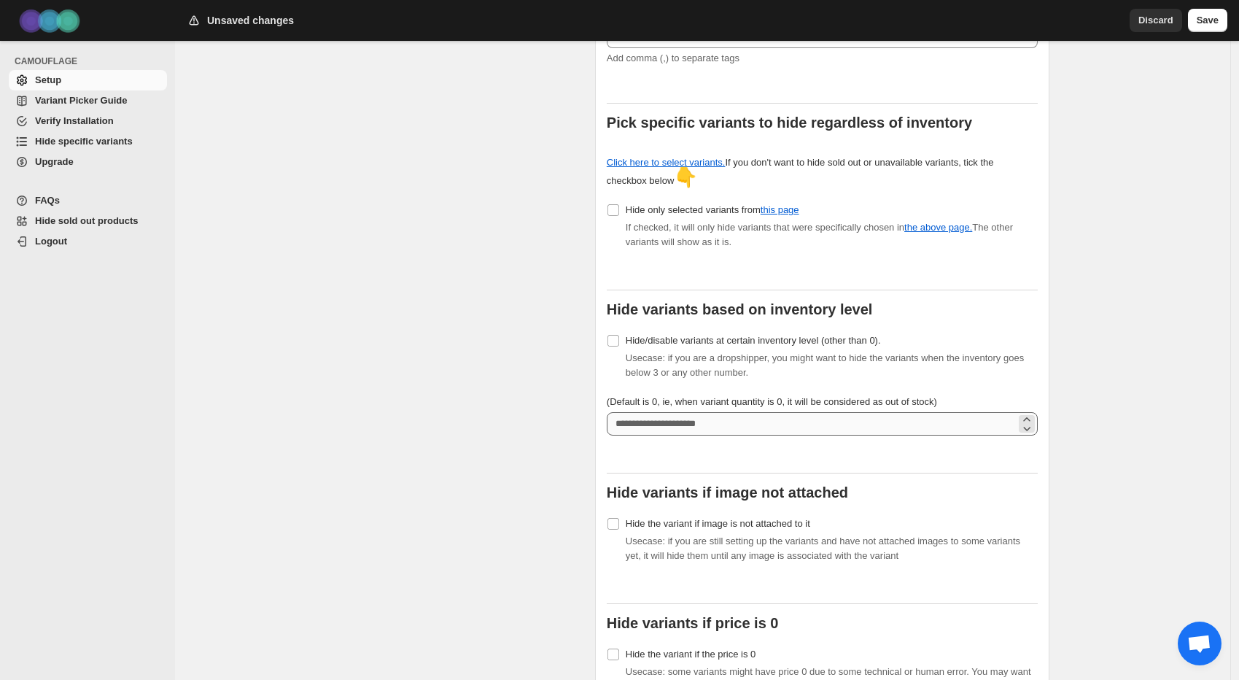
scroll to position [421, 0]
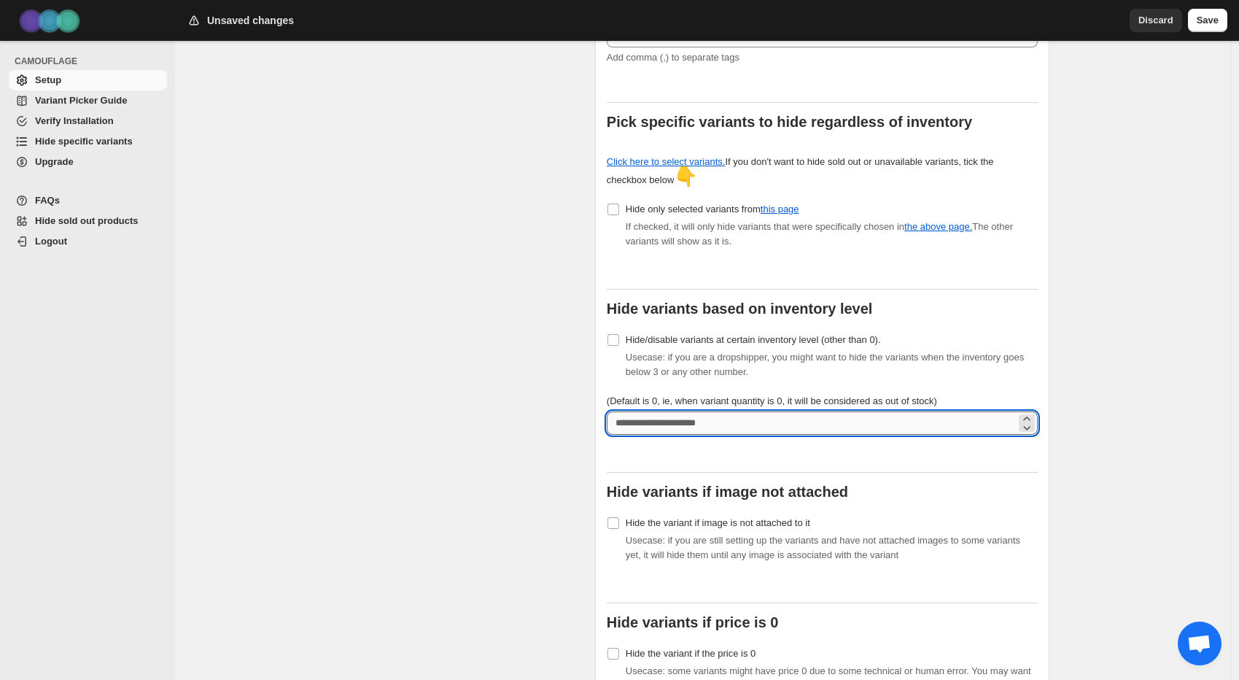
click at [699, 411] on input "(Default is 0, ie, when variant quantity is 0, it will be considered as out of …" at bounding box center [811, 422] width 409 height 23
type input "*"
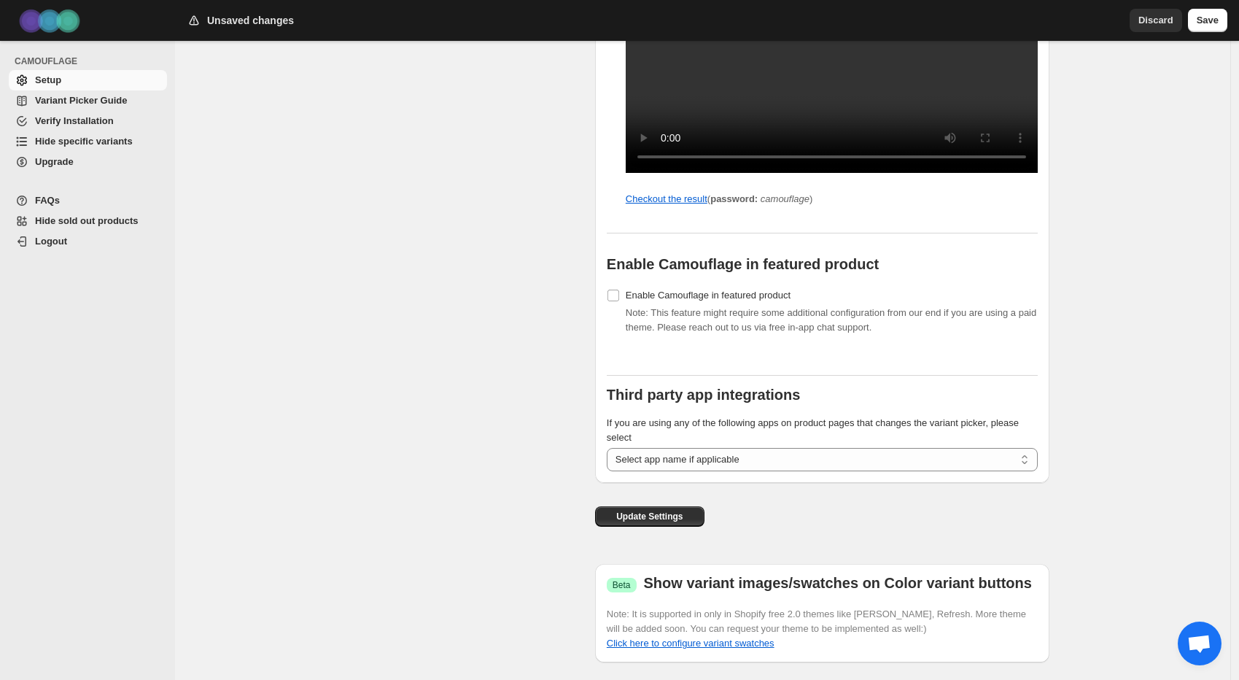
scroll to position [1508, 0]
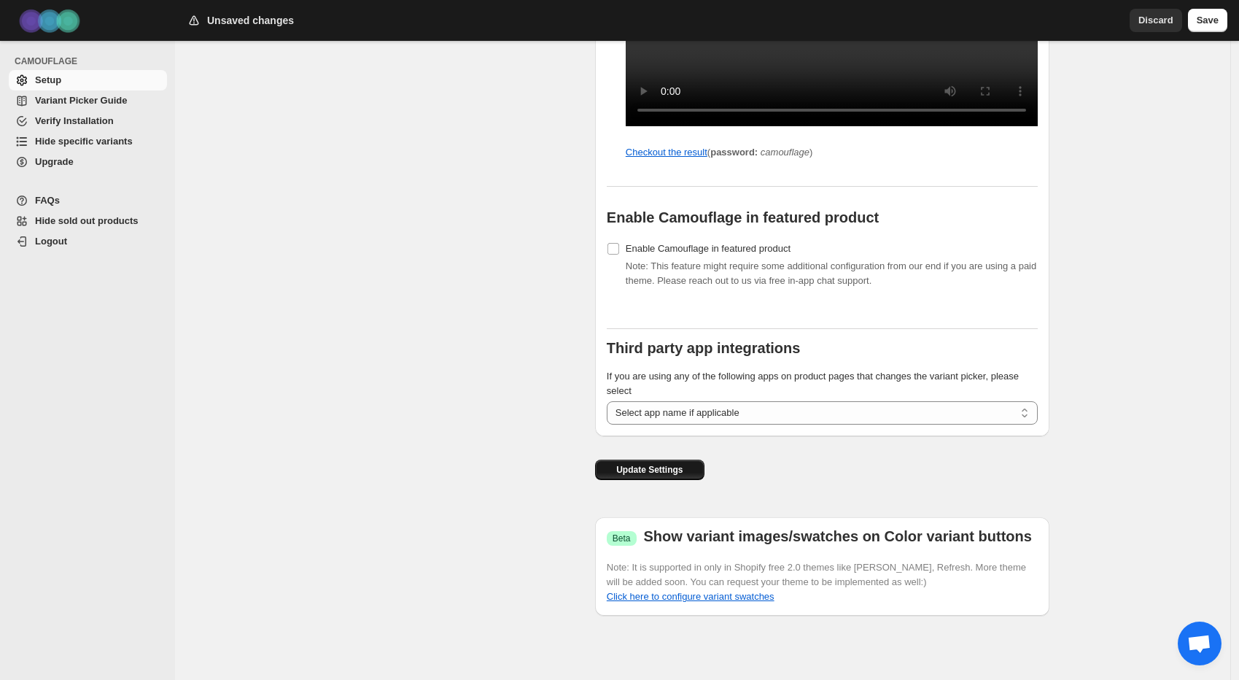
click at [674, 470] on span "Update Settings" at bounding box center [649, 470] width 66 height 12
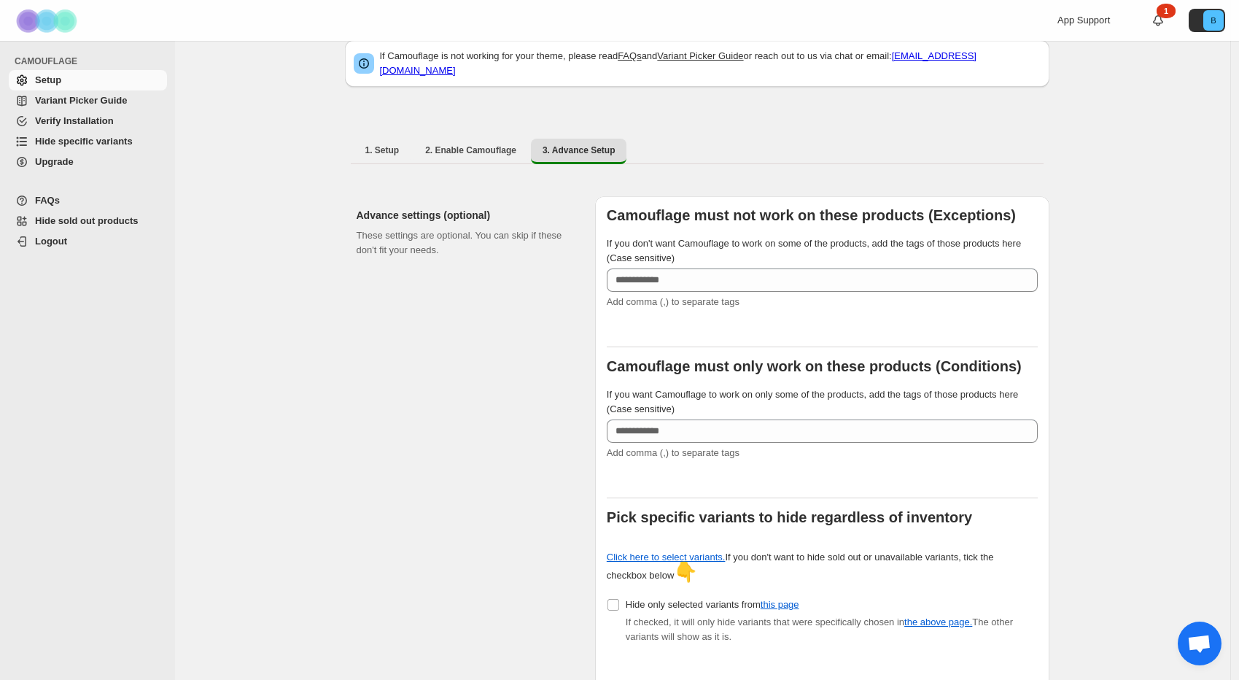
scroll to position [123, 0]
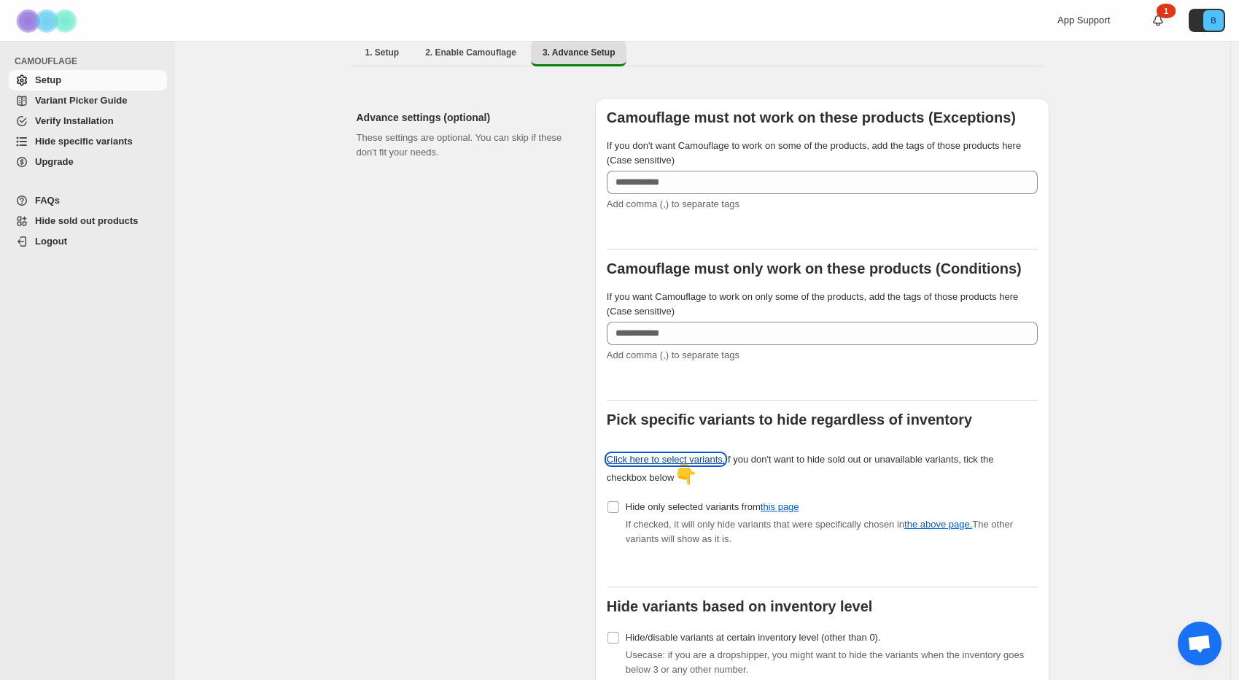
click at [687, 453] on link "Click here to select variants." at bounding box center [666, 458] width 119 height 11
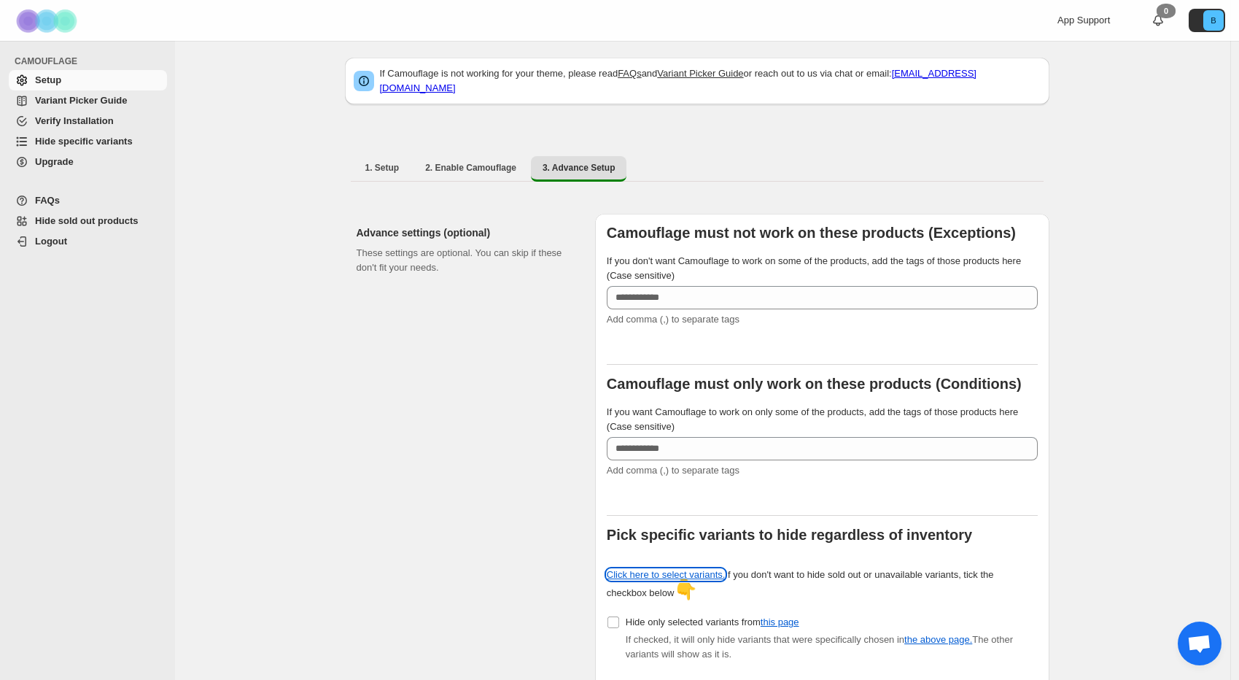
scroll to position [0, 0]
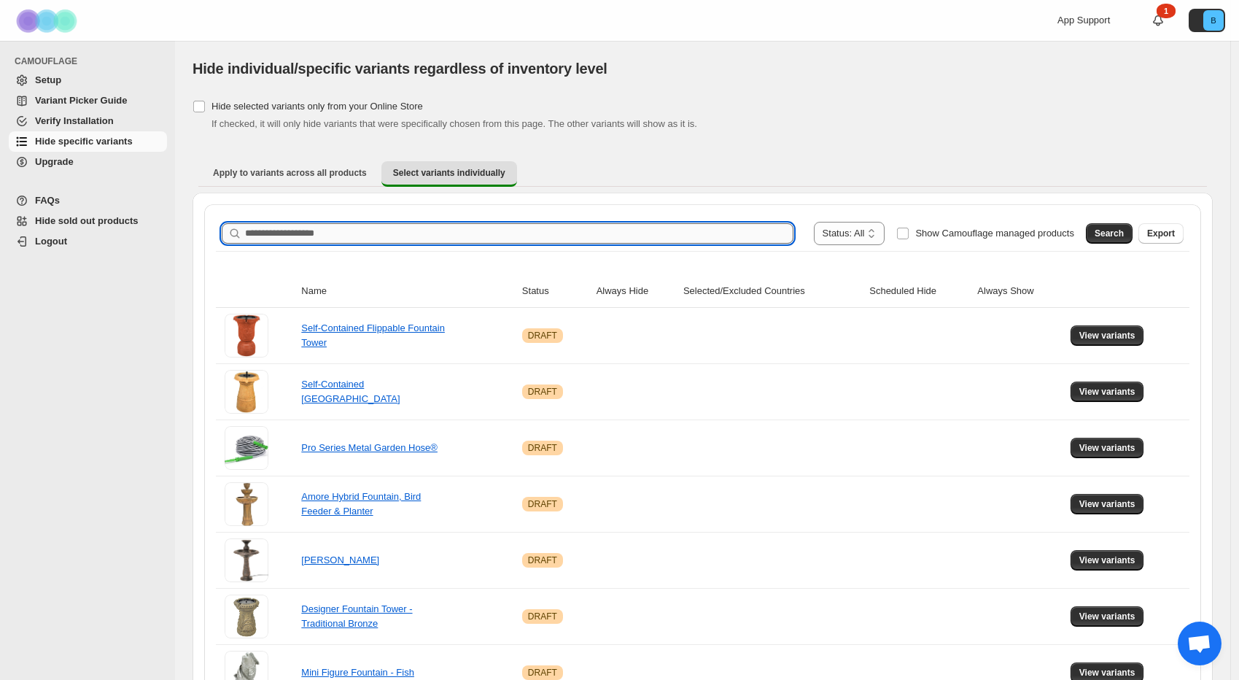
click at [448, 238] on input "Search product name" at bounding box center [519, 233] width 548 height 20
type input "*****"
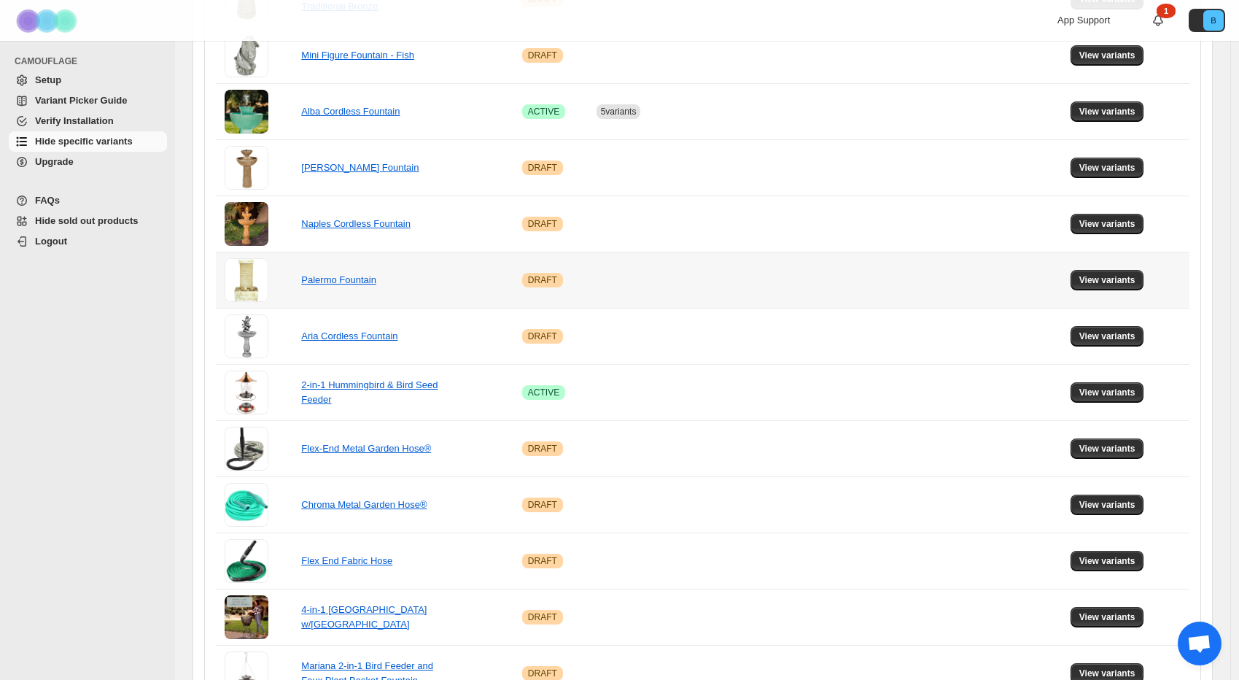
scroll to position [817, 0]
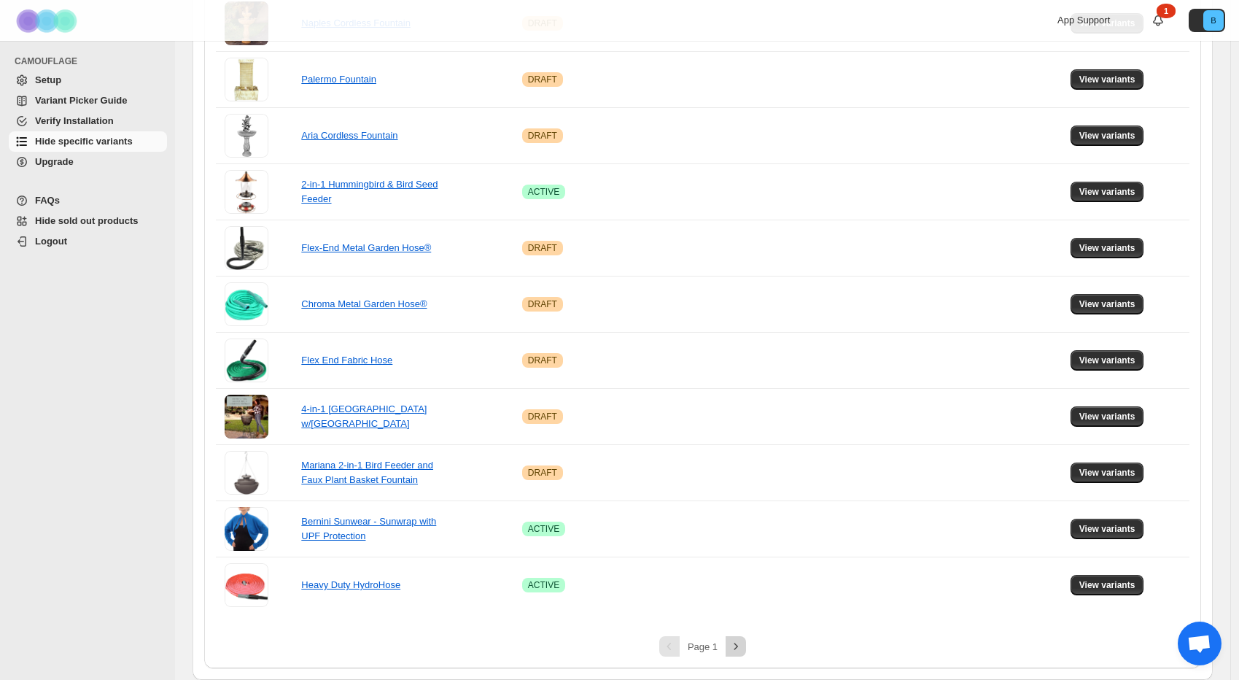
click at [732, 648] on icon "Next" at bounding box center [735, 646] width 15 height 15
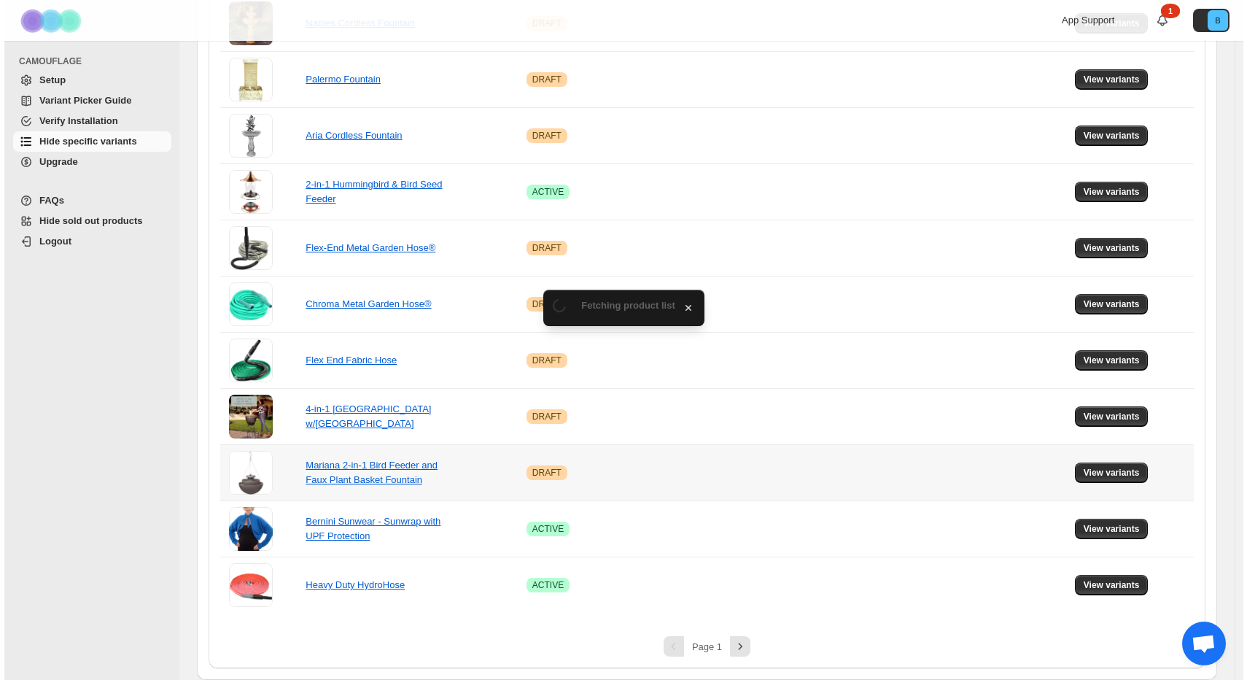
scroll to position [0, 0]
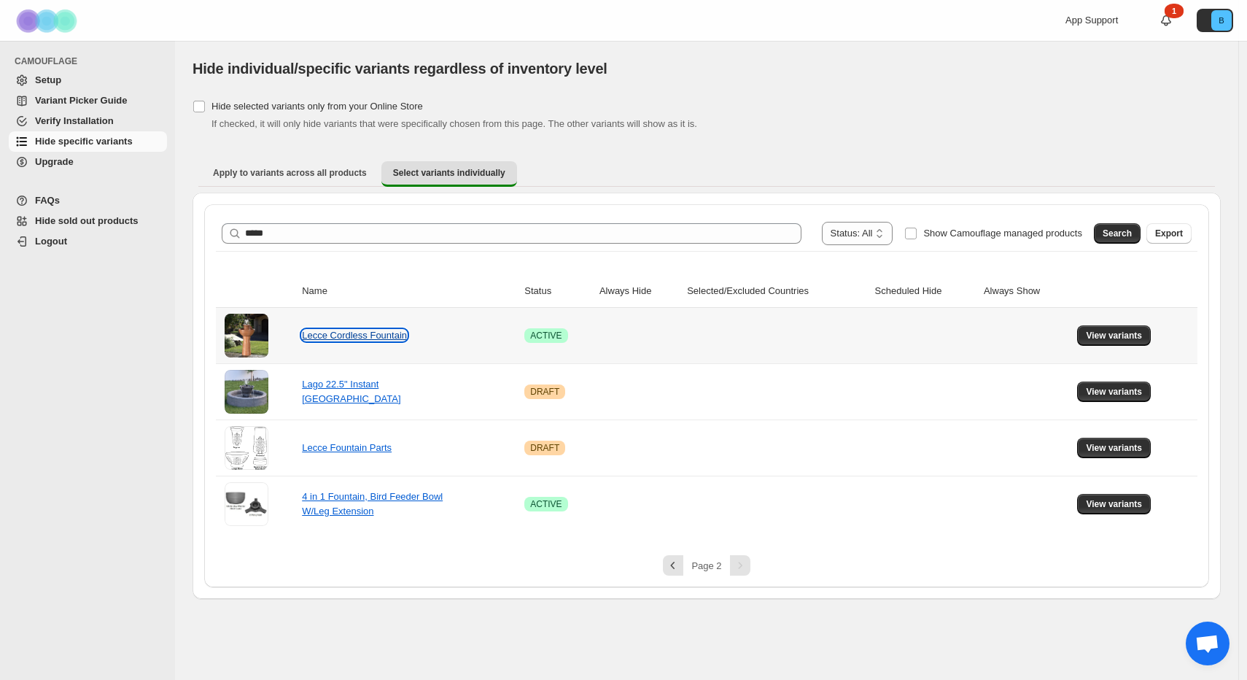
click at [368, 337] on link "Lecce Cordless Fountain" at bounding box center [354, 335] width 105 height 11
click at [1137, 333] on span "View variants" at bounding box center [1114, 336] width 56 height 12
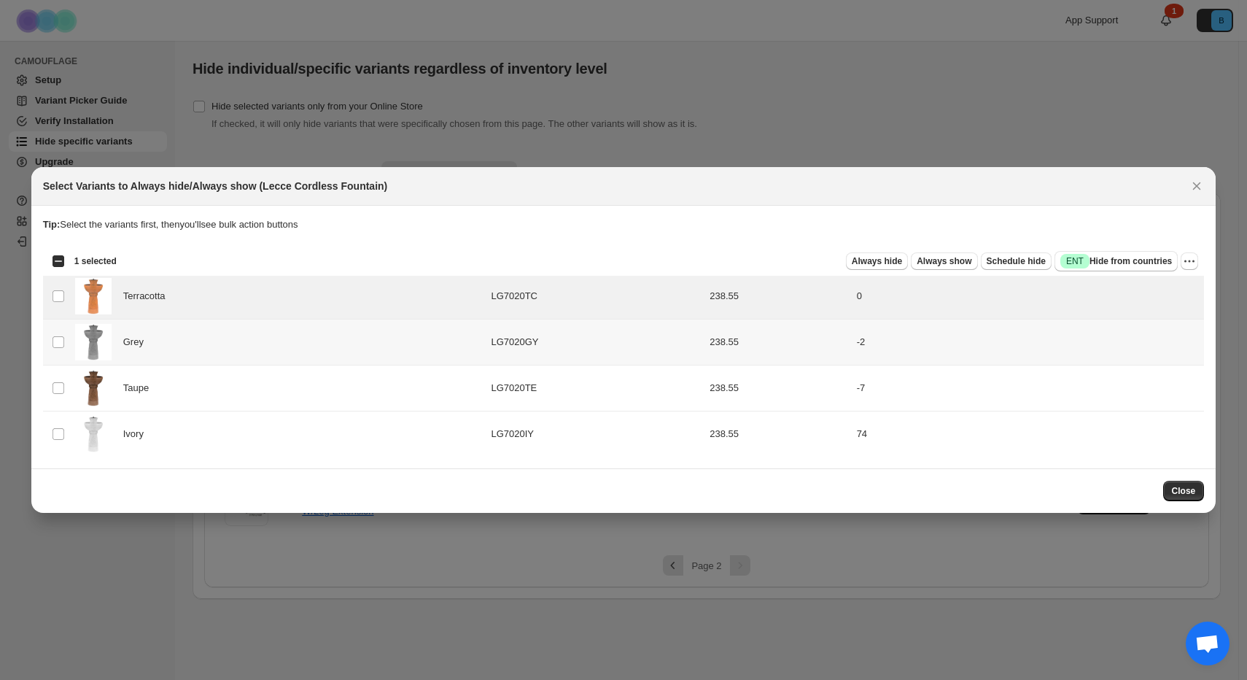
click at [71, 331] on td "Grey" at bounding box center [279, 342] width 416 height 46
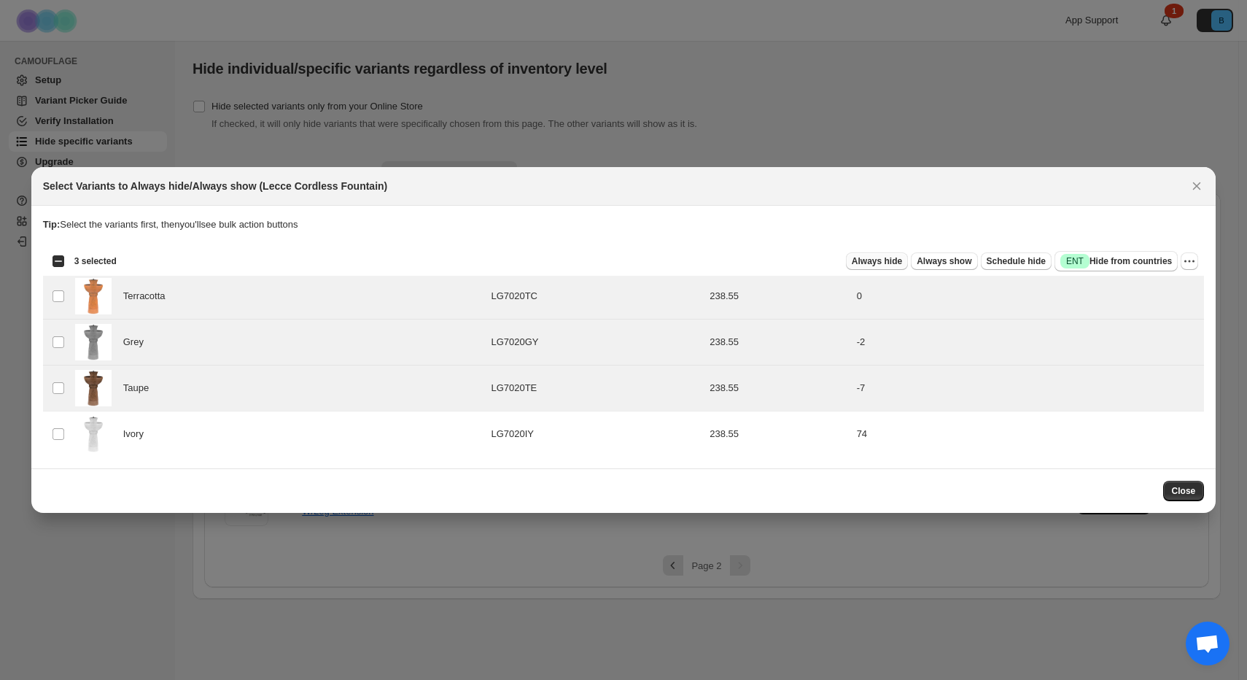
drag, startPoint x: 854, startPoint y: 260, endPoint x: 840, endPoint y: 265, distance: 14.8
click at [854, 260] on span "Always hide" at bounding box center [877, 261] width 50 height 12
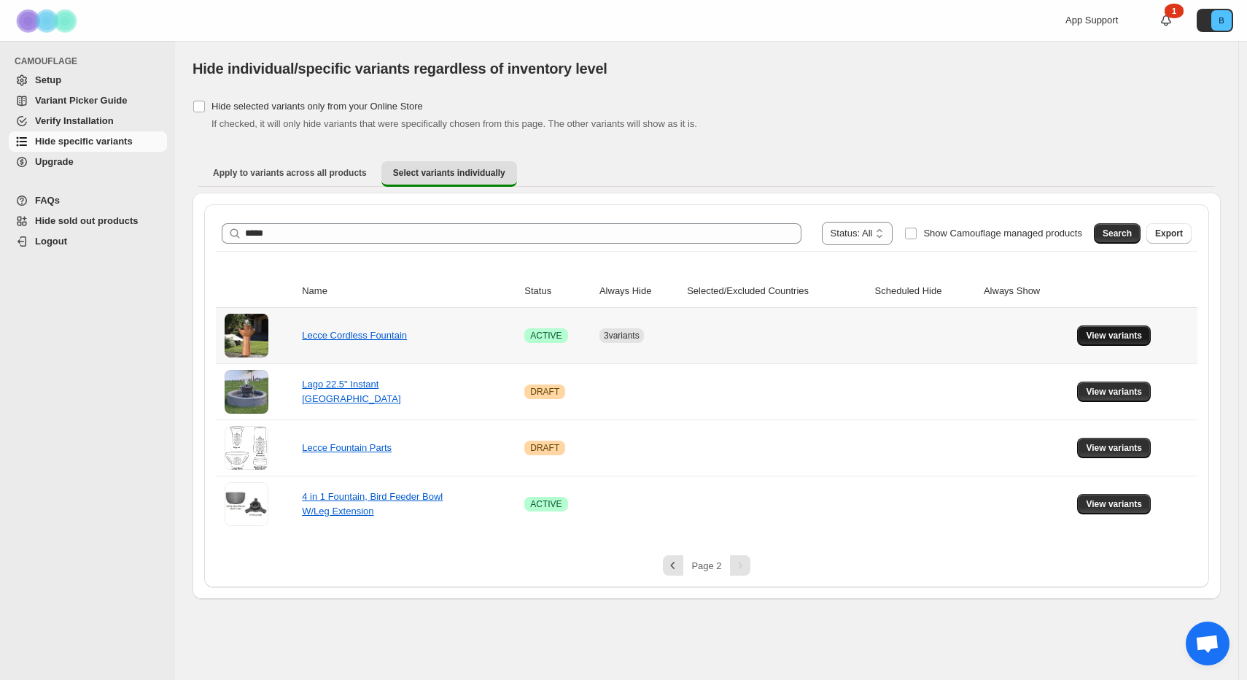
click at [1128, 334] on span "View variants" at bounding box center [1114, 336] width 56 height 12
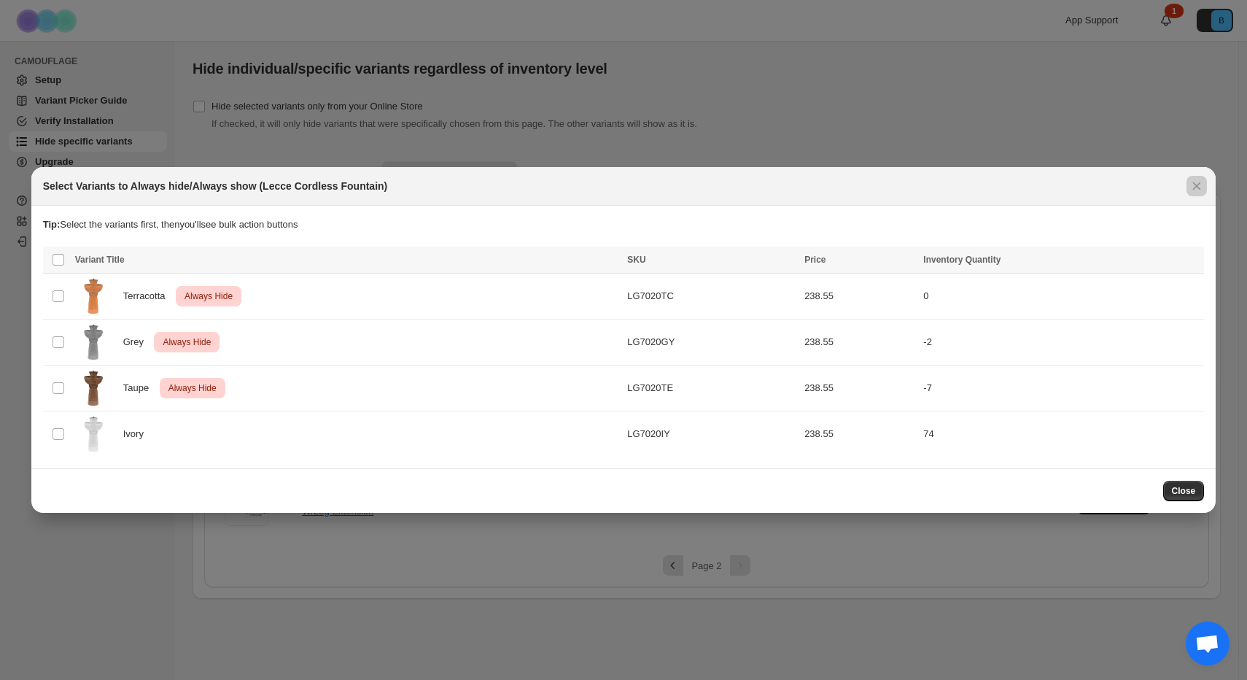
click at [691, 553] on div at bounding box center [623, 340] width 1247 height 680
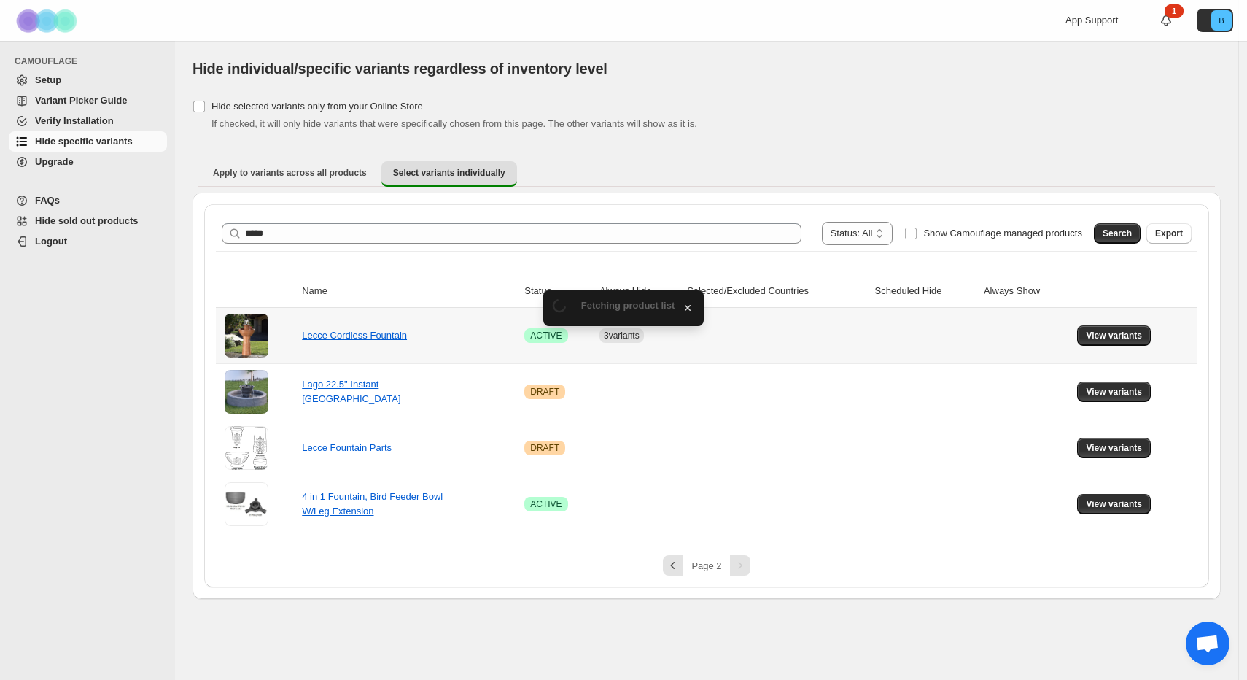
click at [351, 325] on td "Lecce Cordless Fountain" at bounding box center [408, 335] width 222 height 55
click at [354, 331] on link "Lecce Cordless Fountain" at bounding box center [354, 335] width 105 height 11
click at [95, 242] on span "Logout" at bounding box center [99, 241] width 129 height 15
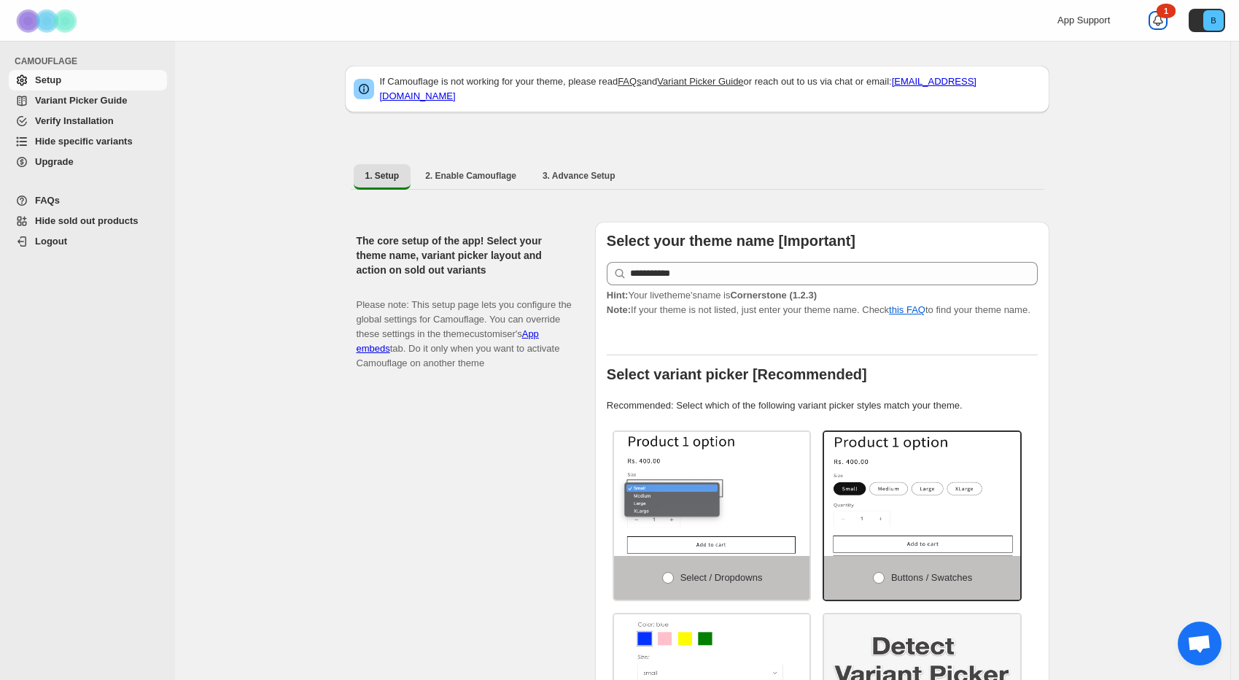
click at [1163, 18] on icon at bounding box center [1158, 20] width 10 height 10
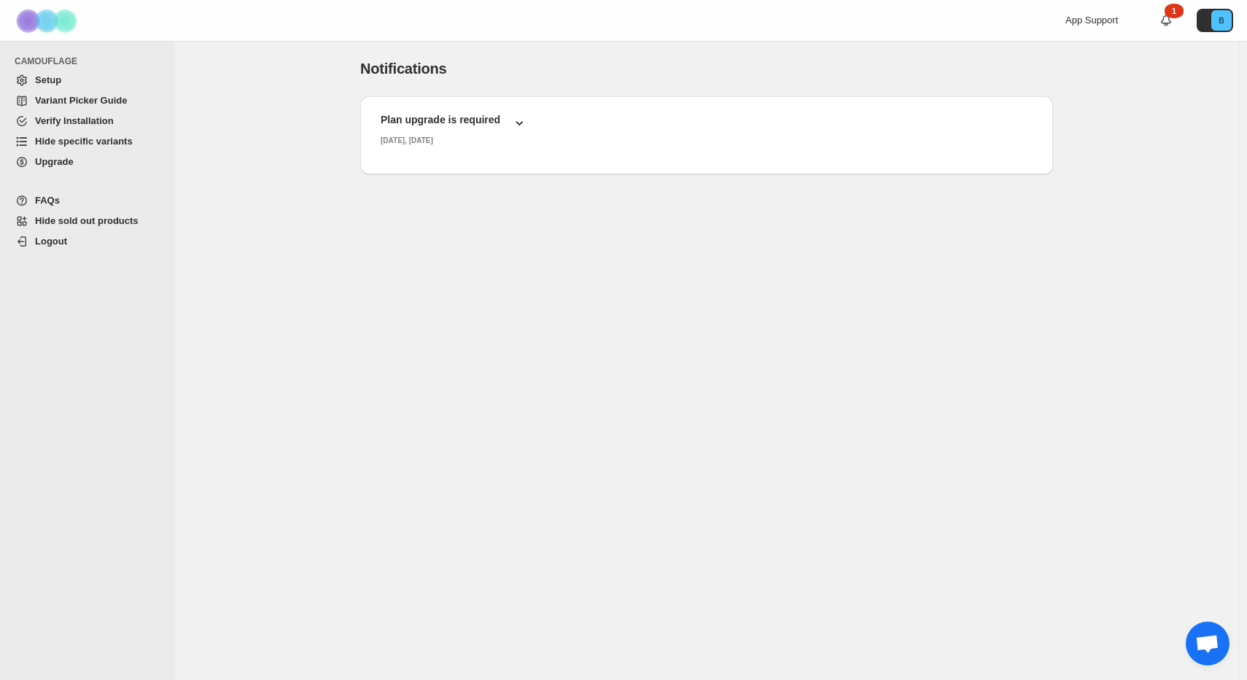
click at [469, 122] on h2 "Plan upgrade is required" at bounding box center [441, 119] width 120 height 15
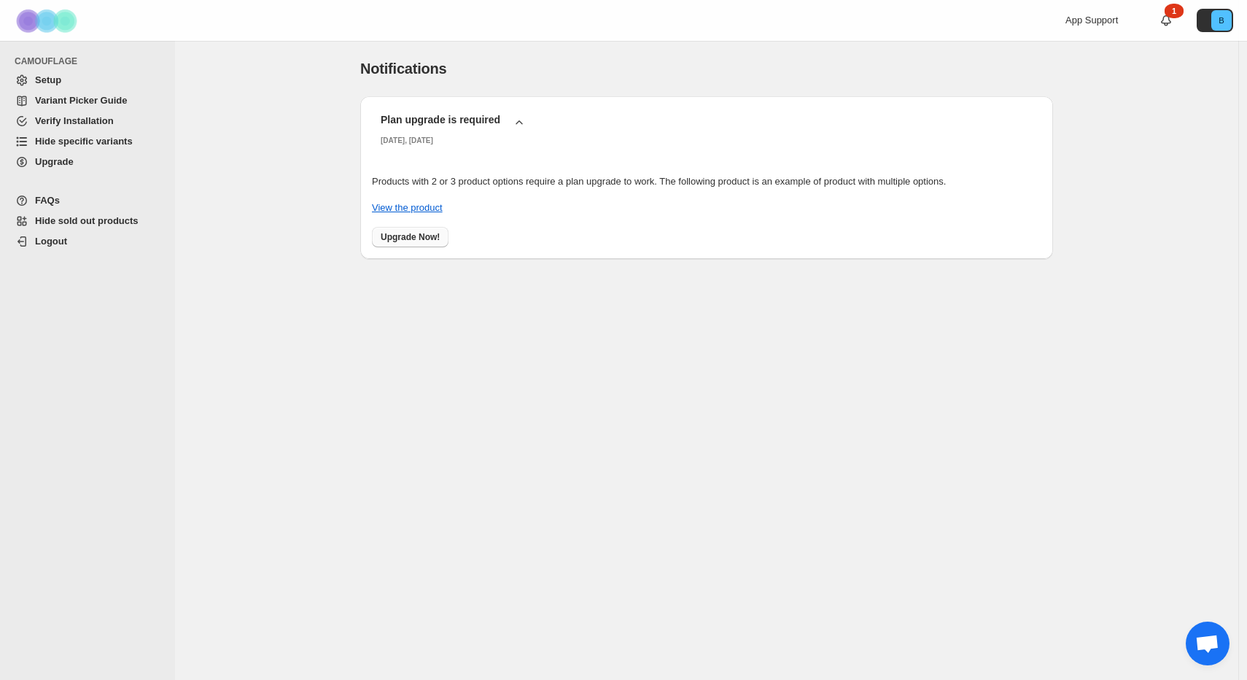
click at [424, 235] on span "Upgrade Now!" at bounding box center [410, 237] width 59 height 12
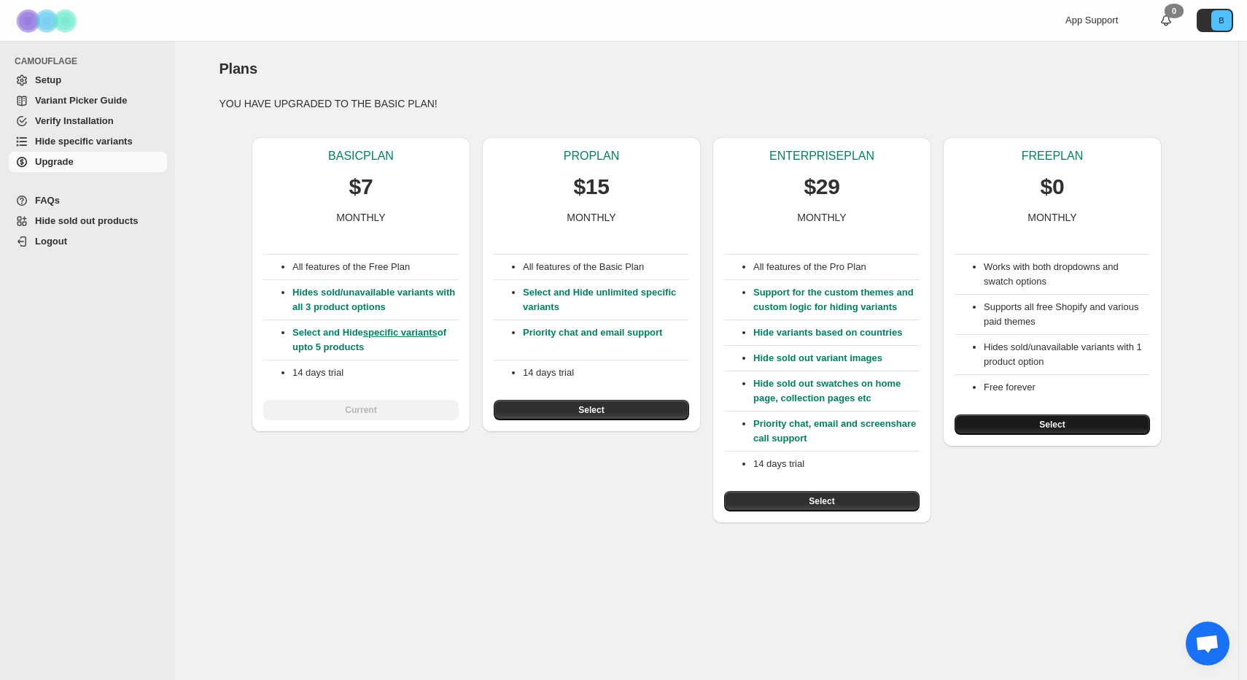
click at [1063, 429] on span "Select" at bounding box center [1052, 424] width 26 height 12
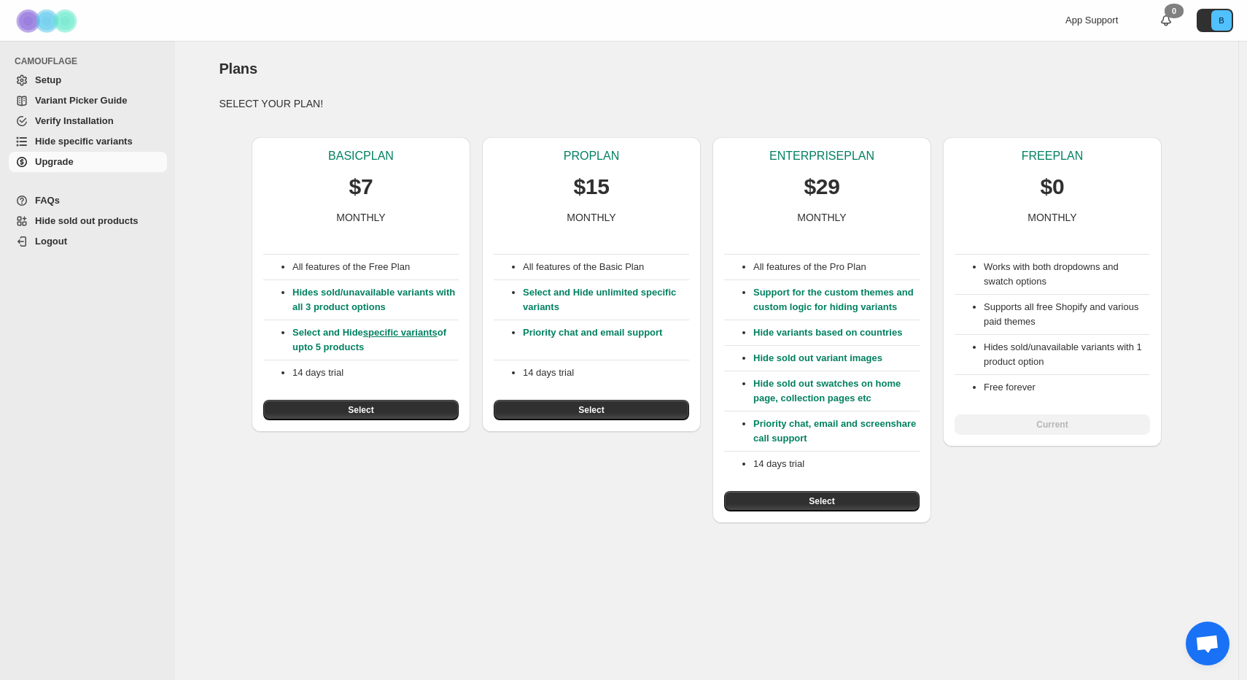
click at [75, 163] on span "Upgrade" at bounding box center [99, 162] width 129 height 15
click at [64, 111] on link "Verify Installation" at bounding box center [88, 121] width 158 height 20
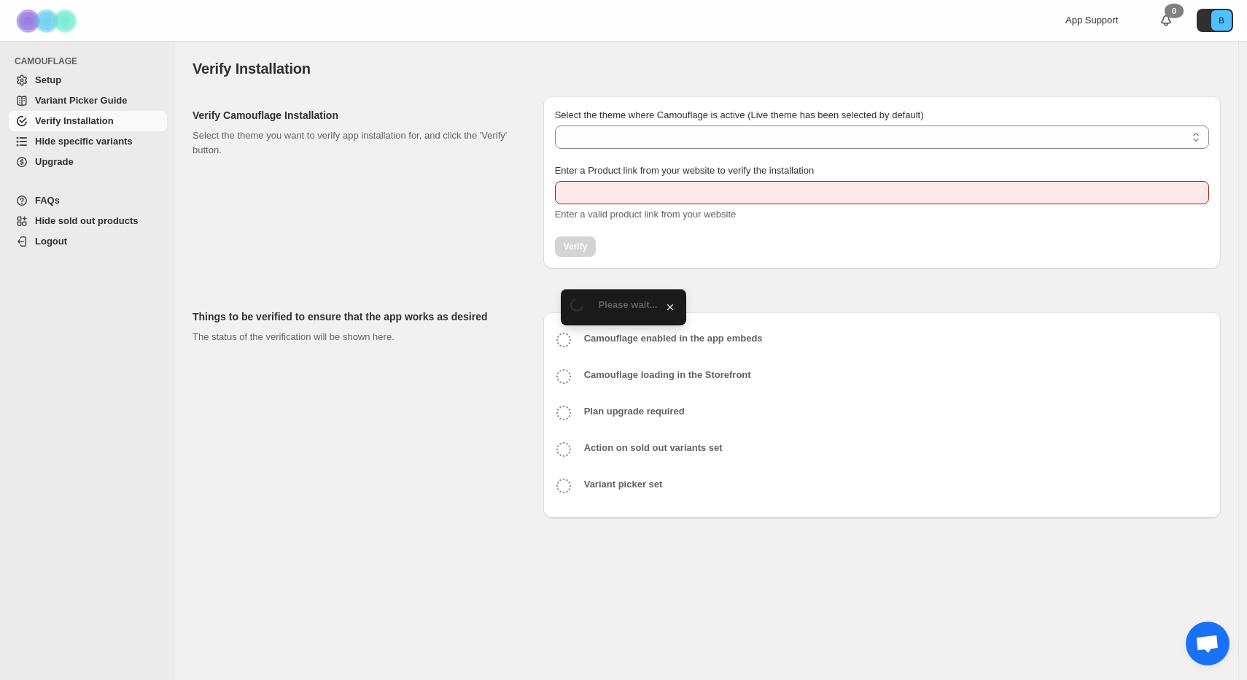
type input "**********"
select select "**********"
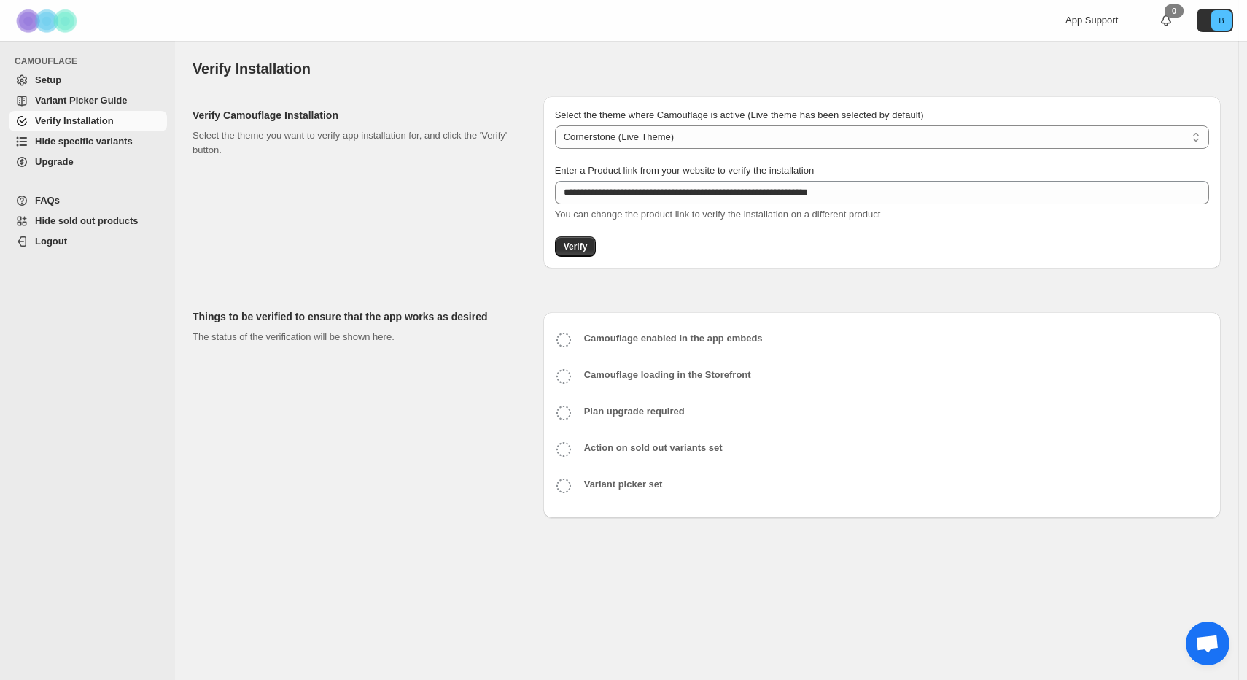
click at [72, 100] on span "Variant Picker Guide" at bounding box center [81, 100] width 92 height 11
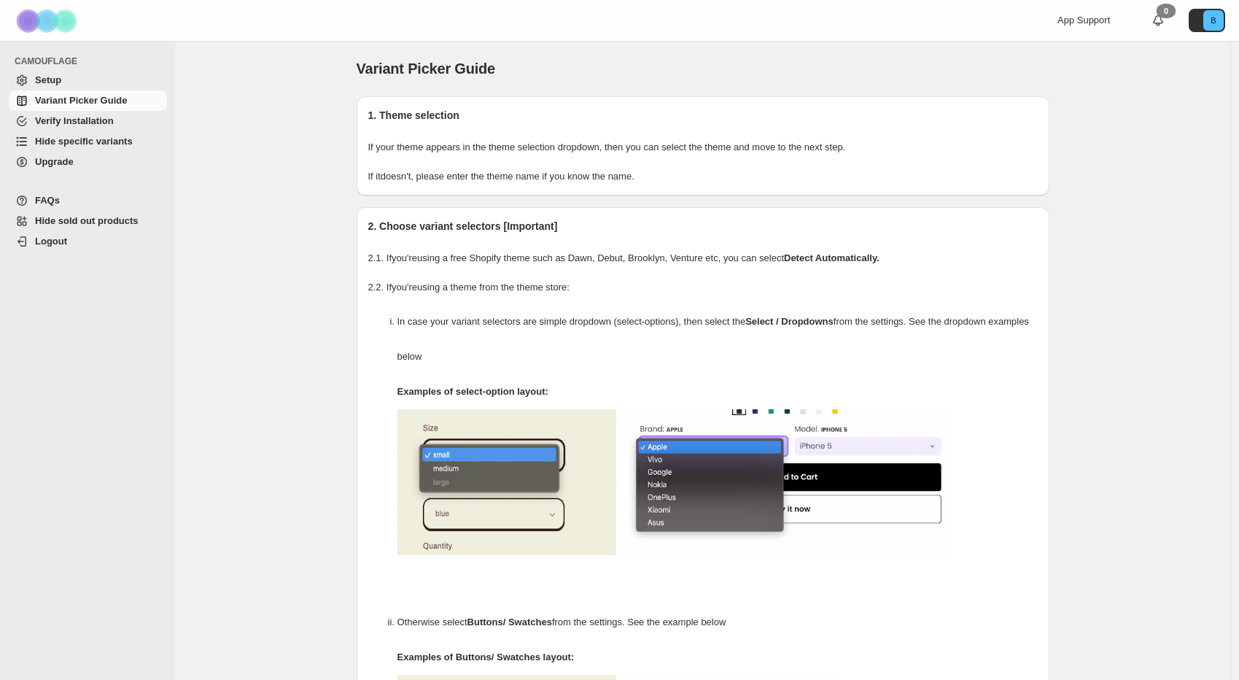
scroll to position [212, 0]
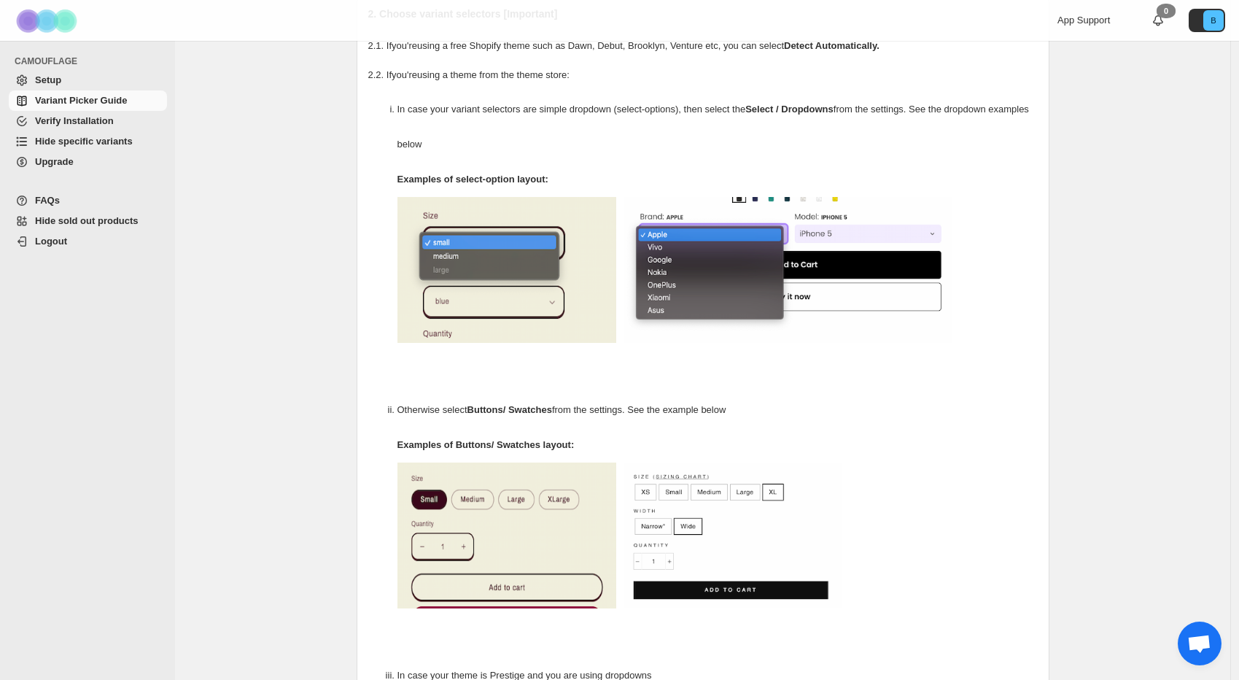
click at [65, 141] on span "Hide specific variants" at bounding box center [84, 141] width 98 height 11
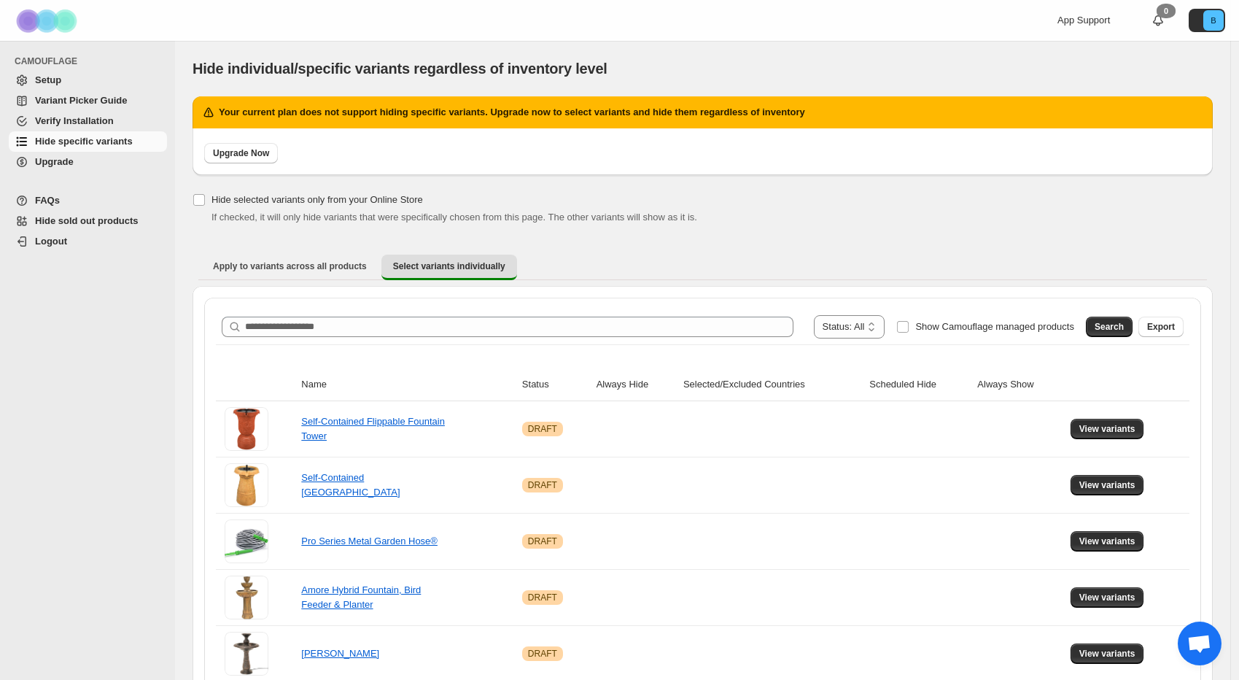
click at [604, 385] on th "Always Hide" at bounding box center [635, 384] width 87 height 33
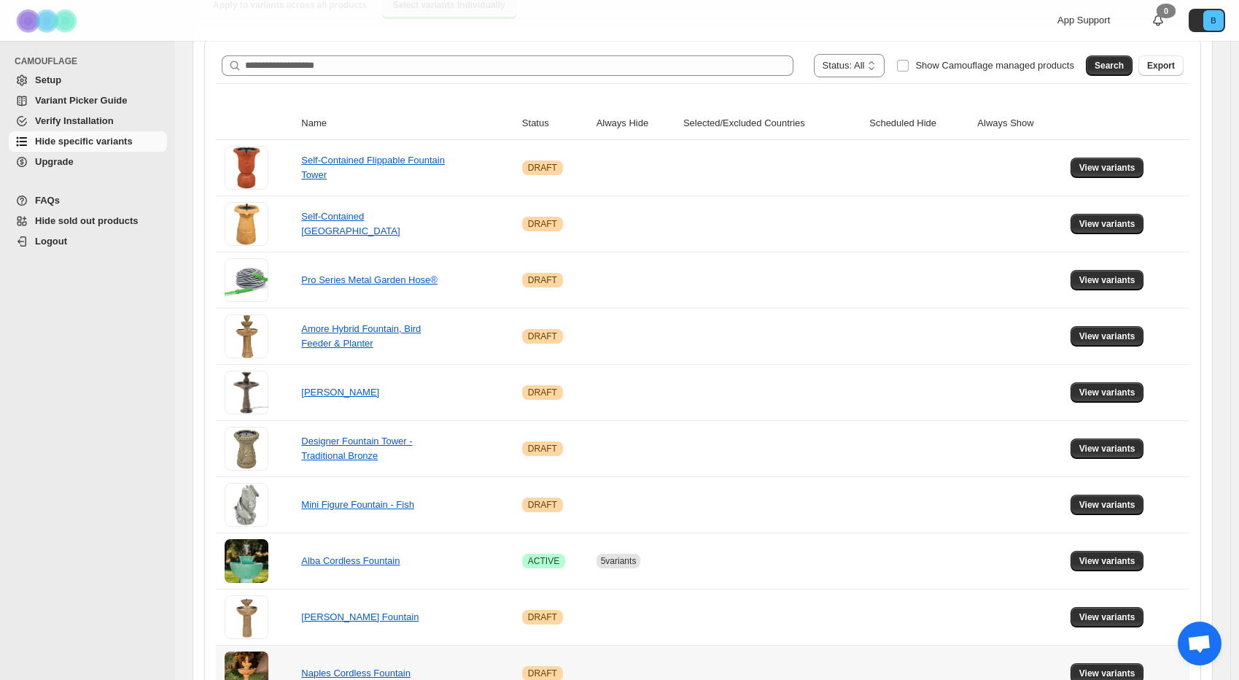
scroll to position [495, 0]
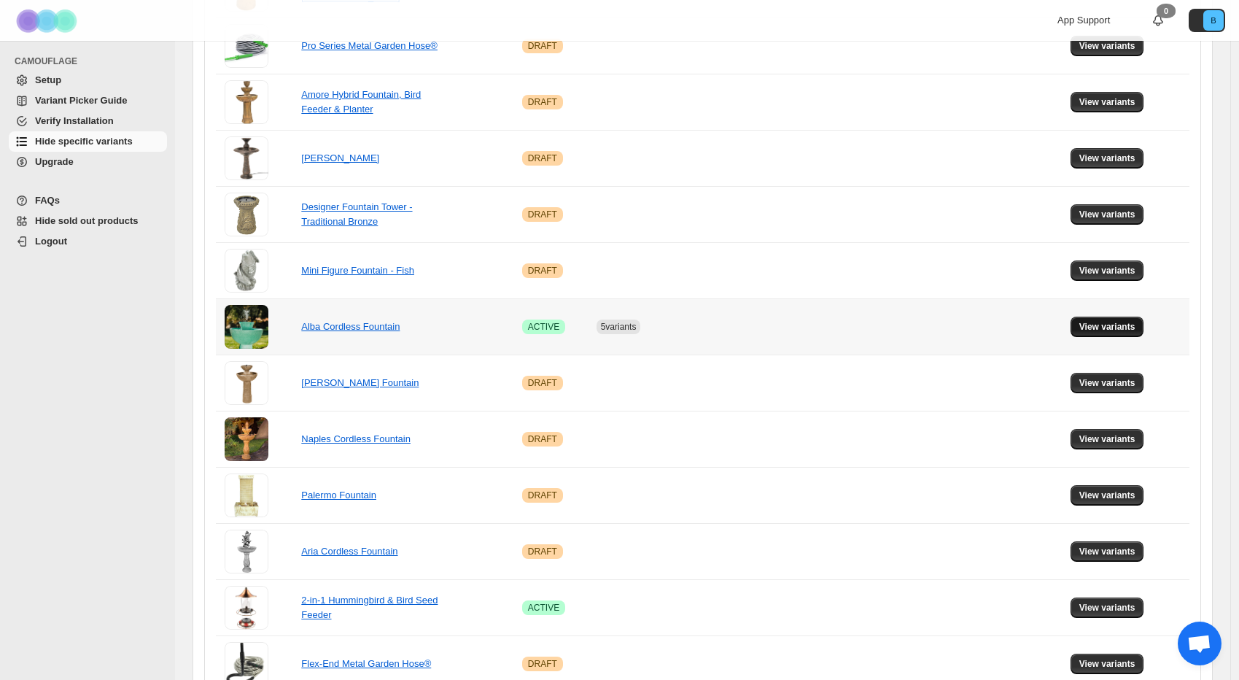
click at [1102, 326] on span "View variants" at bounding box center [1107, 327] width 56 height 12
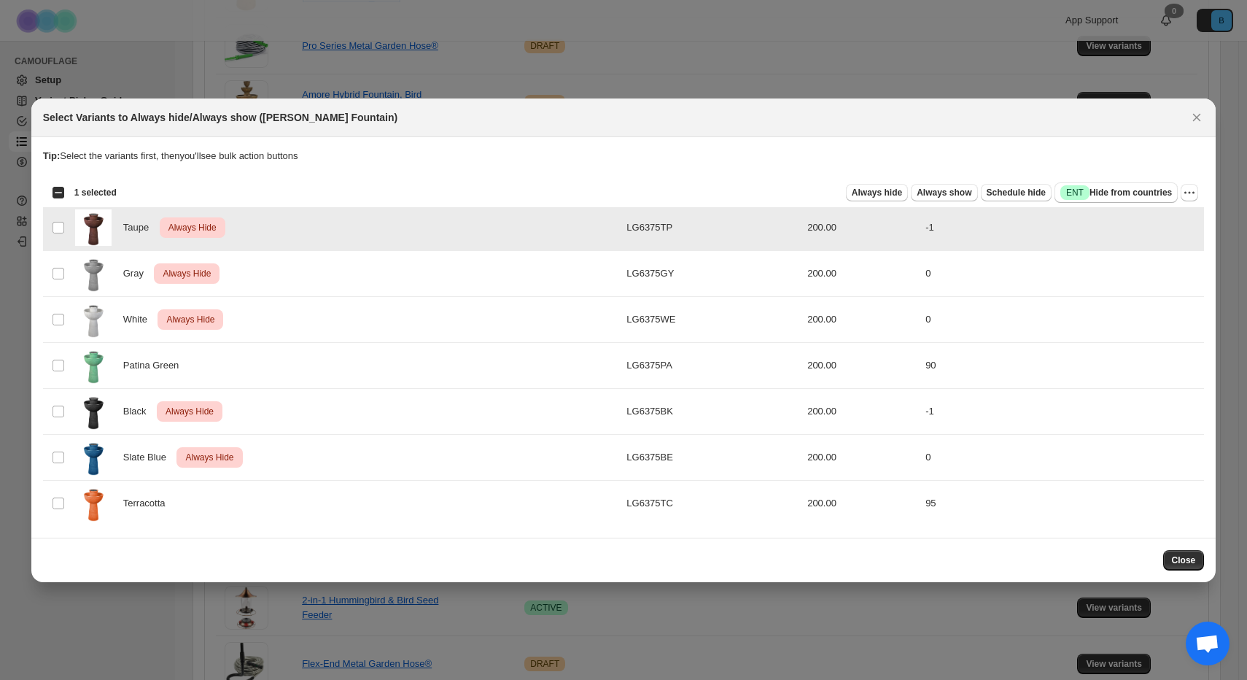
click at [55, 263] on td "Select product variant" at bounding box center [57, 273] width 28 height 46
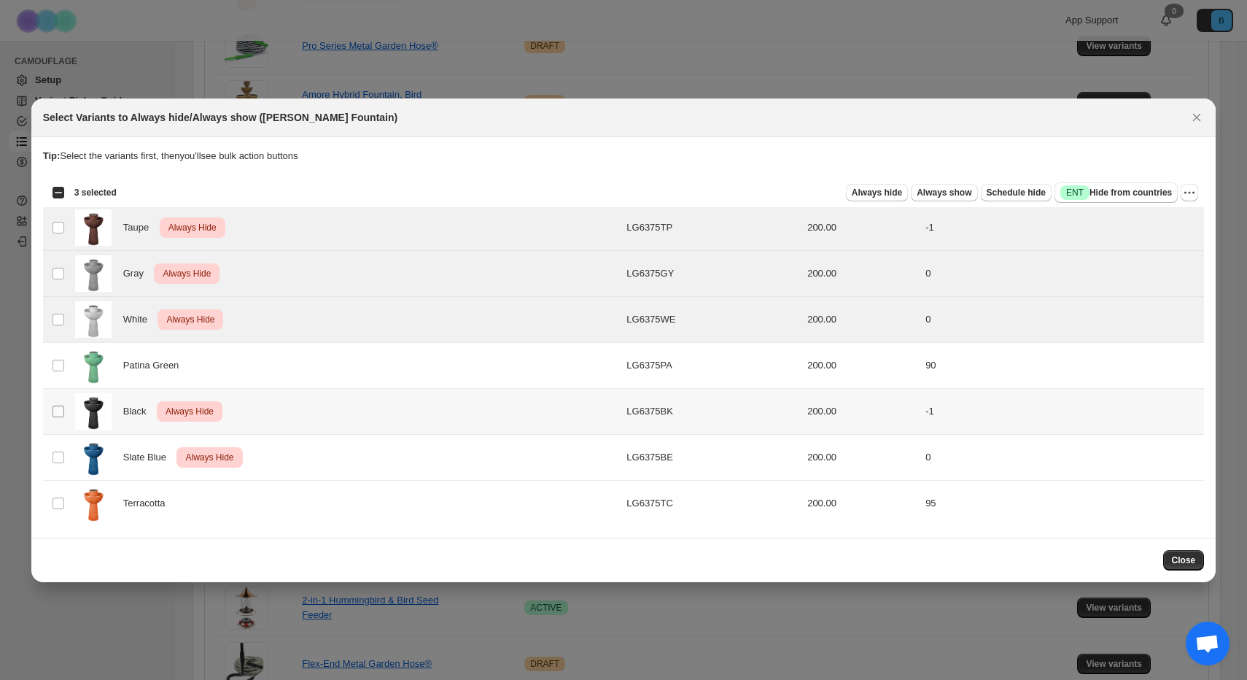
click at [59, 405] on span ":r5:" at bounding box center [58, 411] width 13 height 13
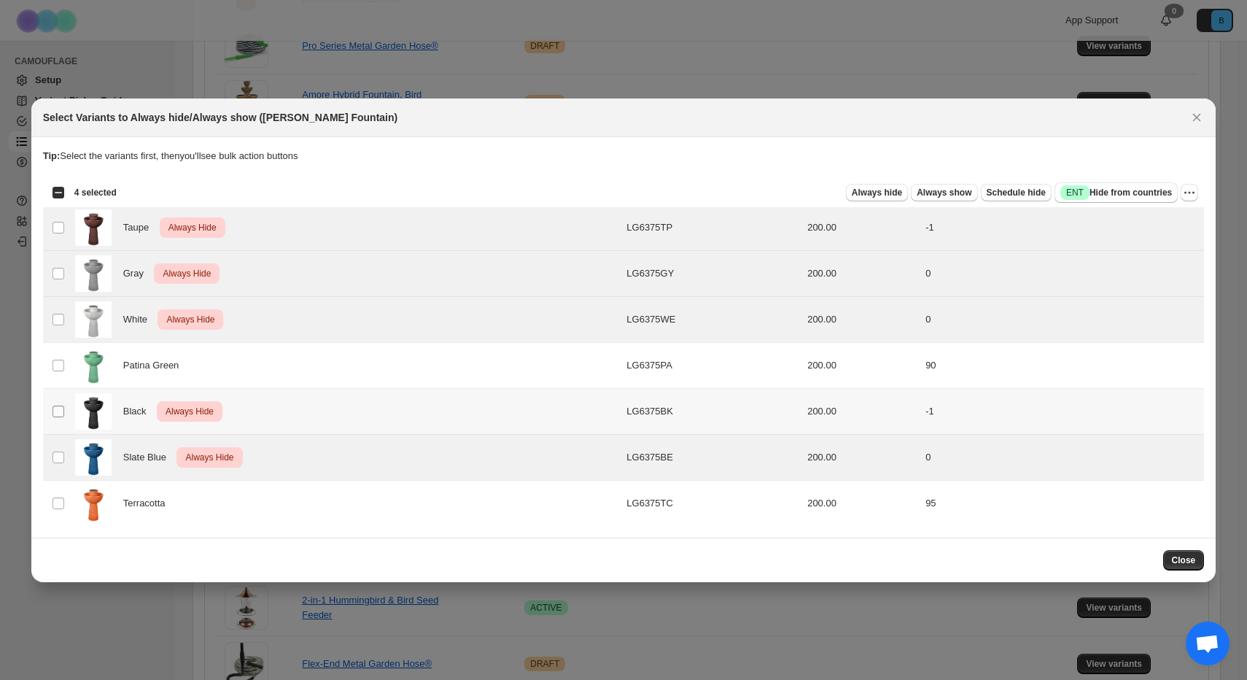
click at [58, 416] on span ":r5:" at bounding box center [58, 411] width 13 height 13
click at [64, 411] on span ":r5:" at bounding box center [58, 411] width 13 height 13
click at [852, 190] on span "Always hide" at bounding box center [877, 193] width 50 height 12
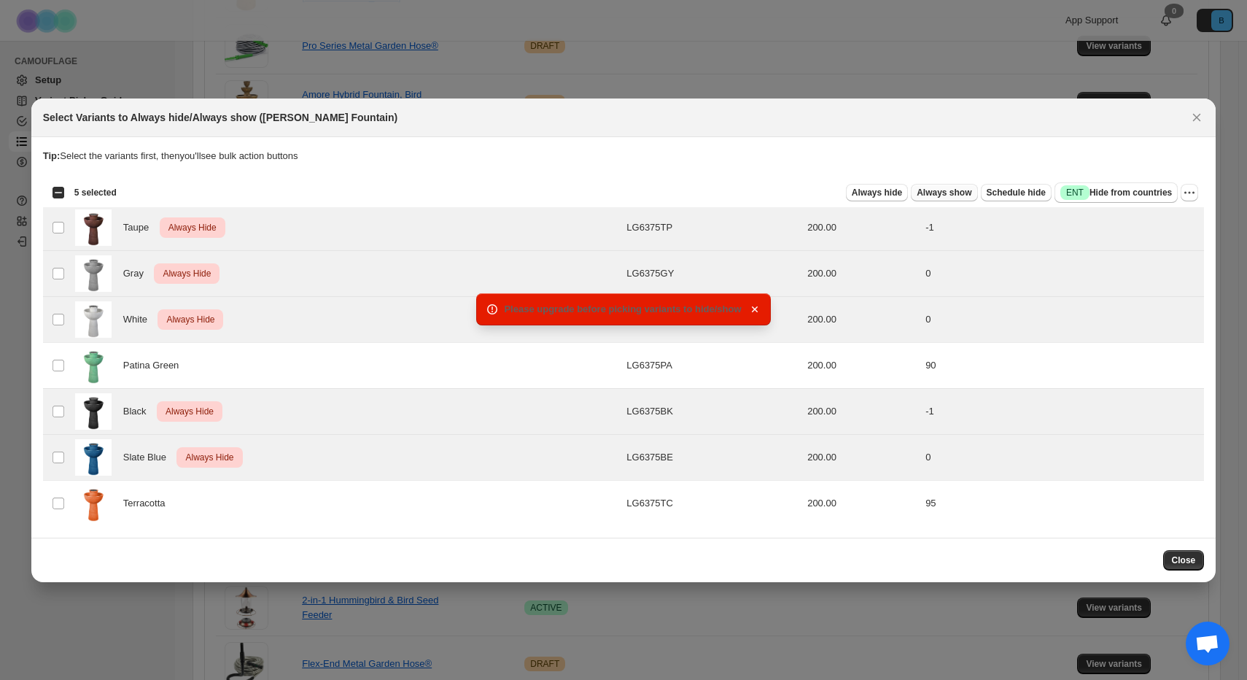
click at [923, 193] on span "Always show" at bounding box center [943, 193] width 55 height 12
click at [754, 311] on icon "button" at bounding box center [754, 309] width 15 height 15
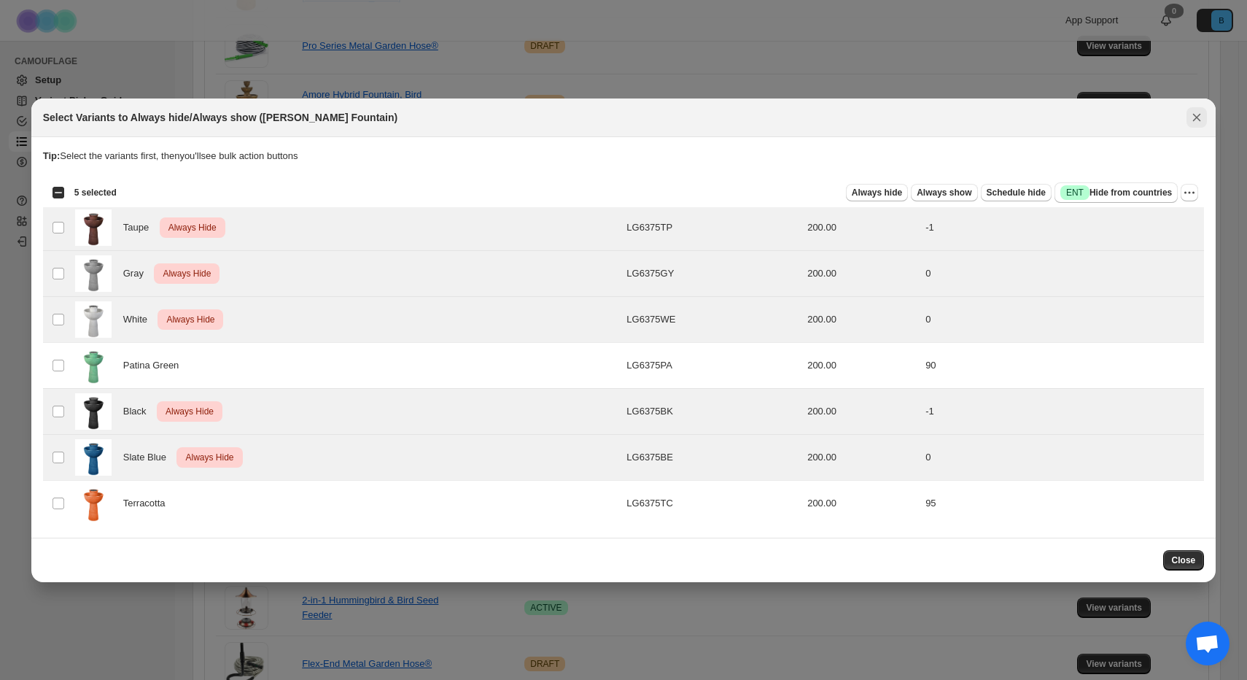
click at [1197, 121] on icon "Close" at bounding box center [1196, 117] width 15 height 15
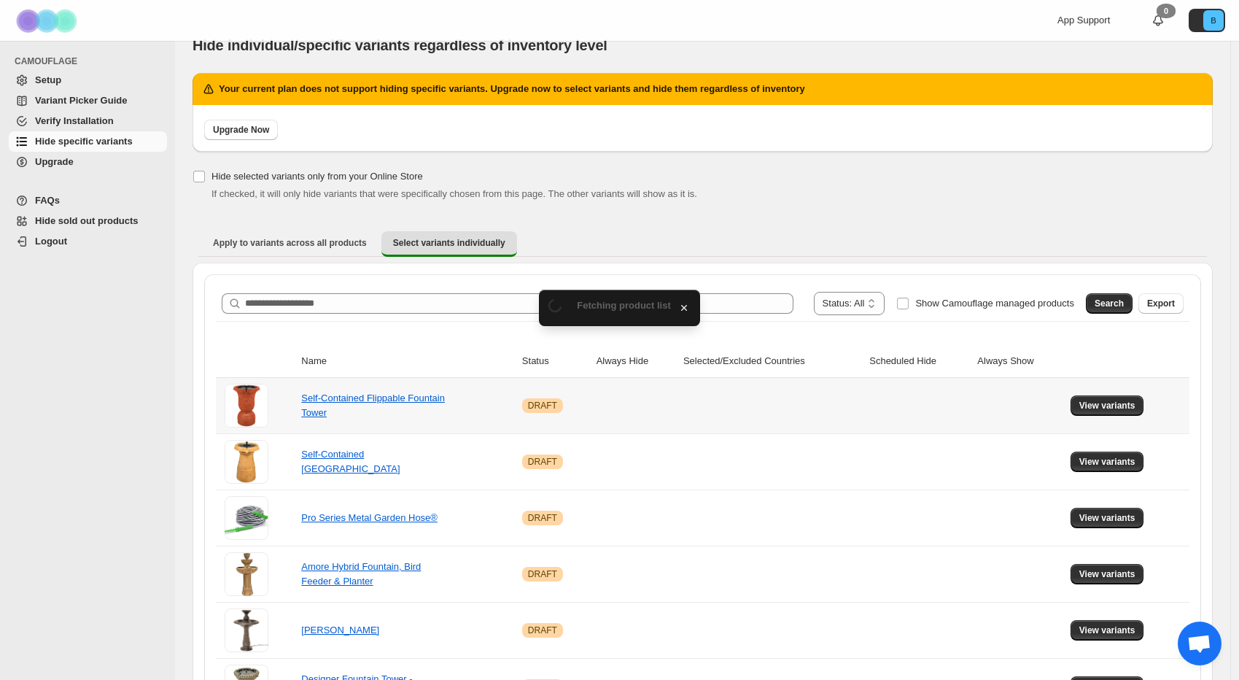
scroll to position [0, 0]
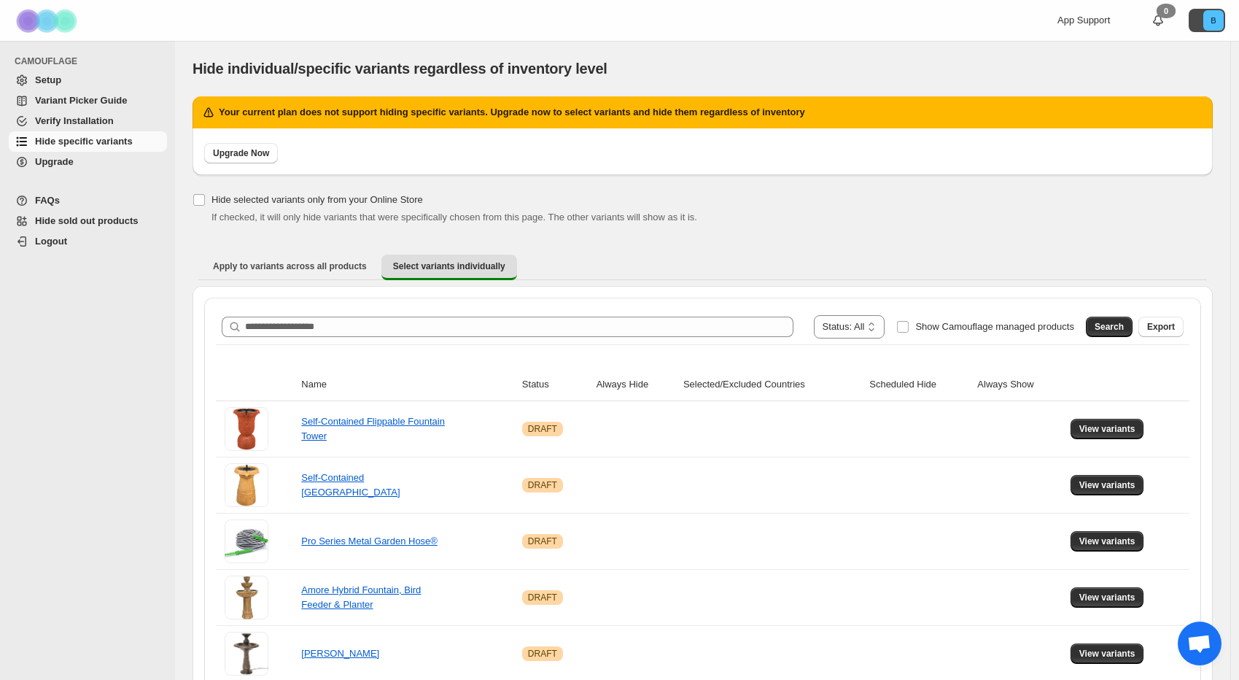
click at [1215, 20] on text "B" at bounding box center [1212, 20] width 5 height 9
click at [1165, 19] on icon at bounding box center [1157, 20] width 15 height 15
